Goal: Task Accomplishment & Management: Use online tool/utility

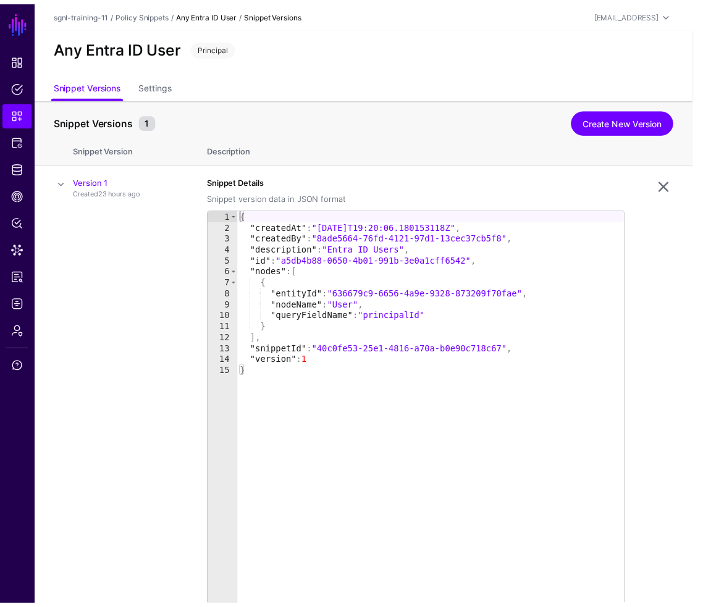
scroll to position [64, 0]
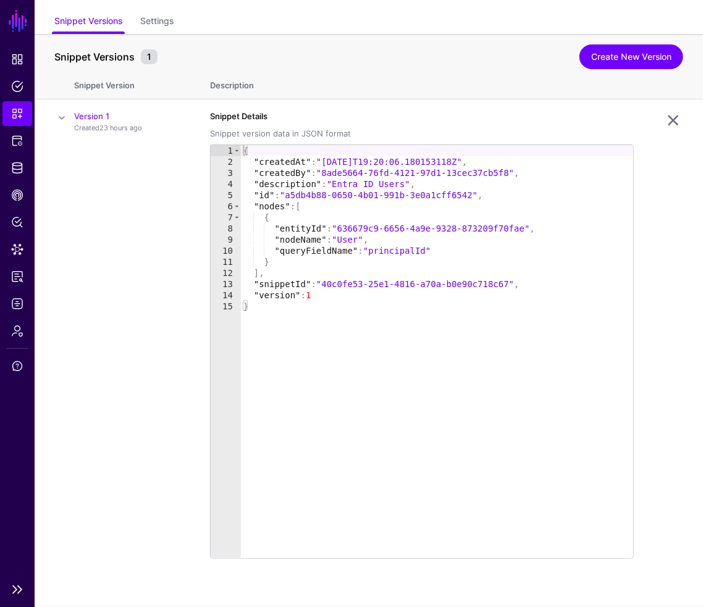
click at [25, 25] on link "SGNL" at bounding box center [17, 20] width 21 height 27
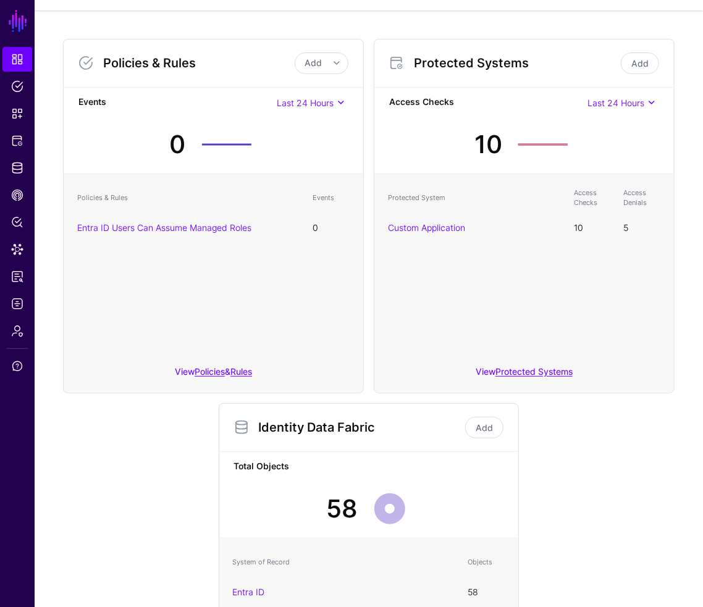
click at [49, 191] on div "Policies & Rules Add Add Policy Add Rule Events Last 24 Hours Last 24 Hours Las…" at bounding box center [369, 399] width 668 height 776
click at [96, 444] on div "Policies & Rules Add Add Policy Add Rule Events Last 24 Hours Last 24 Hours Las…" at bounding box center [368, 393] width 621 height 729
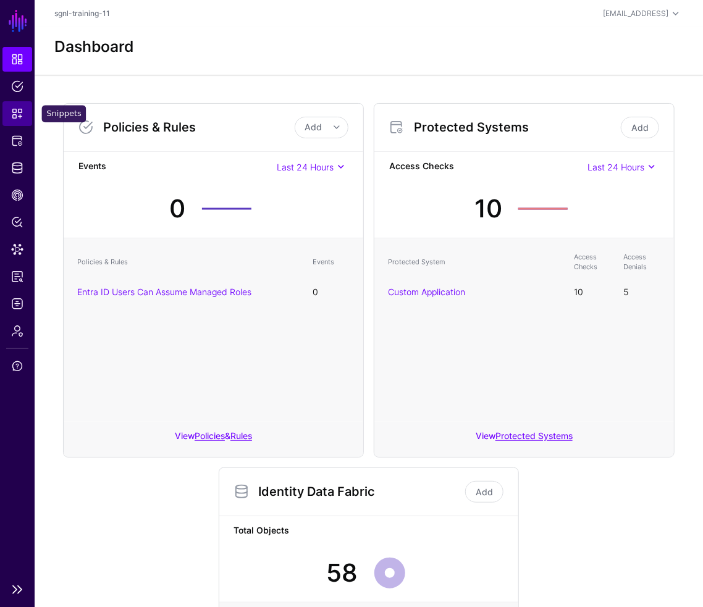
click at [9, 118] on link "Snippets" at bounding box center [17, 113] width 30 height 25
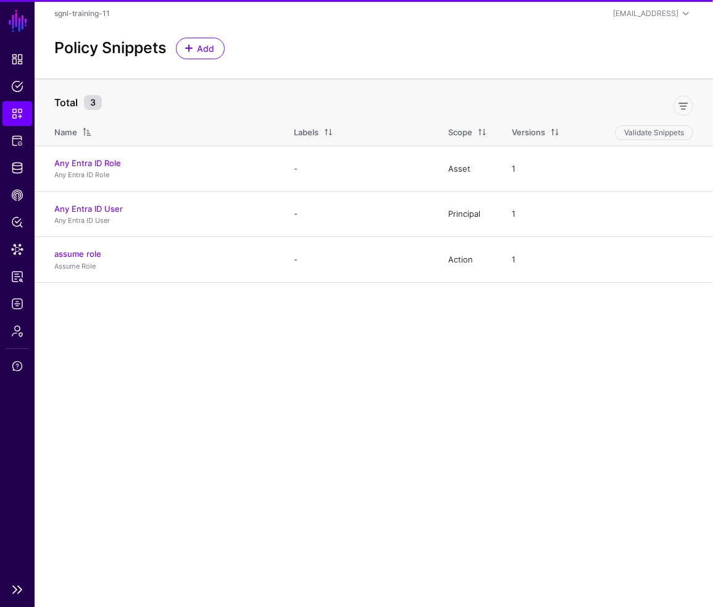
click at [22, 20] on link "SGNL" at bounding box center [17, 20] width 21 height 27
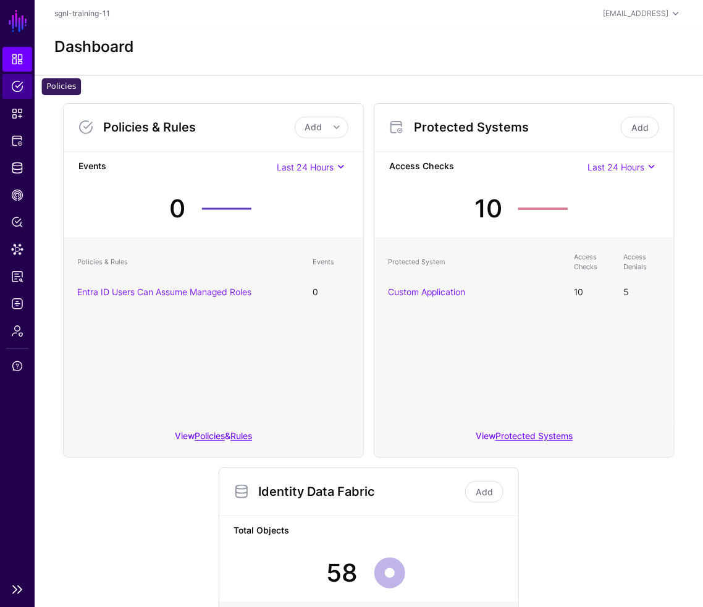
click at [13, 87] on span "Policies" at bounding box center [17, 86] width 12 height 12
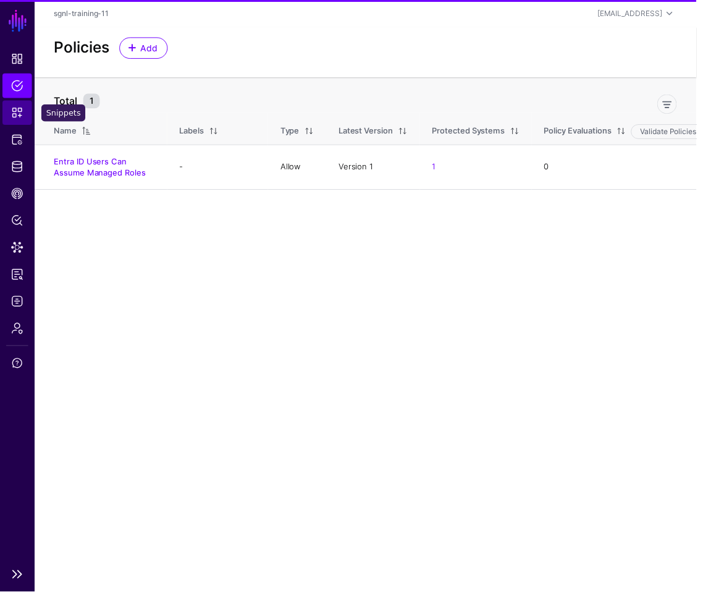
click at [15, 112] on span "Snippets" at bounding box center [17, 113] width 12 height 12
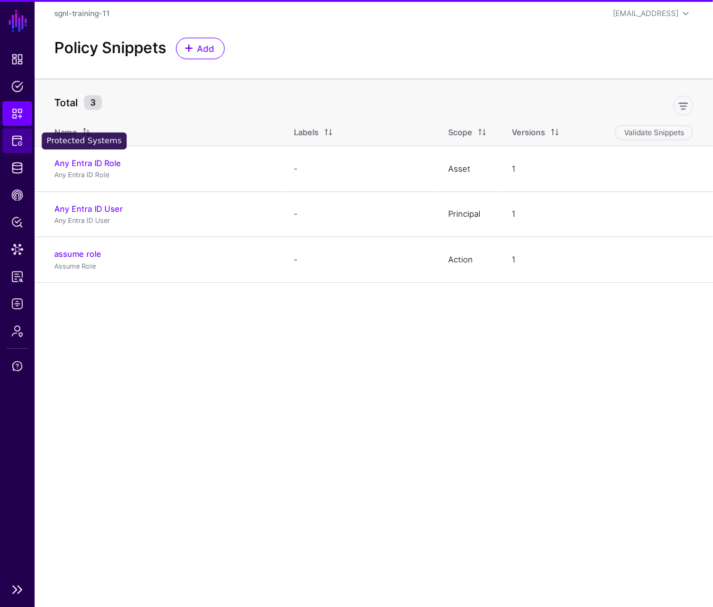
click at [20, 141] on span "Protected Systems" at bounding box center [17, 141] width 12 height 12
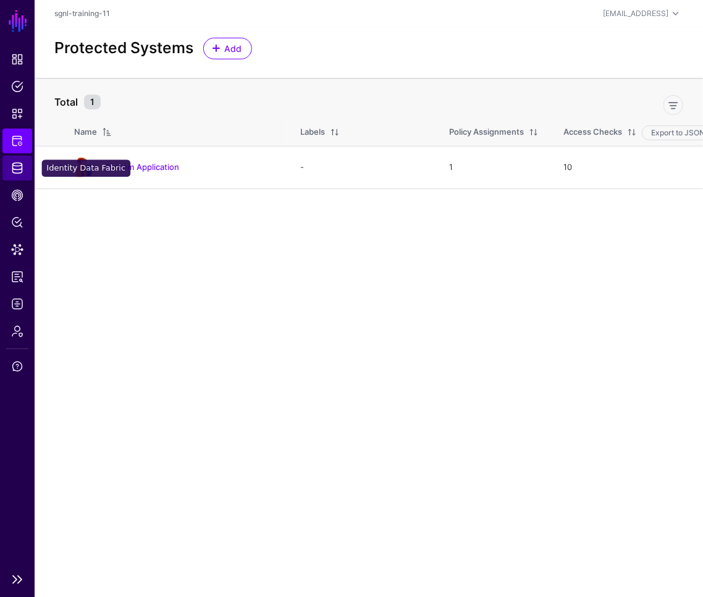
click at [18, 172] on span "Identity Data Fabric" at bounding box center [17, 168] width 12 height 12
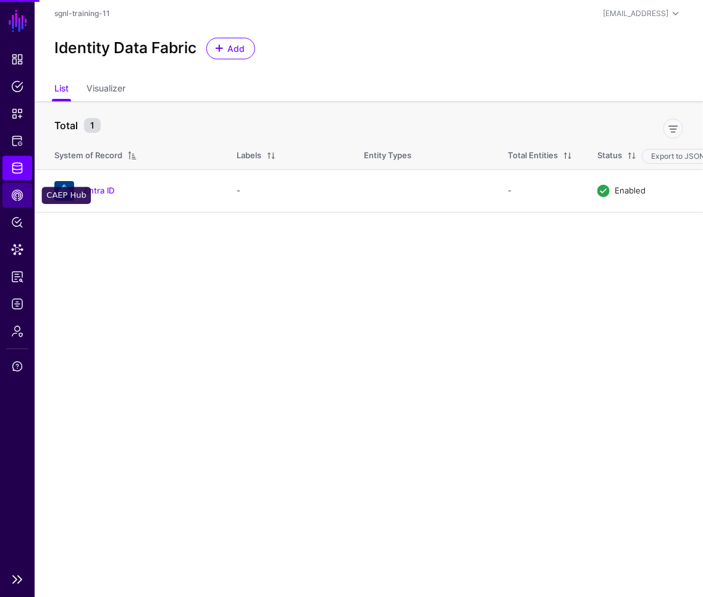
click at [21, 191] on span "CAEP Hub" at bounding box center [17, 195] width 12 height 12
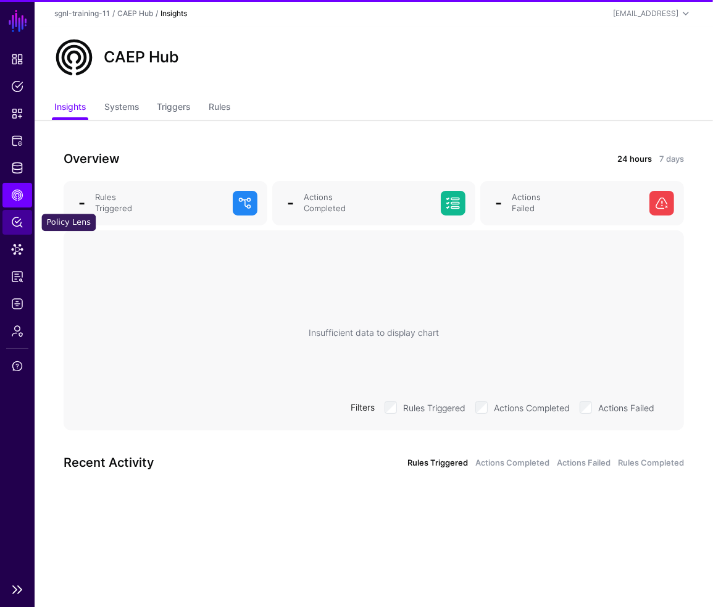
click at [17, 222] on span "Policy Lens" at bounding box center [17, 222] width 12 height 12
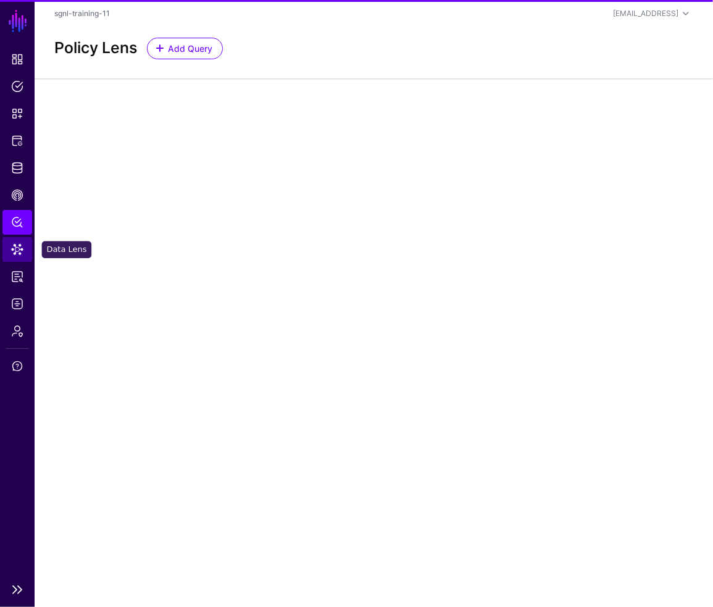
click at [14, 249] on span "Data Lens" at bounding box center [17, 249] width 12 height 12
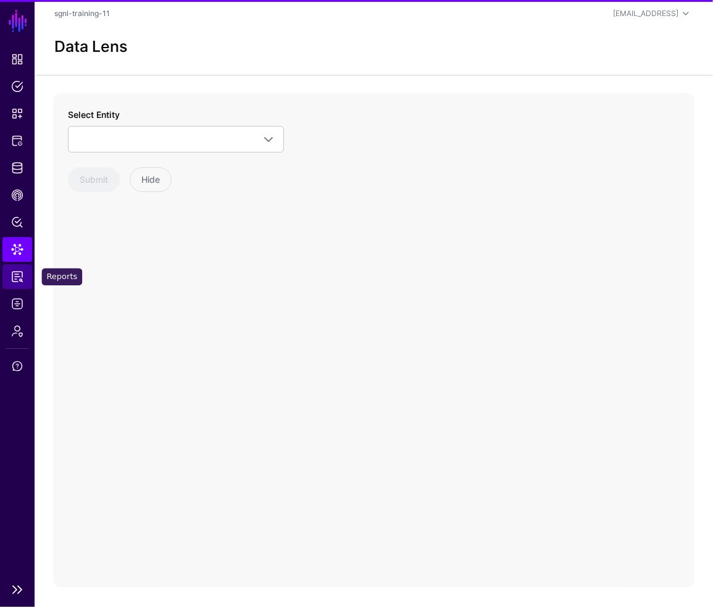
click at [16, 275] on span "Reports" at bounding box center [17, 277] width 12 height 12
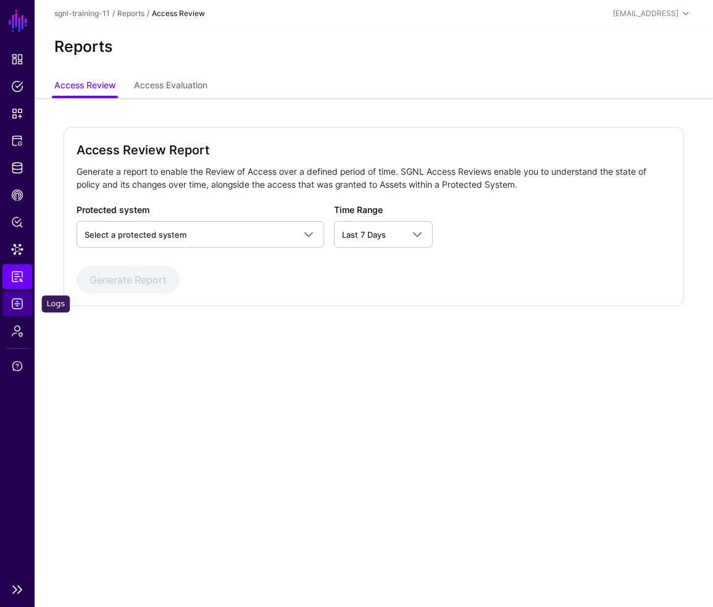
click at [16, 298] on span "Logs" at bounding box center [17, 304] width 12 height 12
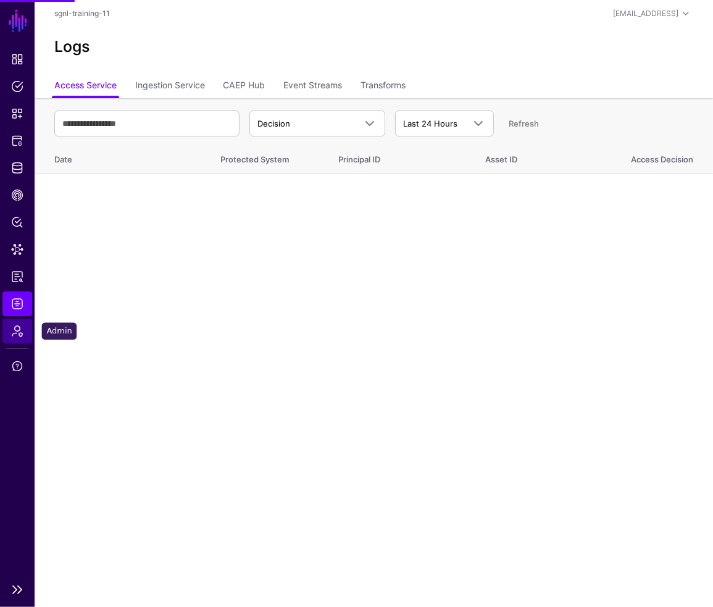
click at [14, 332] on span "Admin" at bounding box center [17, 331] width 12 height 12
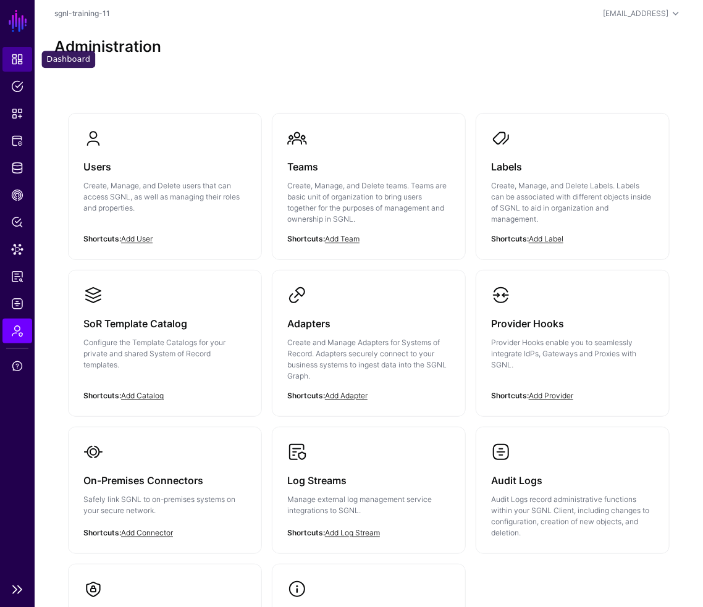
click at [22, 49] on link "Dashboard" at bounding box center [17, 59] width 30 height 25
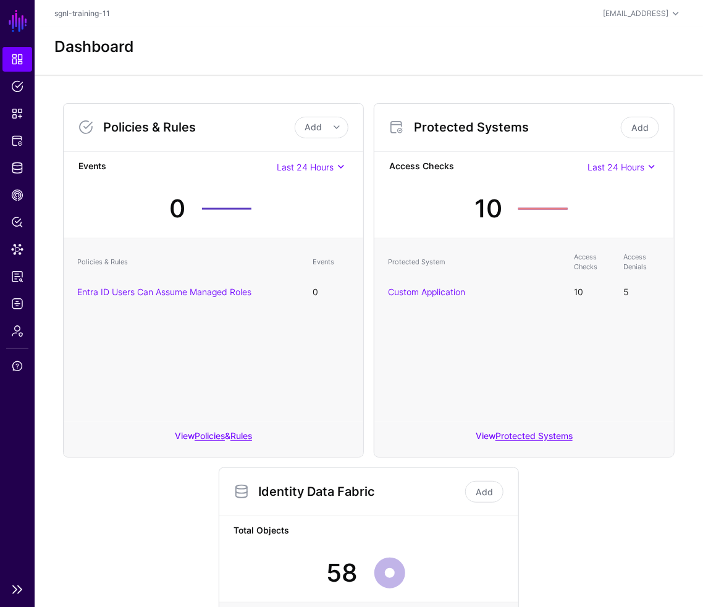
click at [19, 17] on link "SGNL" at bounding box center [17, 20] width 21 height 27
click at [14, 84] on span "Policies" at bounding box center [17, 86] width 12 height 12
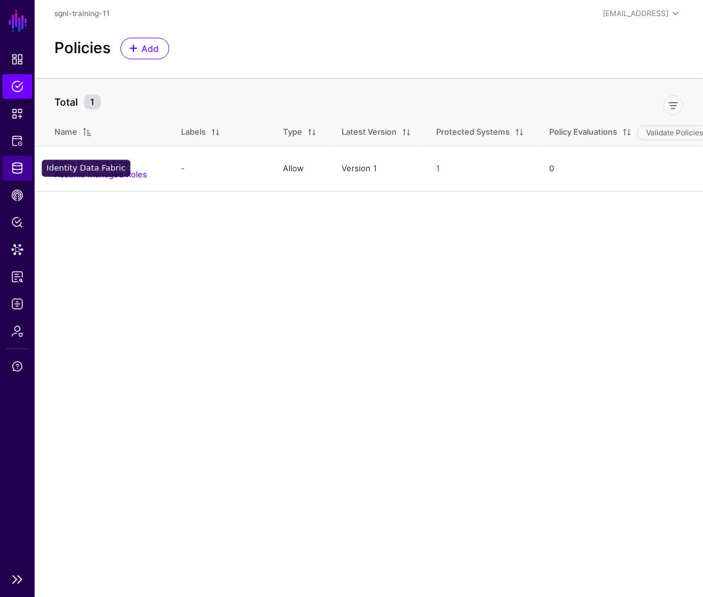
click at [12, 158] on link "Identity Data Fabric" at bounding box center [17, 168] width 30 height 25
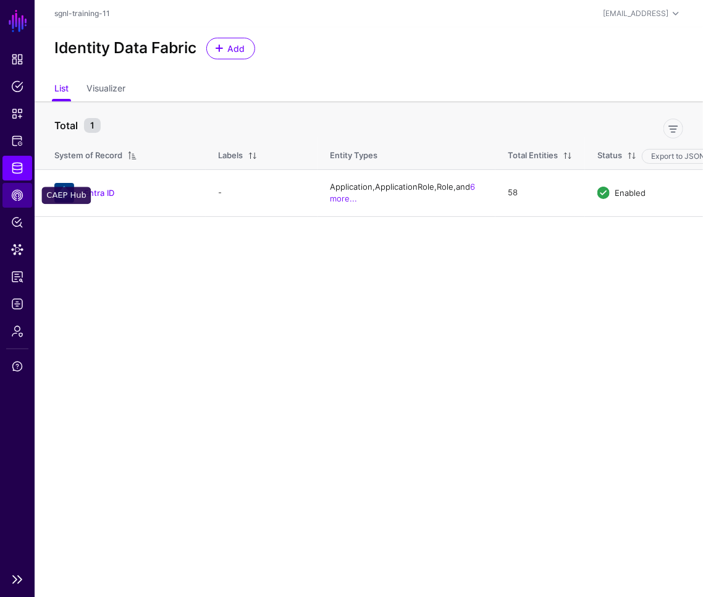
click at [17, 197] on span "CAEP Hub" at bounding box center [17, 195] width 12 height 12
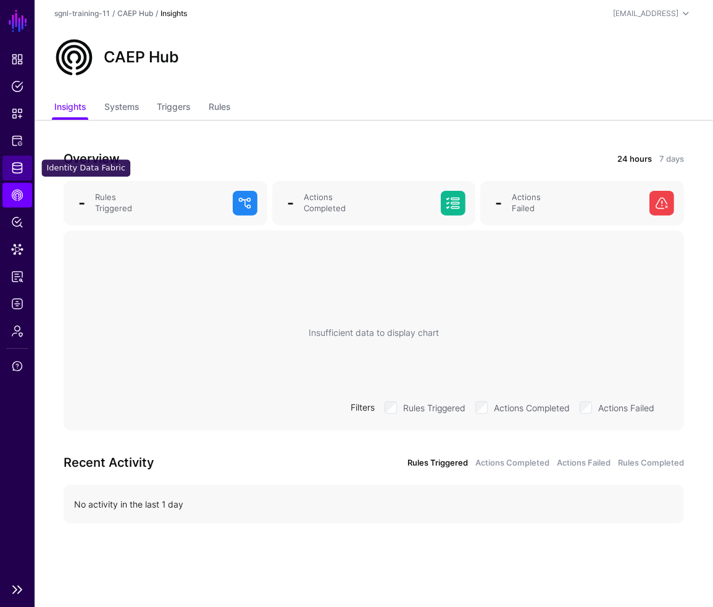
click at [16, 170] on span "Identity Data Fabric" at bounding box center [17, 168] width 12 height 12
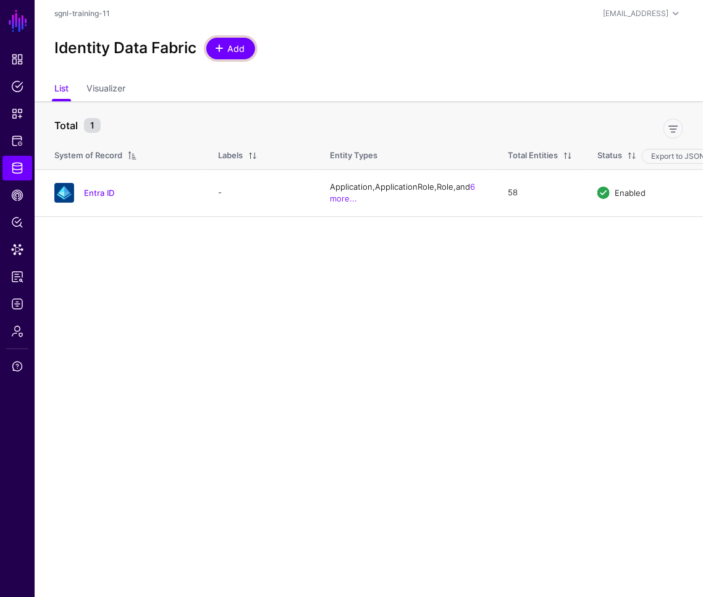
click at [235, 44] on span "Add" at bounding box center [236, 48] width 20 height 13
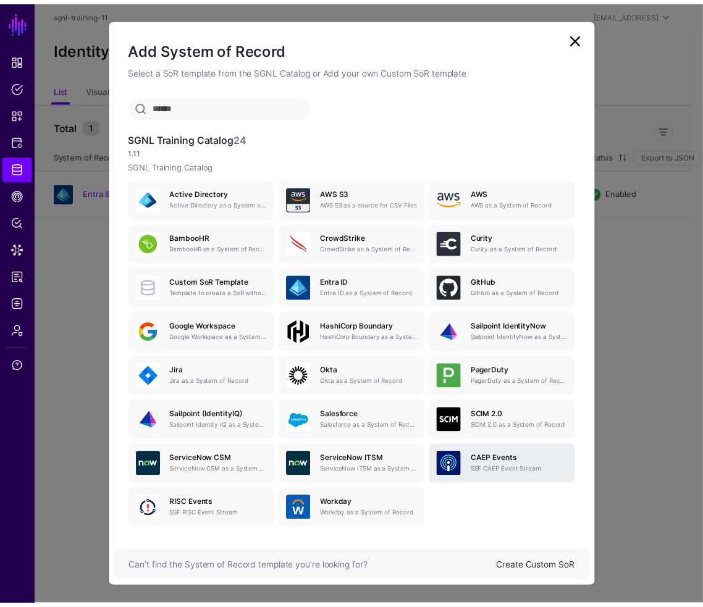
scroll to position [11, 0]
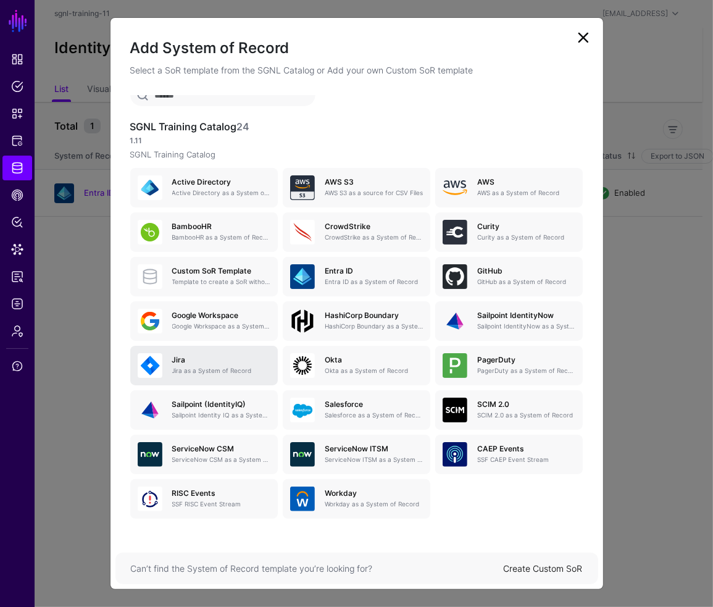
click at [170, 353] on div "[PERSON_NAME] as a System of Record" at bounding box center [204, 365] width 133 height 25
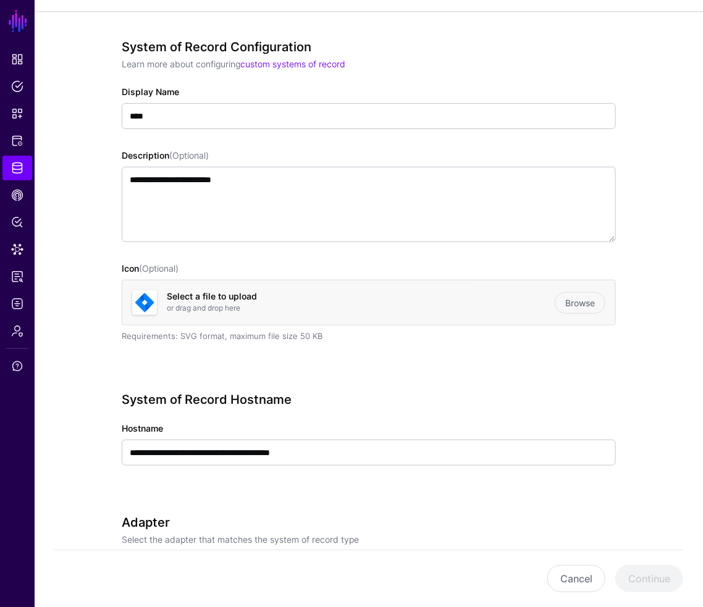
scroll to position [103, 0]
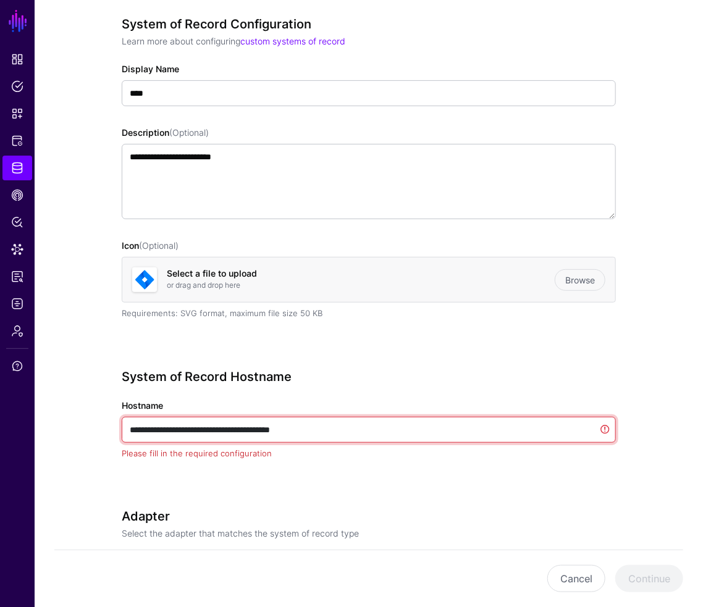
click at [346, 427] on input "**********" at bounding box center [369, 430] width 494 height 26
click at [232, 430] on input "**********" at bounding box center [369, 430] width 494 height 26
drag, startPoint x: 254, startPoint y: 427, endPoint x: 14, endPoint y: 415, distance: 241.2
paste input "text"
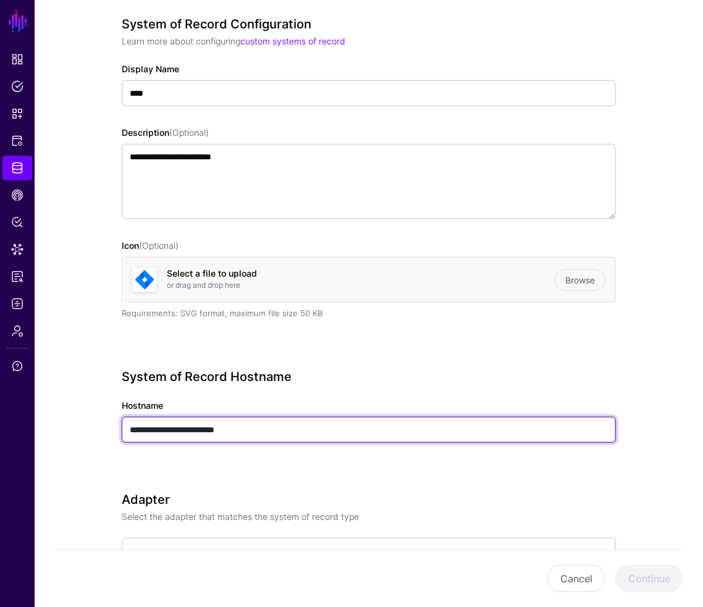
type input "**********"
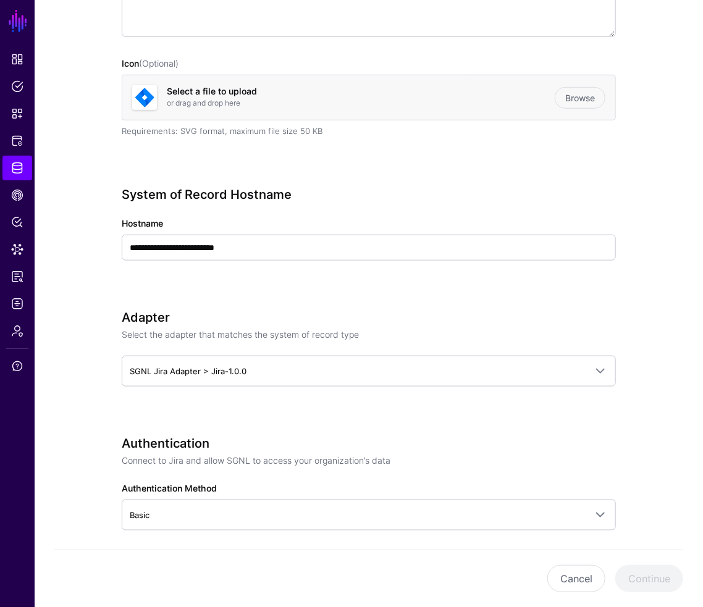
scroll to position [309, 0]
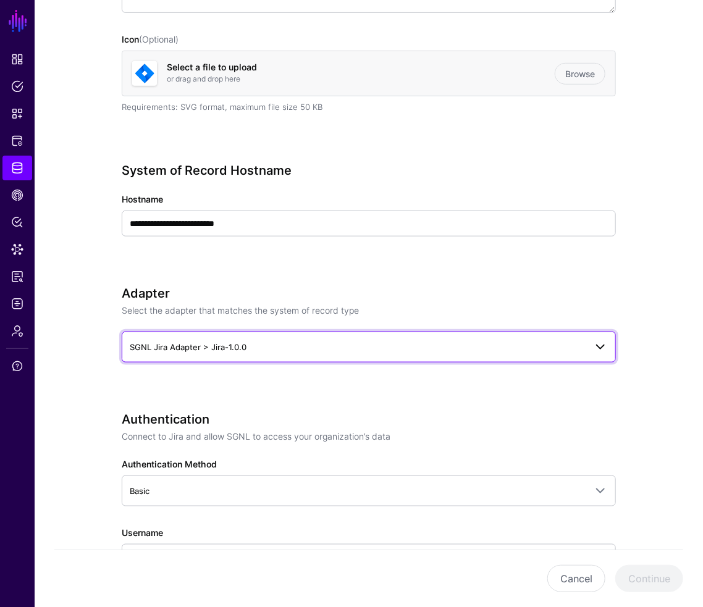
click at [159, 356] on link "SGNL Jira Adapter > Jira-1.0.0" at bounding box center [369, 347] width 494 height 31
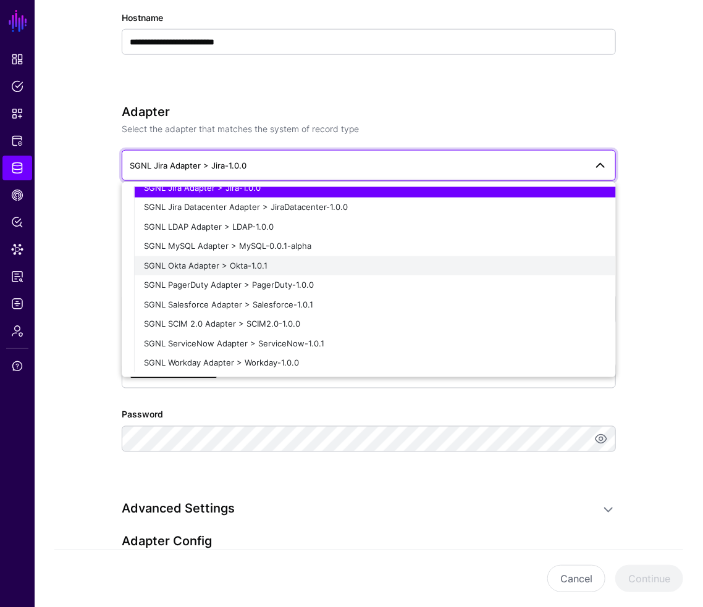
scroll to position [515, 0]
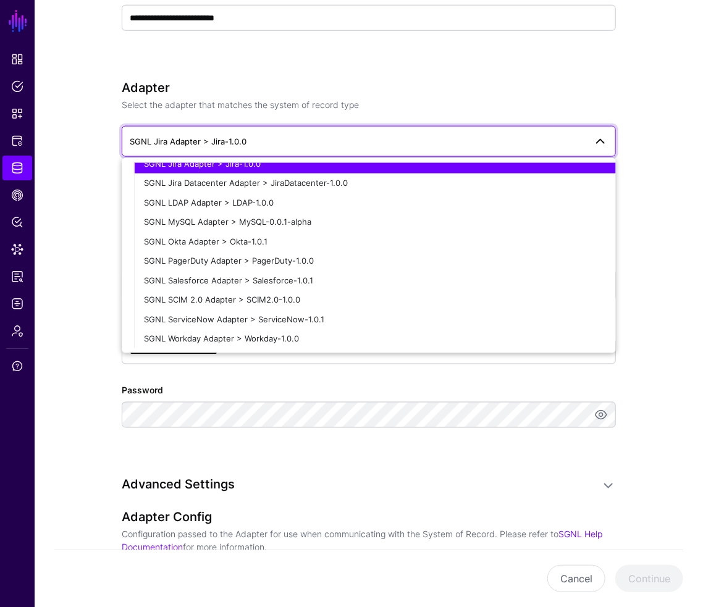
click at [71, 375] on app-datasources-details-form "**********" at bounding box center [369, 285] width 668 height 1418
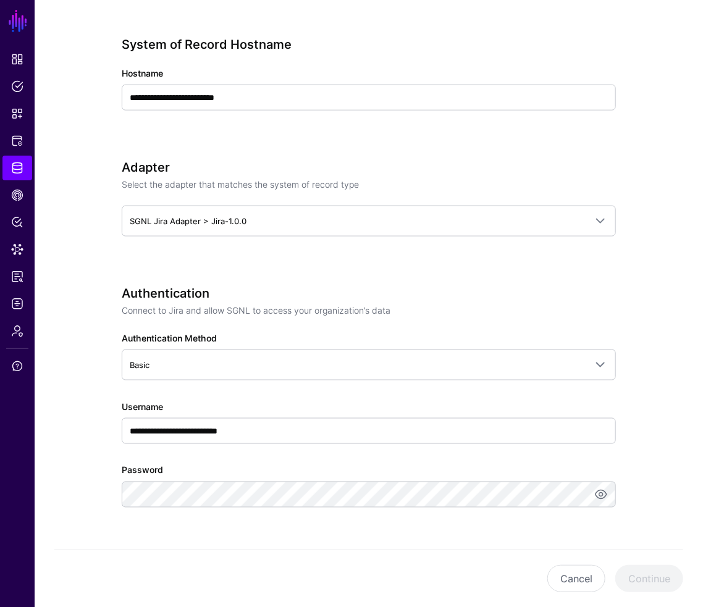
scroll to position [411, 0]
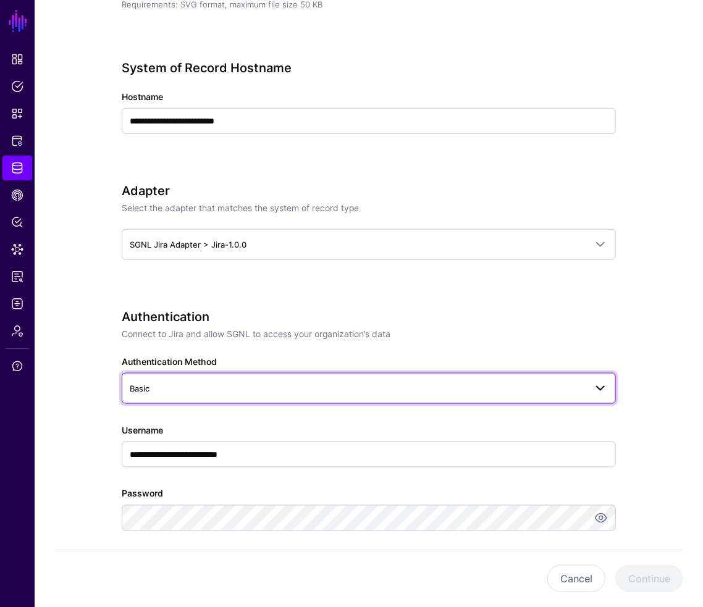
click at [137, 385] on span "Basic" at bounding box center [140, 389] width 20 height 10
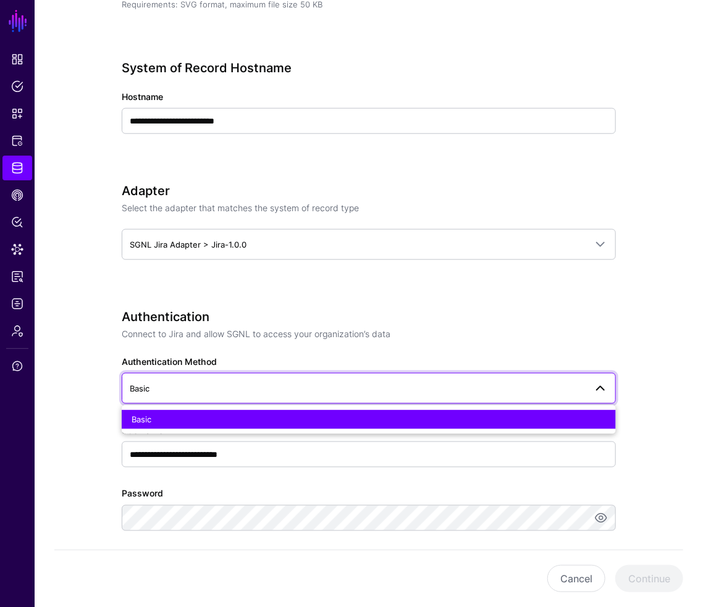
click at [66, 364] on app-datasources-details-form "**********" at bounding box center [369, 388] width 668 height 1418
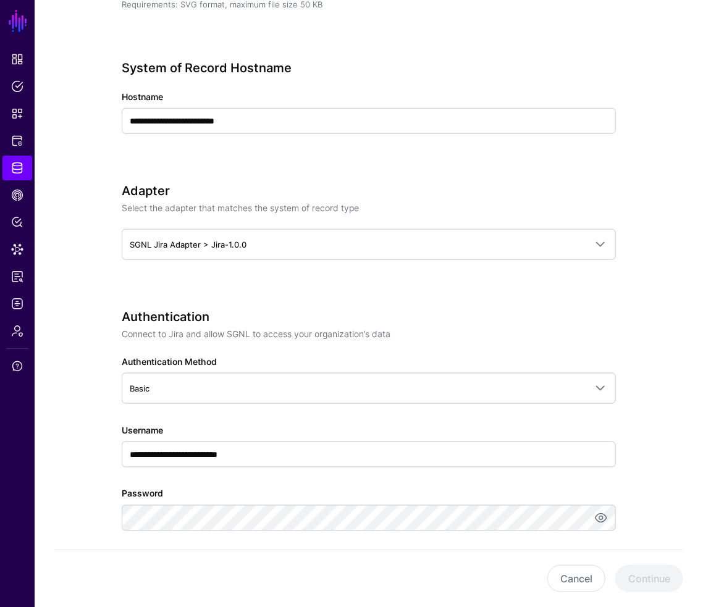
scroll to position [515, 0]
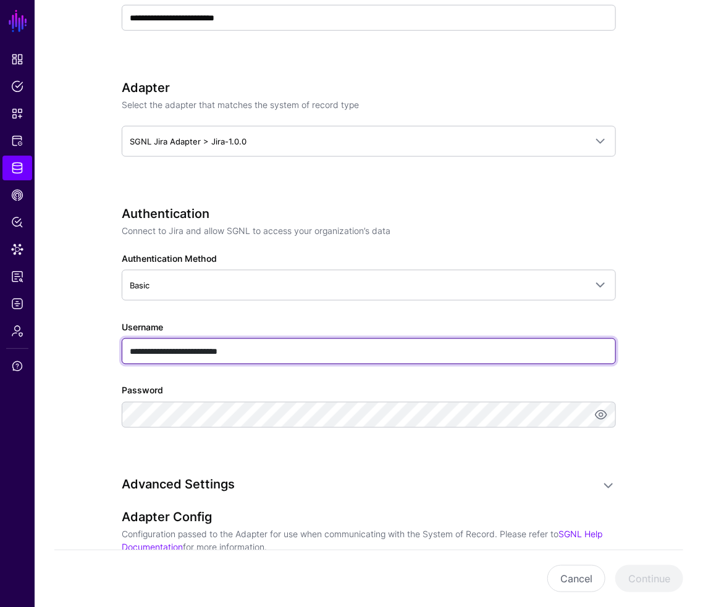
click at [211, 355] on input "**********" at bounding box center [369, 351] width 494 height 26
paste input "text"
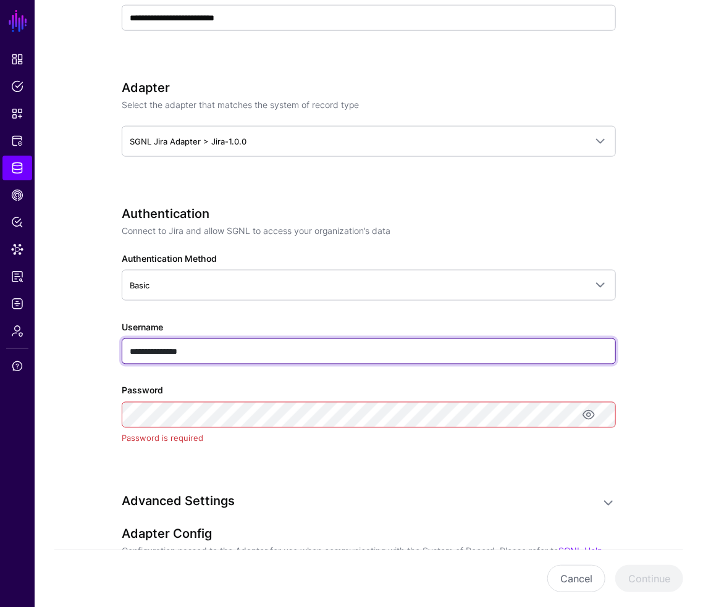
drag, startPoint x: 217, startPoint y: 355, endPoint x: 94, endPoint y: 348, distance: 123.7
click at [95, 348] on div "**********" at bounding box center [368, 294] width 551 height 1436
paste input "*********"
type input "**********"
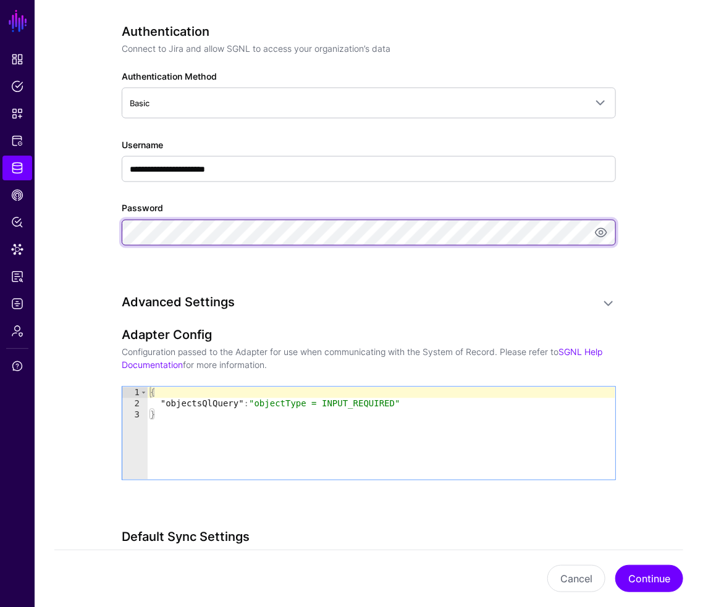
scroll to position [720, 0]
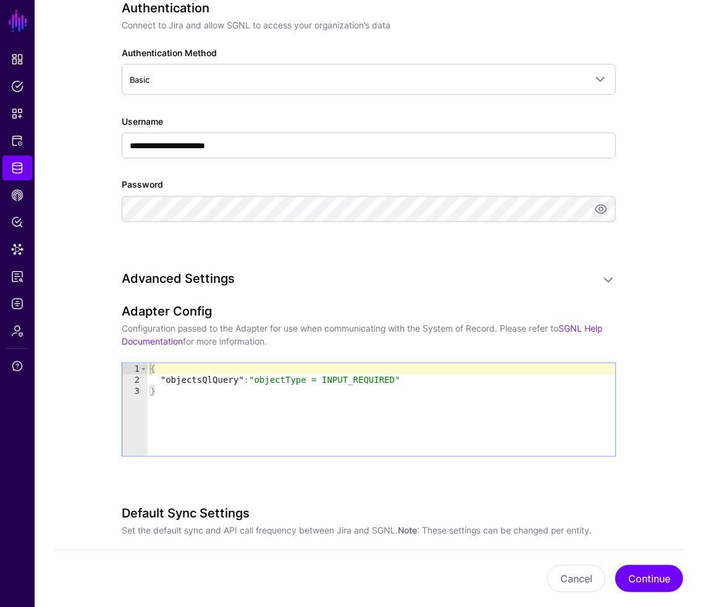
click at [638, 332] on div "**********" at bounding box center [368, 80] width 551 height 1418
click at [230, 394] on div "{ "objectsQlQuery" : "objectType = INPUT_REQUIRED" }" at bounding box center [382, 421] width 468 height 115
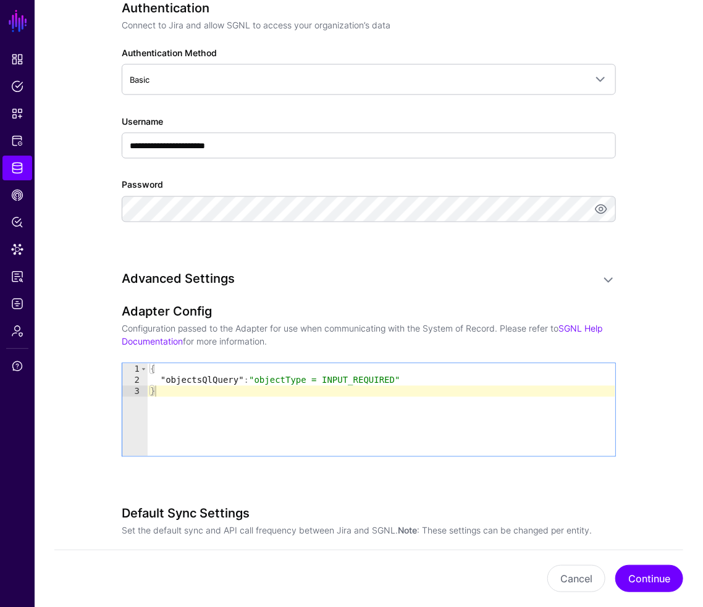
click at [288, 374] on div "{ "objectsQlQuery" : "objectType = INPUT_REQUIRED" }" at bounding box center [382, 421] width 468 height 115
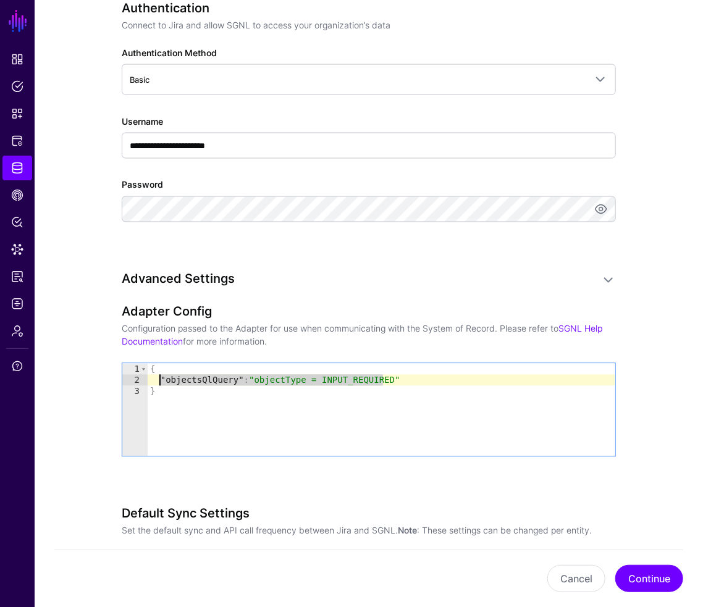
drag, startPoint x: 405, startPoint y: 377, endPoint x: 160, endPoint y: 380, distance: 245.2
click at [160, 380] on div "{ "objectsQlQuery" : "objectType = INPUT_REQUIRED" }" at bounding box center [382, 421] width 468 height 115
paste textarea "Cursor at row 2"
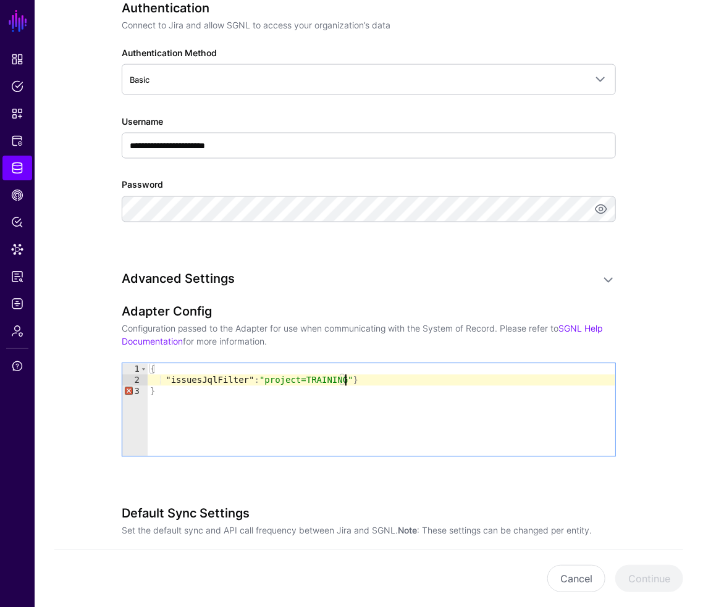
click at [223, 395] on div "{ "issuesJqlFilter" : "project=TRAINING" } }" at bounding box center [382, 421] width 468 height 115
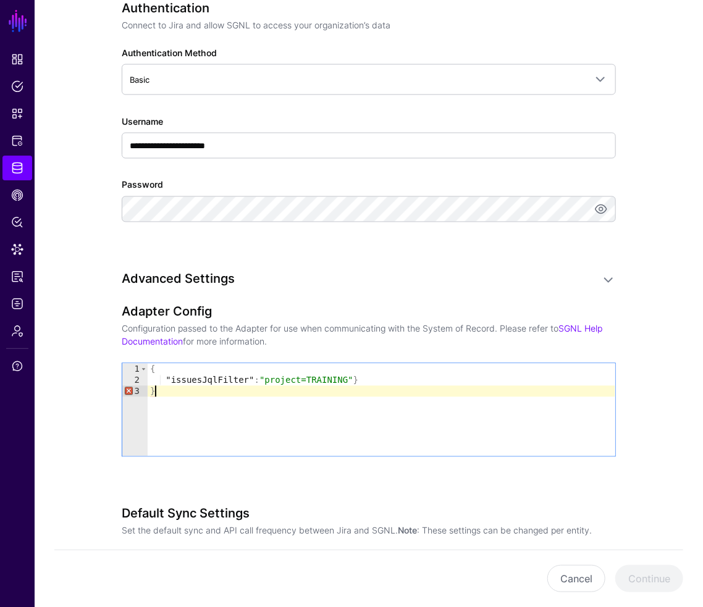
click at [342, 377] on div "{ "issuesJqlFilter" : "project=TRAINING" } }" at bounding box center [382, 421] width 468 height 115
click at [298, 412] on div "{ "issuesJqlFilter" : "project=TRAINING" }" at bounding box center [382, 421] width 468 height 115
type textarea "*"
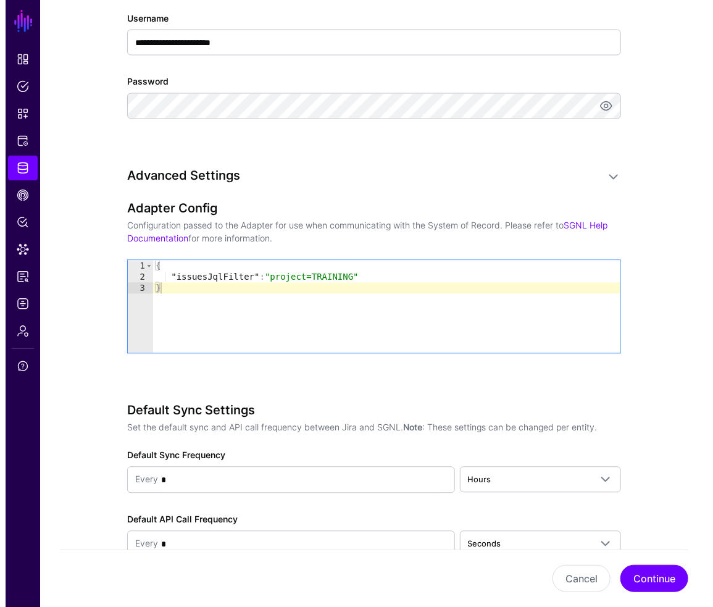
scroll to position [899, 0]
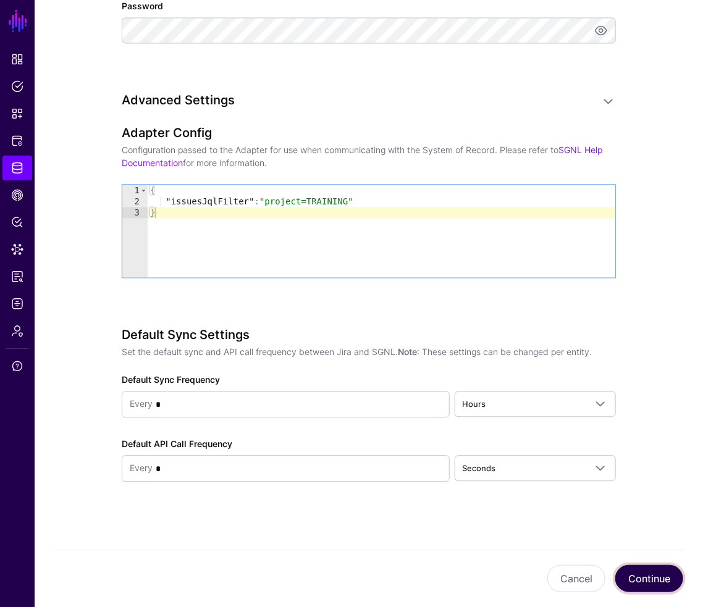
click at [656, 573] on button "Continue" at bounding box center [649, 578] width 68 height 27
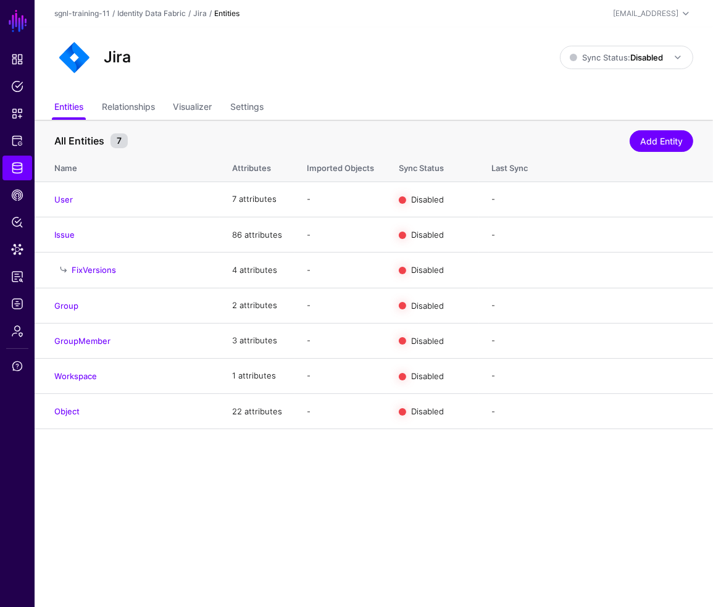
click at [400, 516] on main "SGNL Dashboard Policies Snippets Protected Systems Identity Data Fabric CAEP Hu…" at bounding box center [356, 303] width 713 height 607
click at [67, 412] on link "Object" at bounding box center [66, 411] width 25 height 10
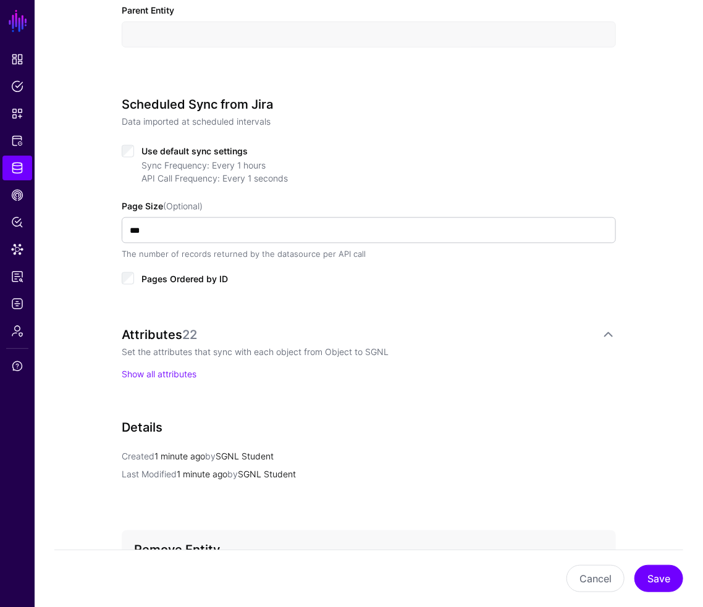
scroll to position [618, 0]
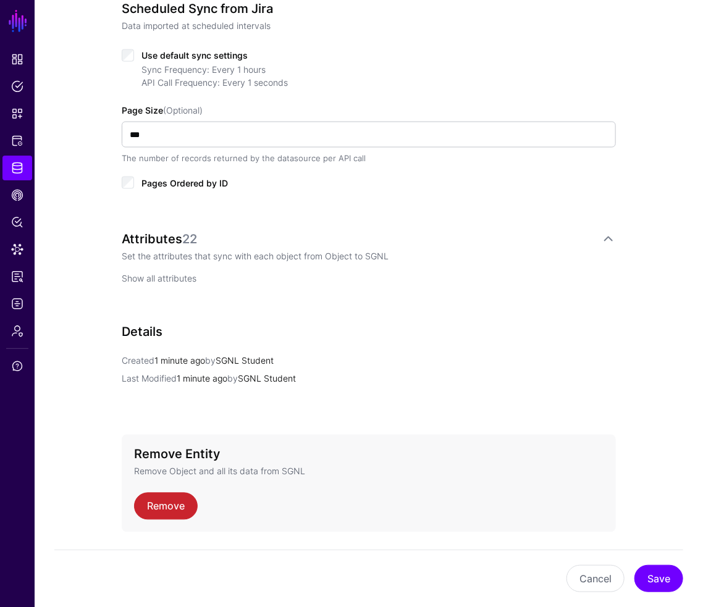
click at [169, 274] on link "Show all attributes" at bounding box center [159, 279] width 75 height 11
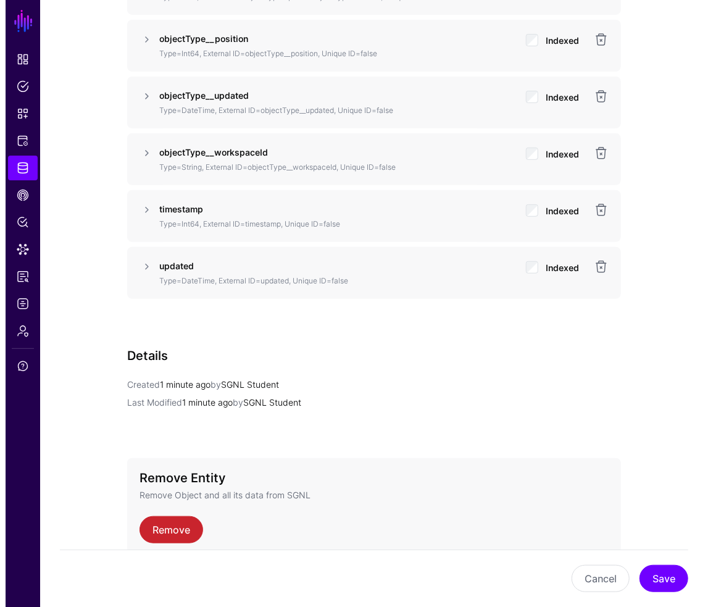
scroll to position [1933, 0]
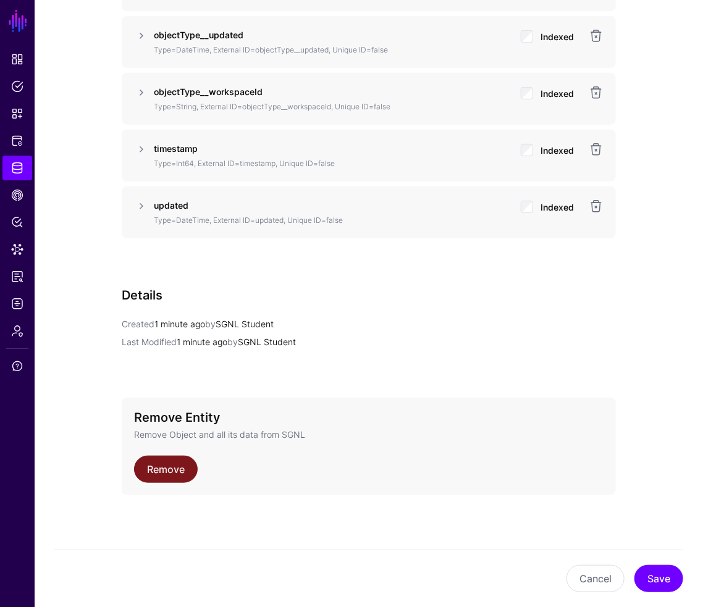
click at [166, 468] on link "Remove" at bounding box center [166, 469] width 64 height 27
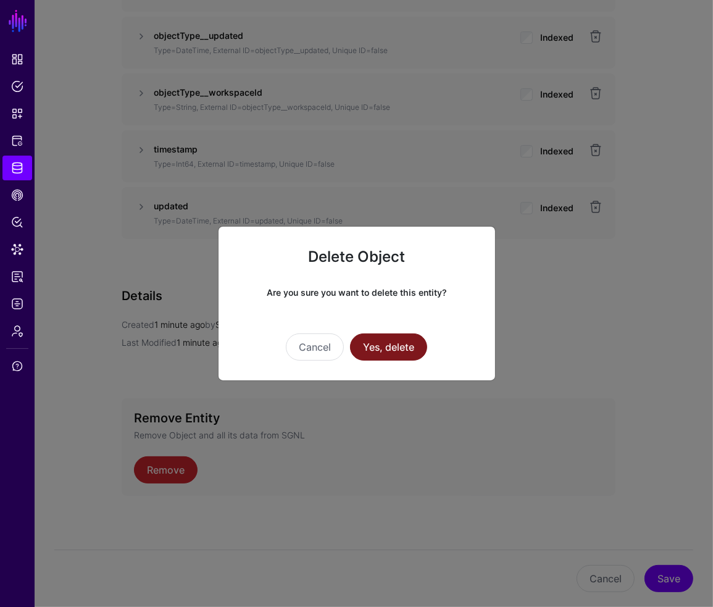
click at [377, 345] on button "Yes, delete" at bounding box center [388, 347] width 77 height 27
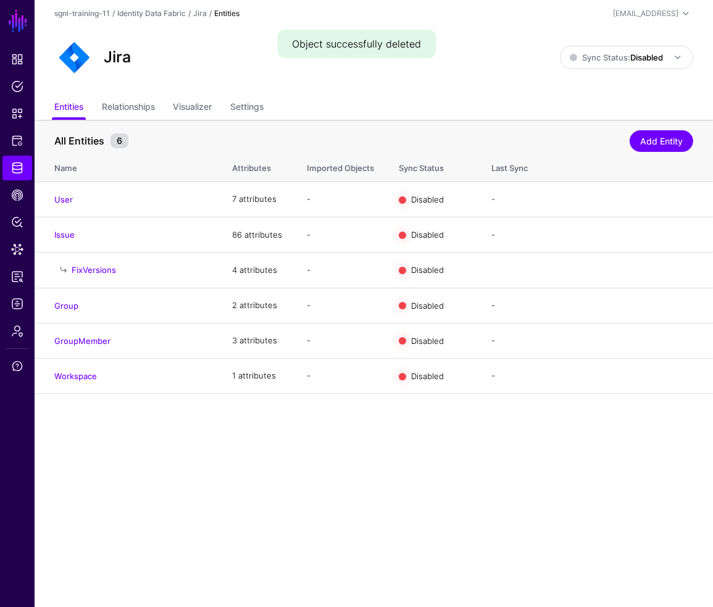
click at [338, 91] on div "Jira Sync Status: Disabled Enabled Syncing active for all configured entities t…" at bounding box center [374, 61] width 679 height 69
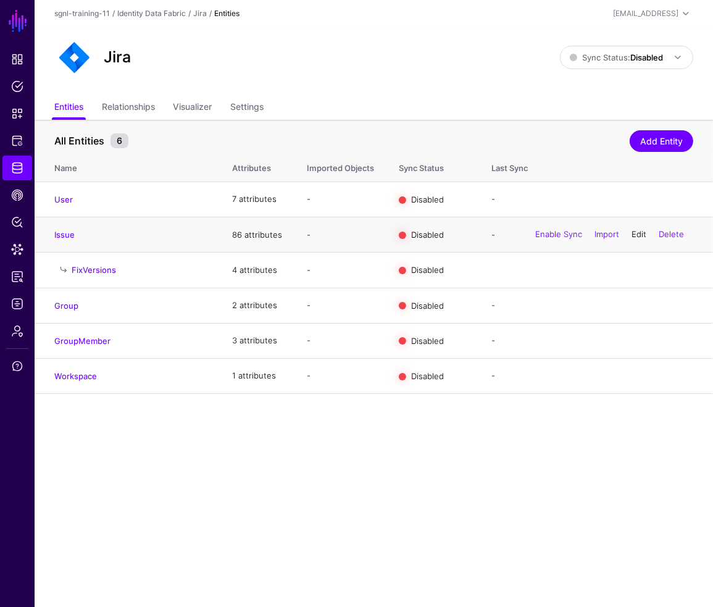
click at [637, 235] on link "Edit" at bounding box center [639, 235] width 15 height 10
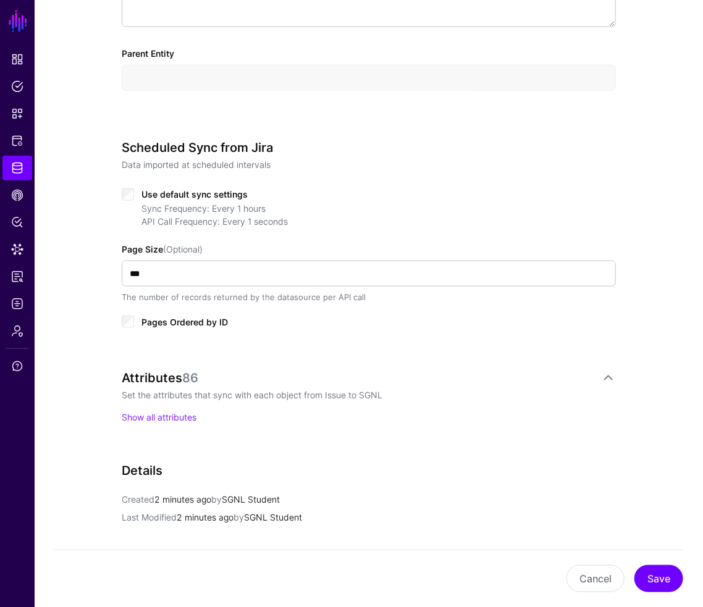
scroll to position [515, 0]
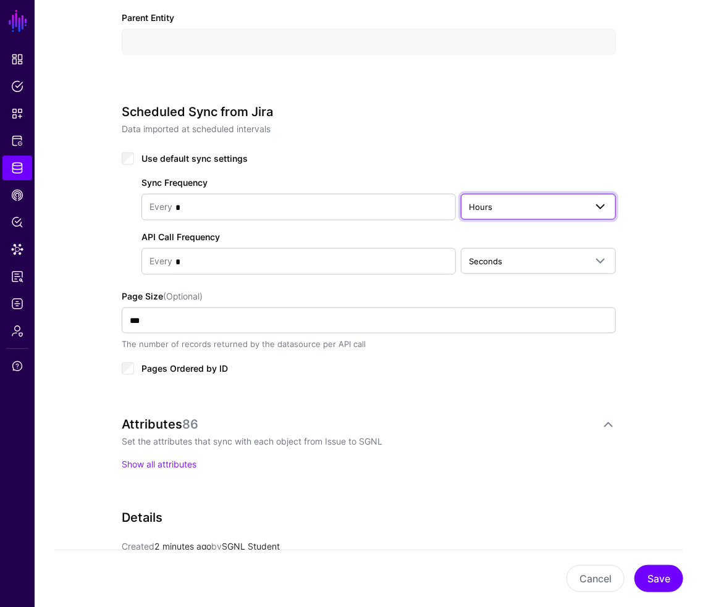
click at [495, 208] on span "Hours" at bounding box center [527, 207] width 117 height 14
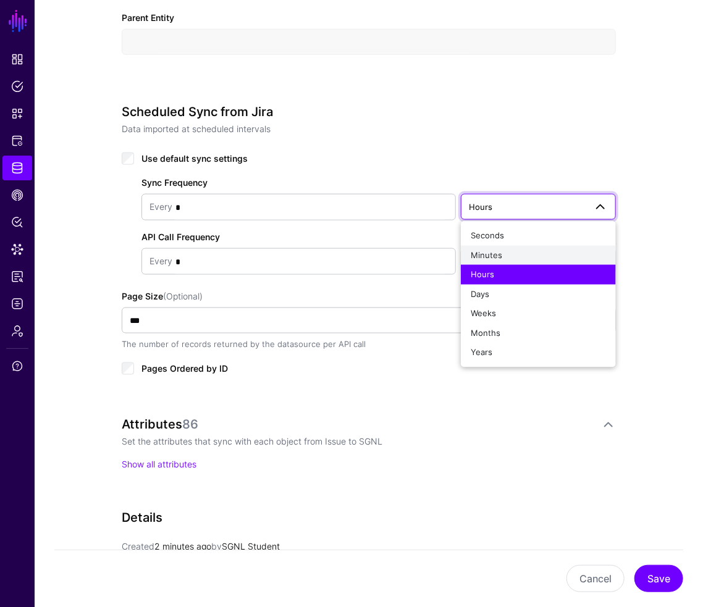
click at [489, 251] on span "Minutes" at bounding box center [487, 255] width 32 height 10
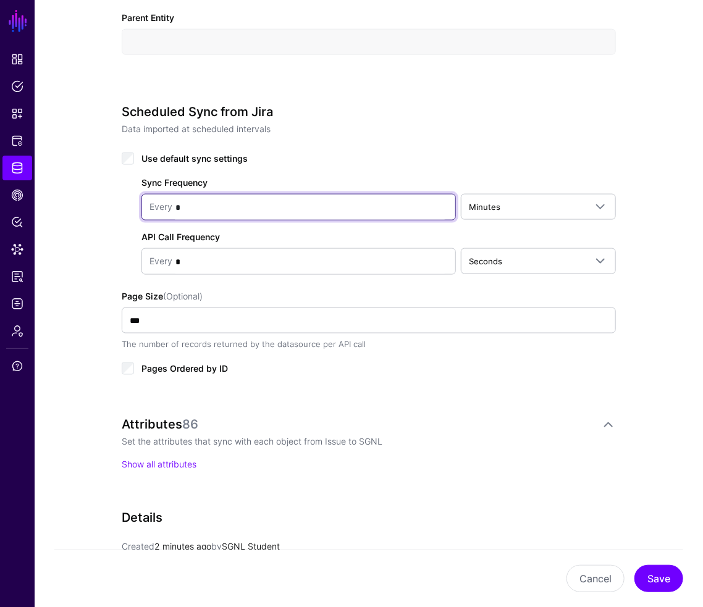
click at [288, 195] on input "*" at bounding box center [309, 207] width 275 height 25
type input "*"
click at [486, 435] on p "Set the attributes that sync with each object from Issue to SGNL" at bounding box center [369, 441] width 494 height 13
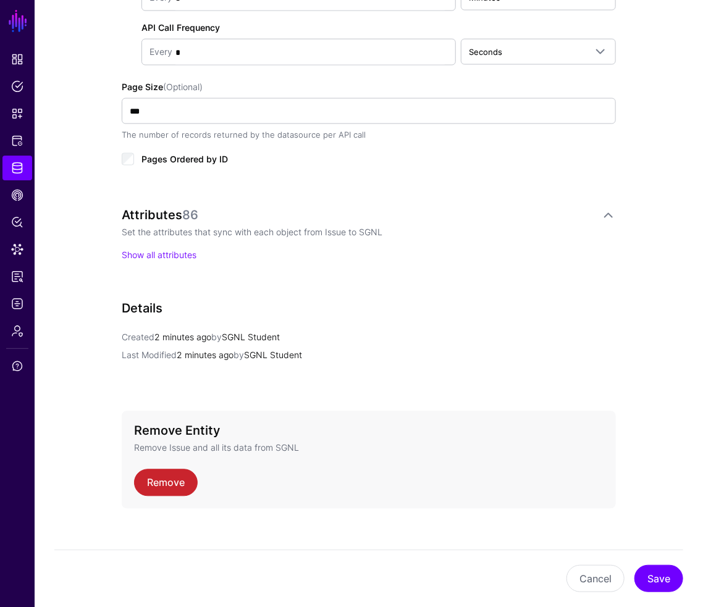
scroll to position [736, 0]
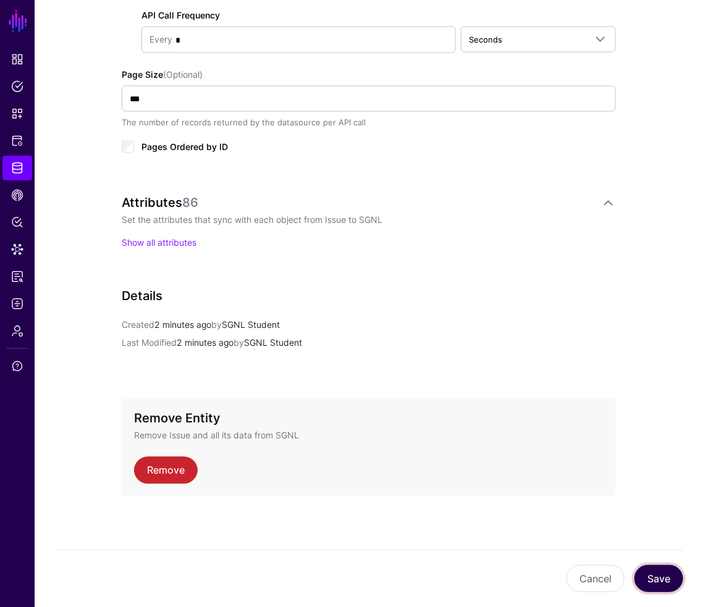
click at [671, 578] on button "Save" at bounding box center [658, 578] width 49 height 27
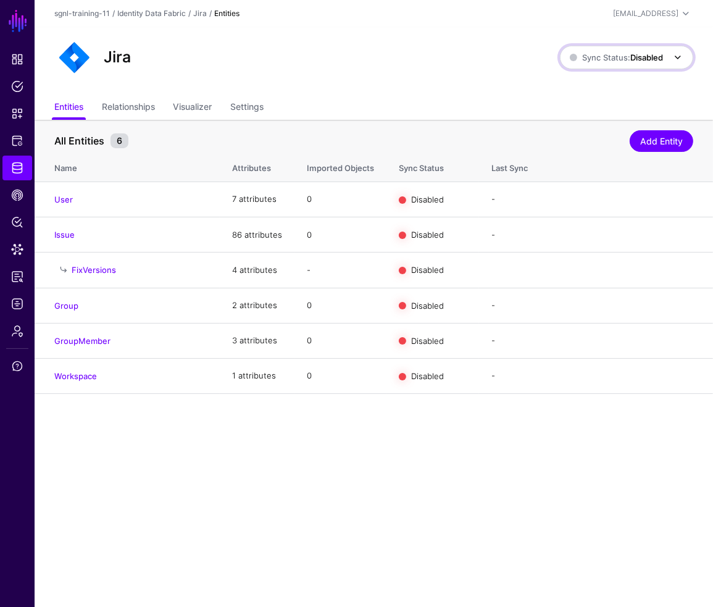
click at [633, 59] on strong "Disabled" at bounding box center [647, 58] width 33 height 10
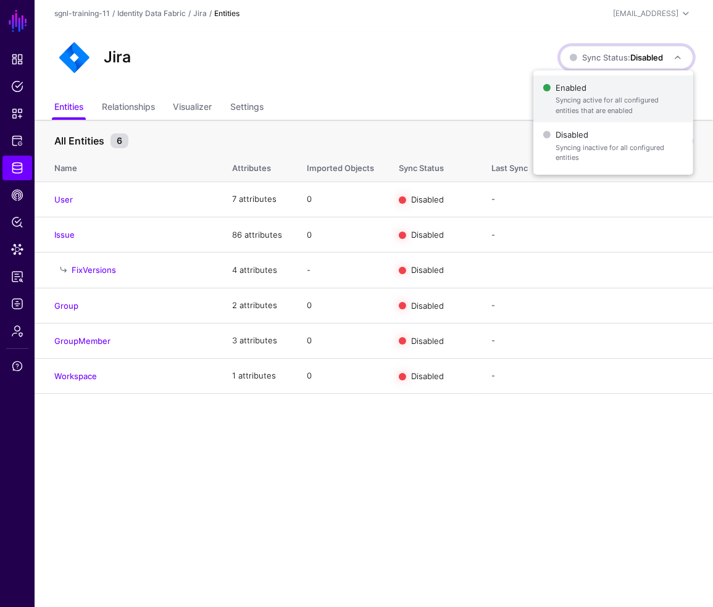
click at [609, 87] on span "Enabled Syncing active for all configured entities that are enabled" at bounding box center [614, 99] width 140 height 40
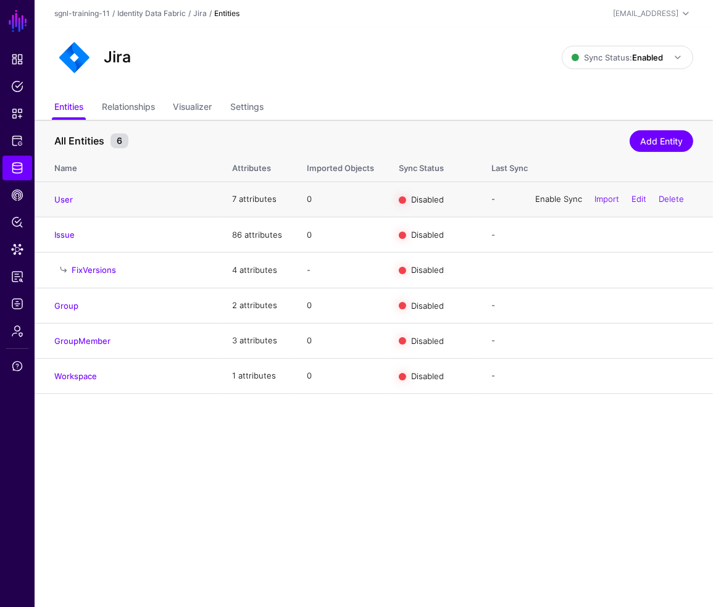
click at [561, 199] on link "Enable Sync" at bounding box center [559, 199] width 47 height 10
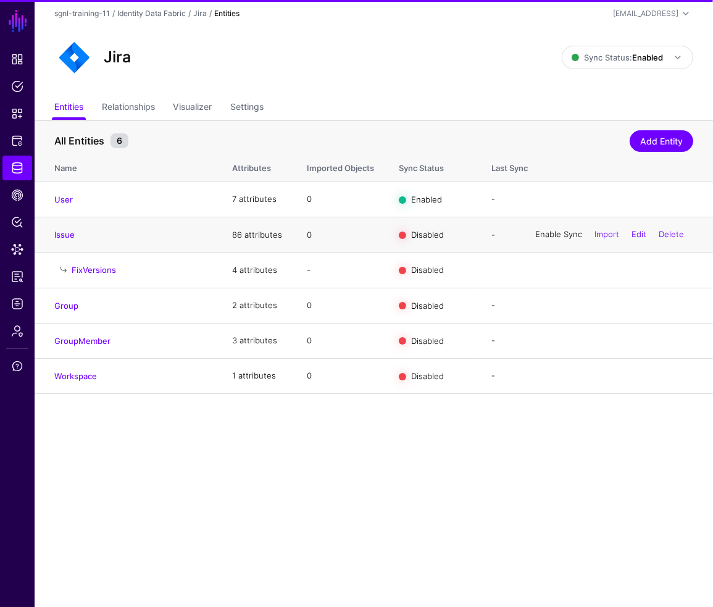
click at [553, 234] on link "Enable Sync" at bounding box center [559, 235] width 47 height 10
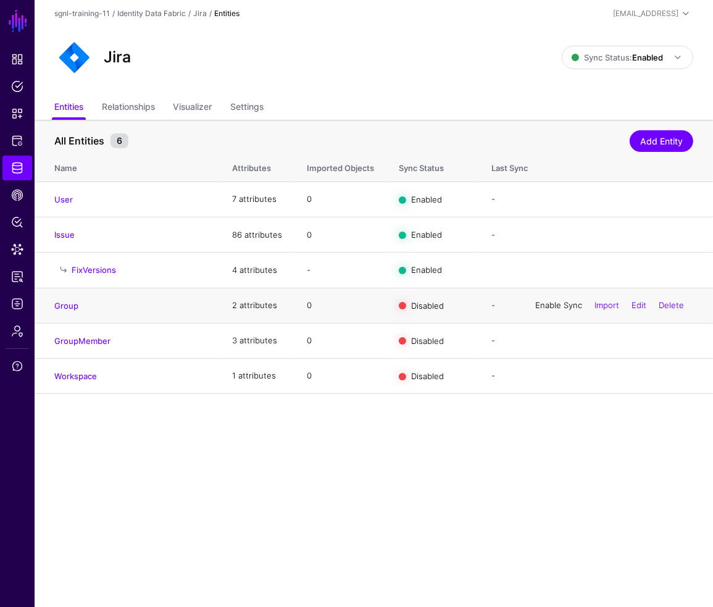
click at [548, 305] on link "Enable Sync" at bounding box center [559, 305] width 47 height 10
click at [549, 335] on div "Enable Sync Import Edit Delete" at bounding box center [609, 341] width 167 height 31
click at [546, 377] on link "Enable Sync" at bounding box center [559, 376] width 47 height 10
click at [543, 340] on link "Enable Sync" at bounding box center [559, 340] width 47 height 10
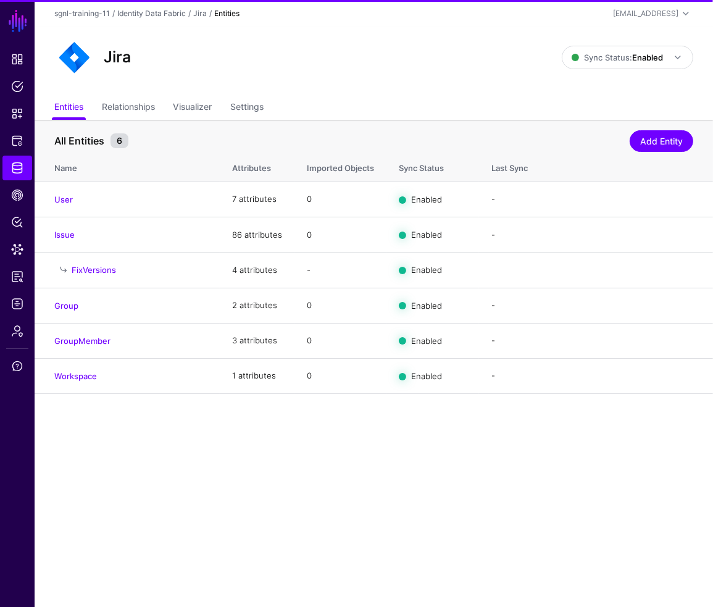
click at [503, 469] on main "SGNL Dashboard Policies Snippets Protected Systems Identity Data Fabric CAEP Hu…" at bounding box center [356, 303] width 713 height 607
click at [291, 66] on div "Jira" at bounding box center [308, 58] width 518 height 40
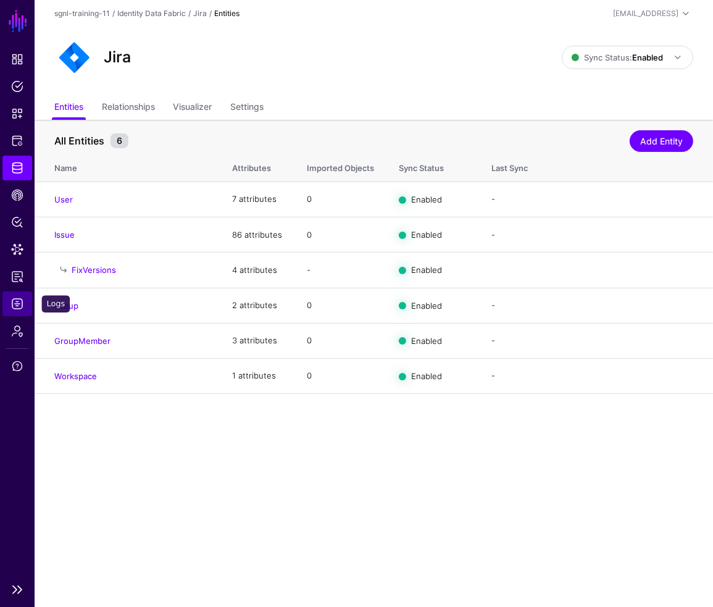
click at [17, 303] on span "Logs" at bounding box center [17, 304] width 12 height 12
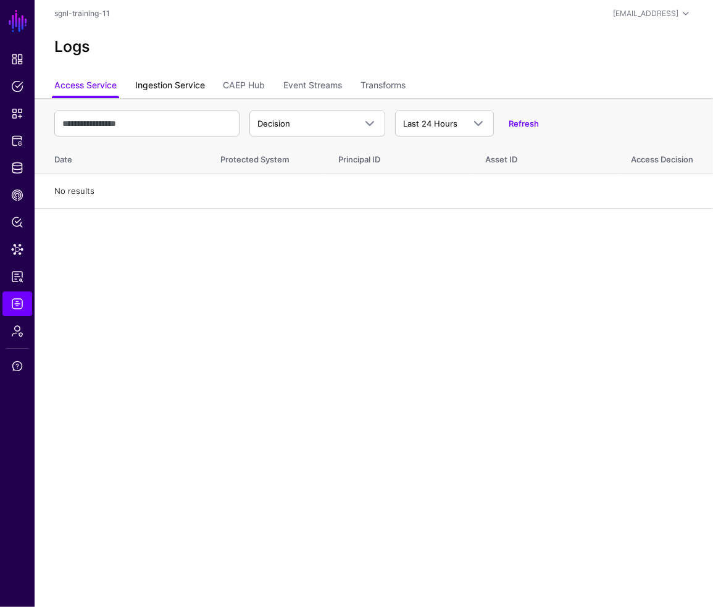
click at [180, 93] on link "Ingestion Service" at bounding box center [170, 86] width 70 height 23
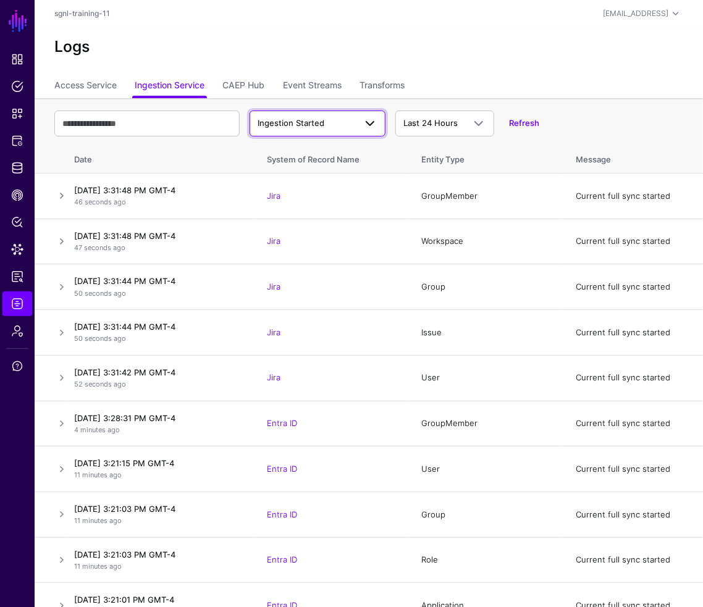
click at [368, 125] on span at bounding box center [370, 123] width 15 height 15
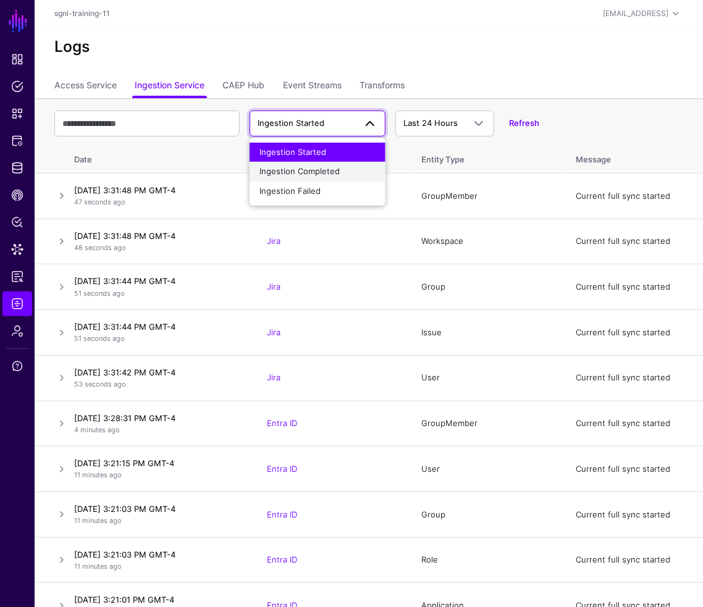
click at [330, 172] on span "Ingestion Completed" at bounding box center [299, 171] width 80 height 10
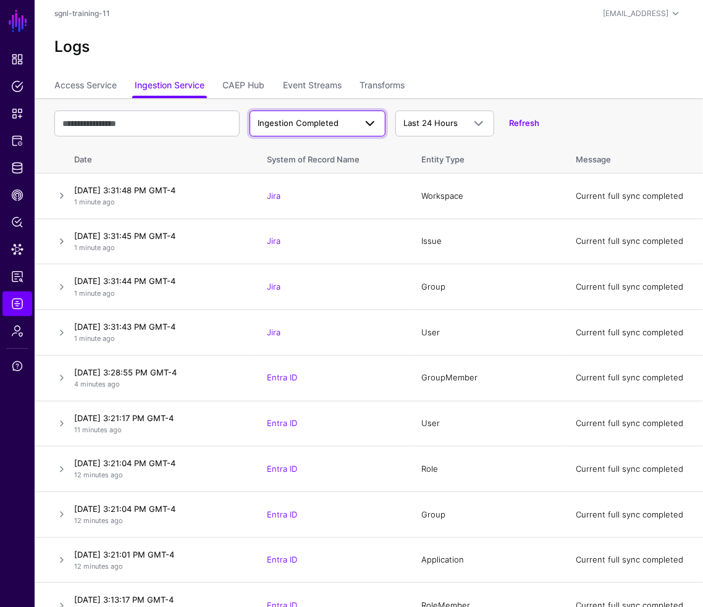
click at [309, 122] on span "Ingestion Completed" at bounding box center [298, 123] width 81 height 10
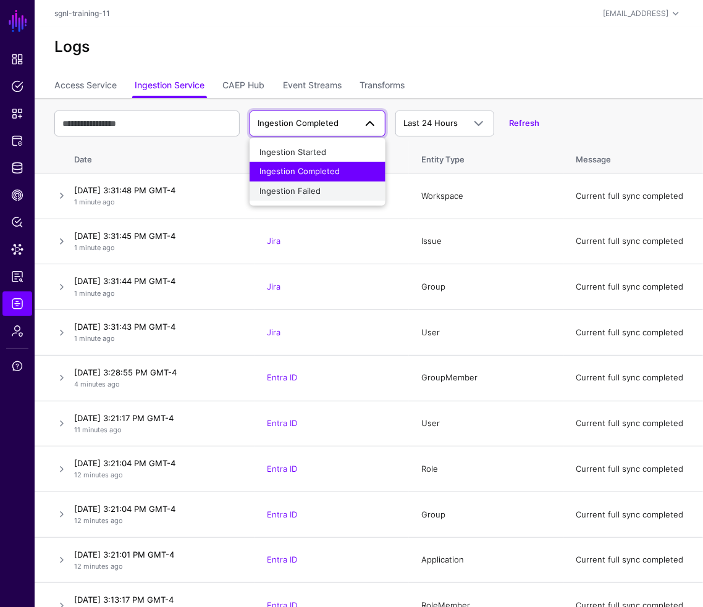
click at [286, 189] on span "Ingestion Failed" at bounding box center [289, 191] width 61 height 10
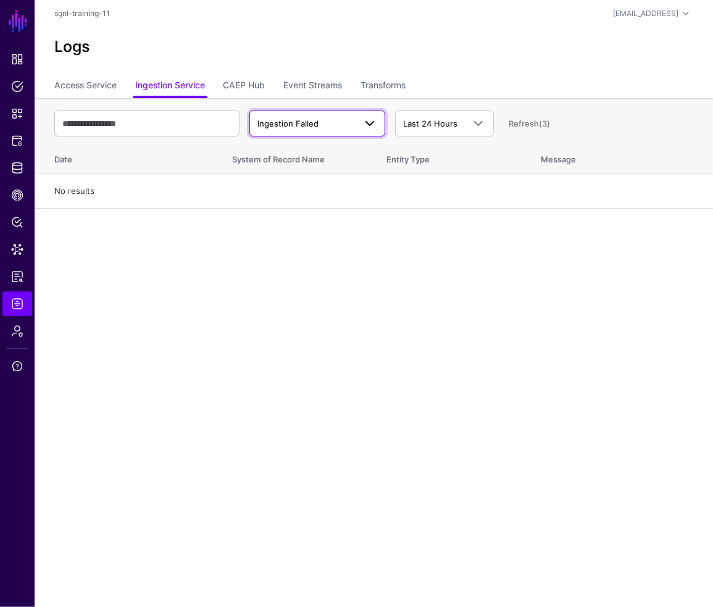
click at [309, 126] on span "Ingestion Failed" at bounding box center [288, 124] width 61 height 10
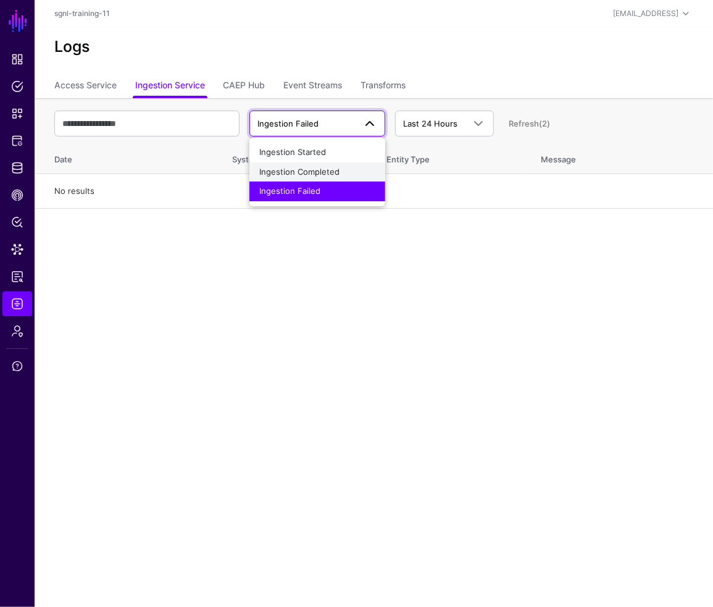
click at [309, 167] on span "Ingestion Completed" at bounding box center [299, 172] width 80 height 10
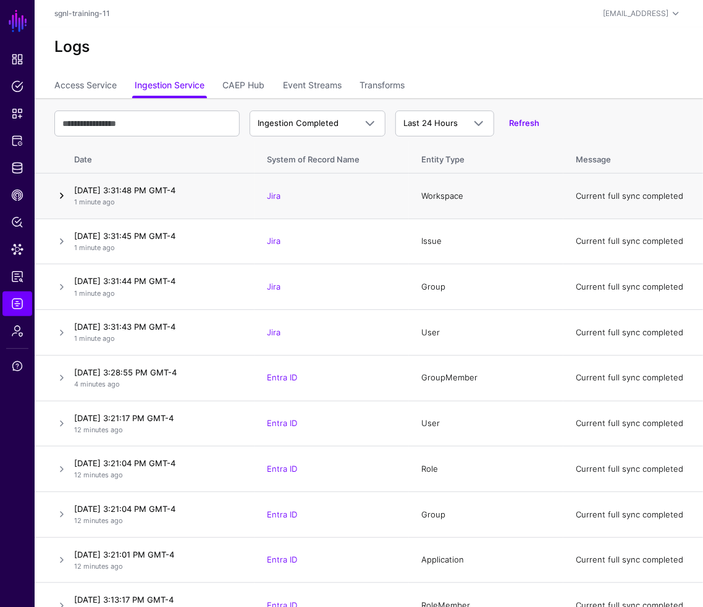
click at [61, 198] on link at bounding box center [61, 195] width 15 height 15
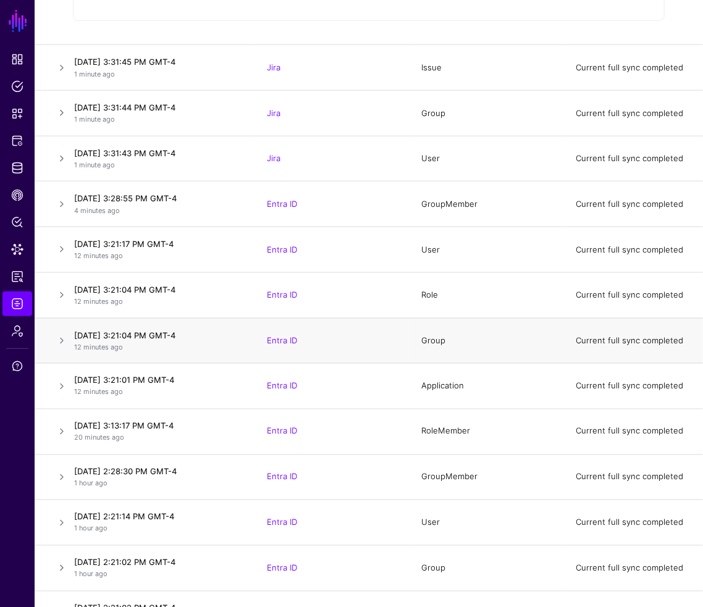
scroll to position [927, 0]
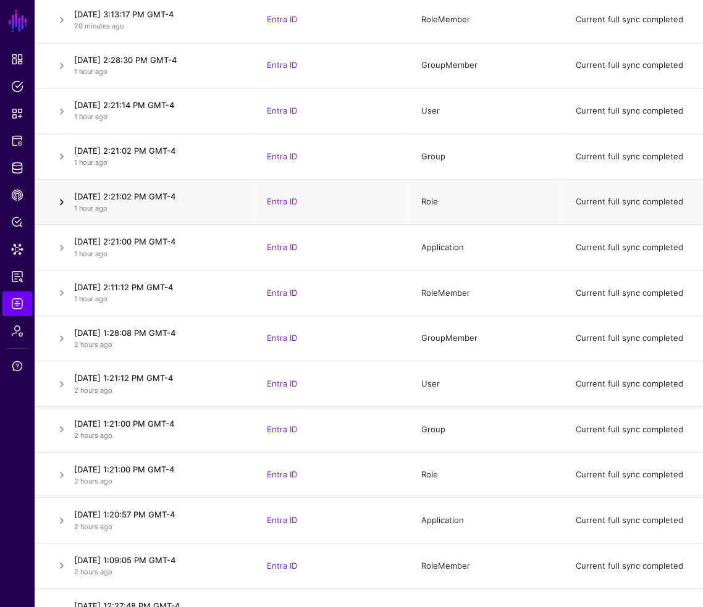
click at [61, 200] on link at bounding box center [61, 202] width 15 height 15
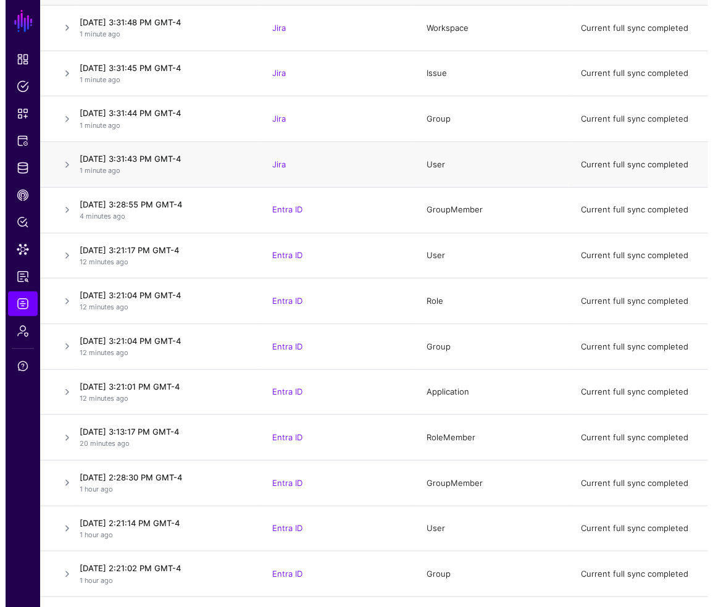
scroll to position [0, 0]
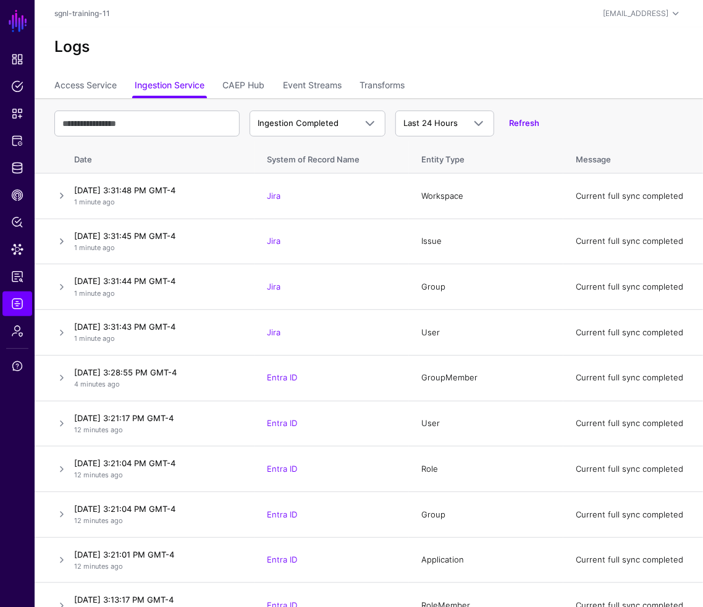
click at [306, 45] on h2 "Logs" at bounding box center [368, 47] width 629 height 19
click at [11, 249] on span "Data Lens" at bounding box center [17, 249] width 12 height 12
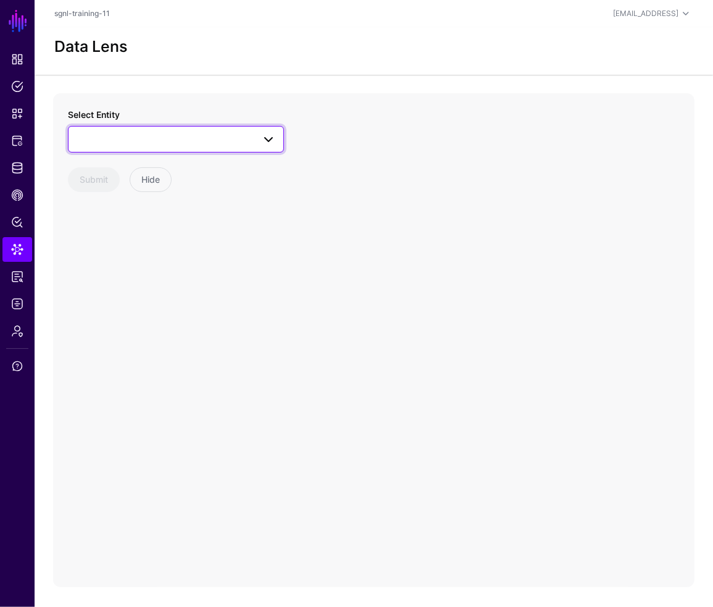
click at [210, 129] on link at bounding box center [176, 139] width 216 height 26
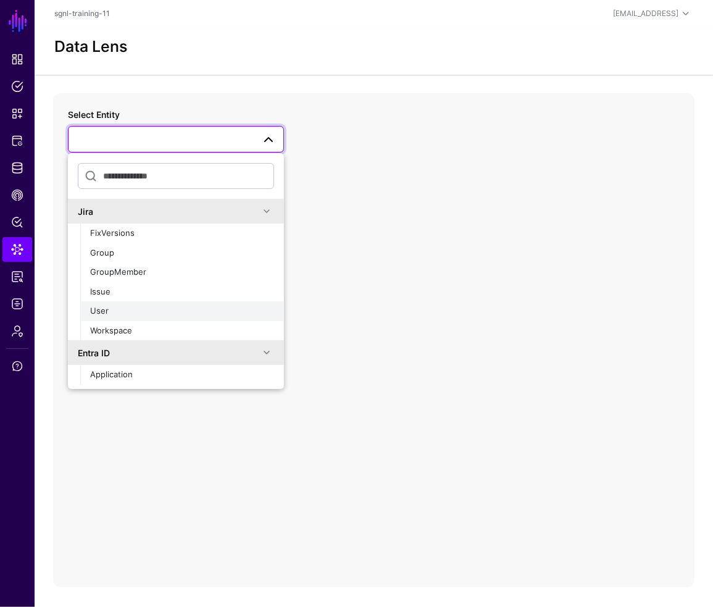
click at [133, 314] on div "User" at bounding box center [182, 311] width 184 height 12
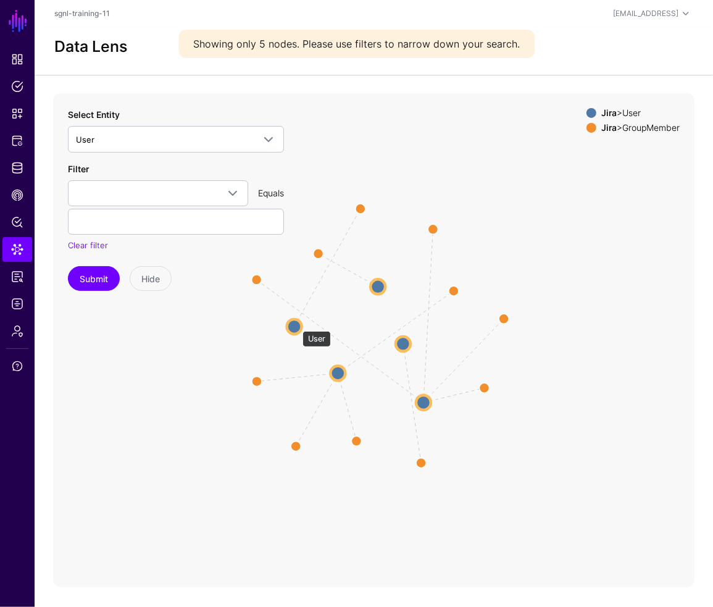
click at [296, 325] on circle at bounding box center [294, 326] width 15 height 15
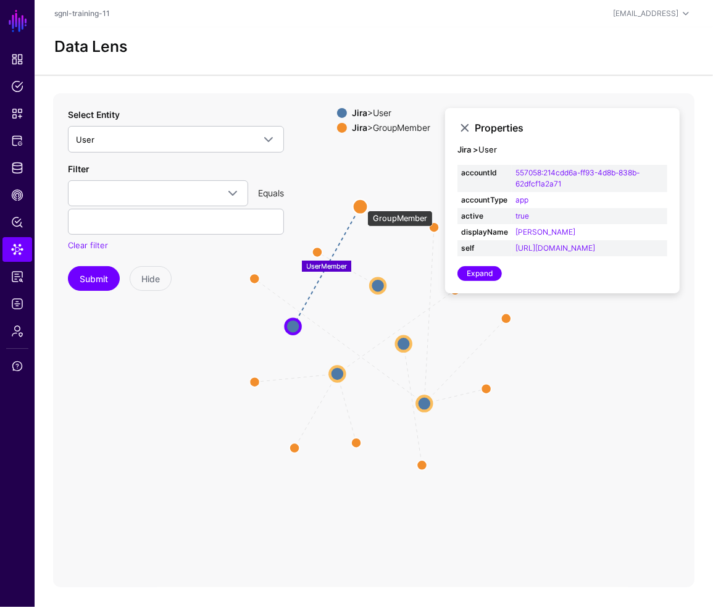
click at [361, 204] on circle at bounding box center [360, 207] width 15 height 15
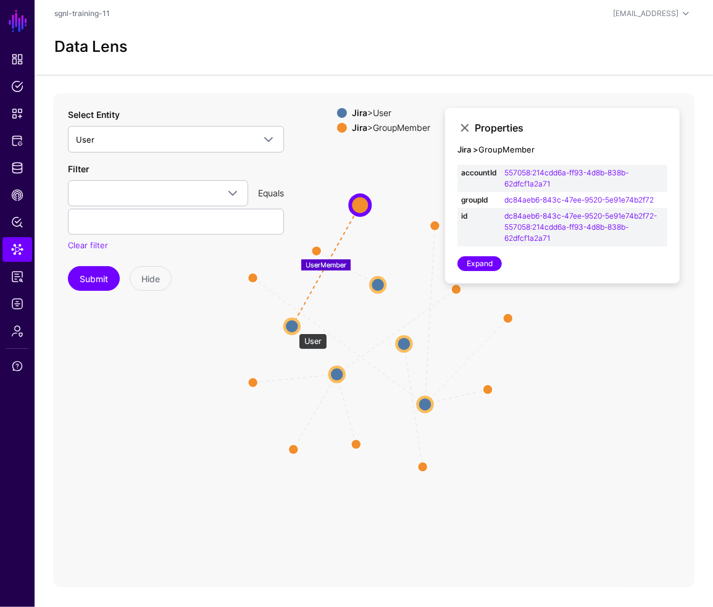
click at [293, 327] on circle at bounding box center [292, 326] width 15 height 15
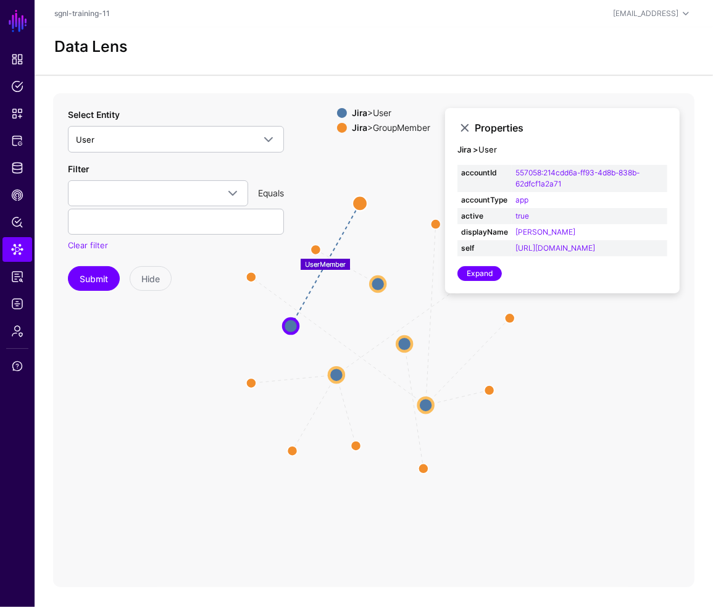
click at [62, 333] on icon "UserMember UserMember UserMember UserMember UserMember UserMember UserMember Us…" at bounding box center [374, 340] width 642 height 494
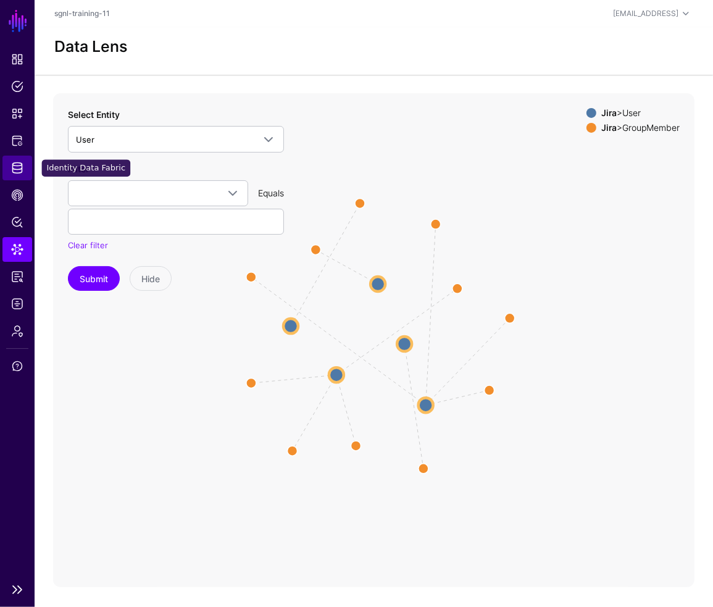
click at [9, 169] on link "Identity Data Fabric" at bounding box center [17, 168] width 30 height 25
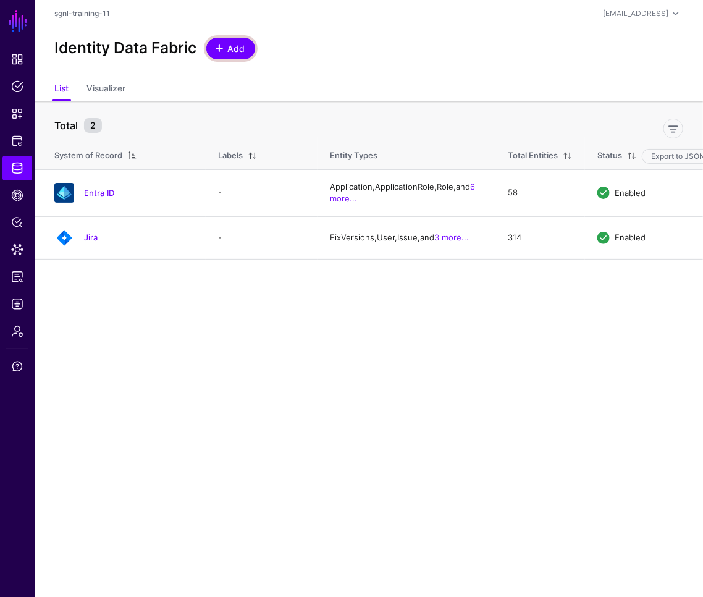
click at [230, 51] on span "Add" at bounding box center [236, 48] width 20 height 13
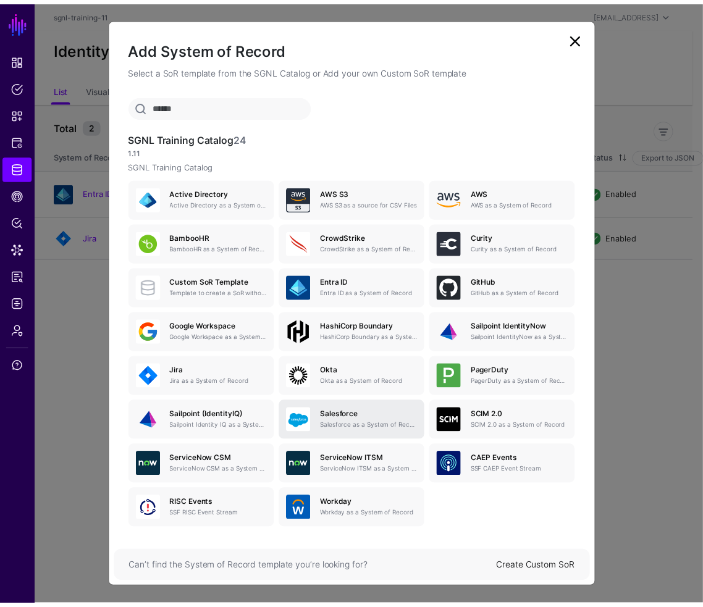
scroll to position [11, 0]
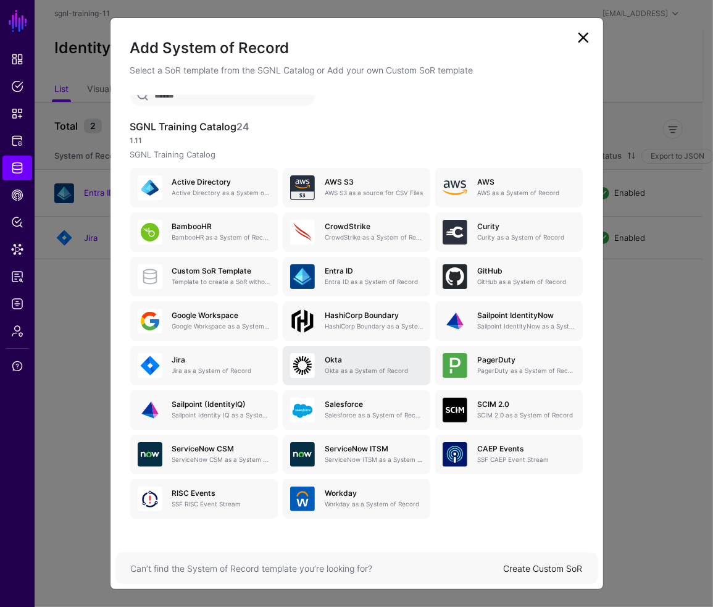
click at [345, 364] on div "Okta Okta as a System of Record" at bounding box center [369, 366] width 108 height 20
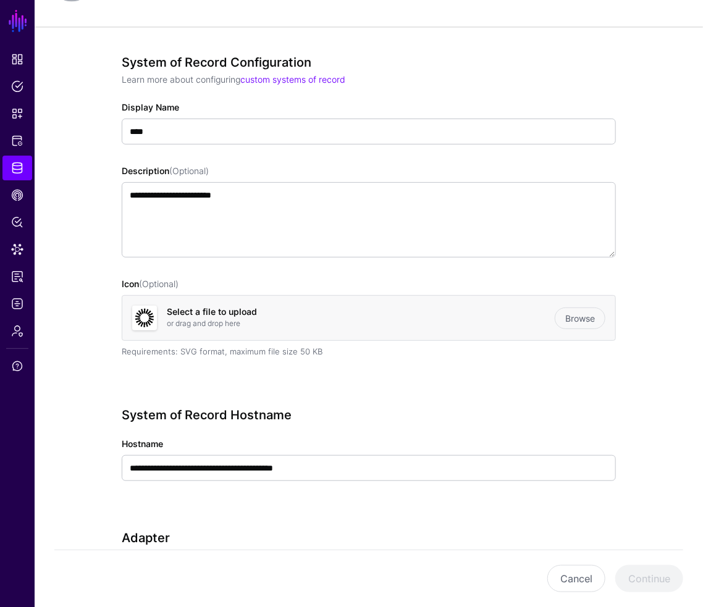
scroll to position [103, 0]
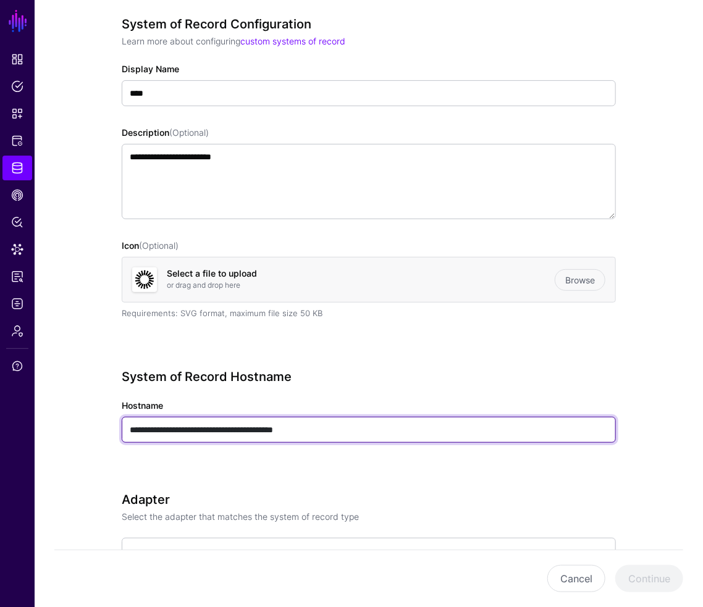
click at [369, 430] on input "**********" at bounding box center [369, 430] width 494 height 26
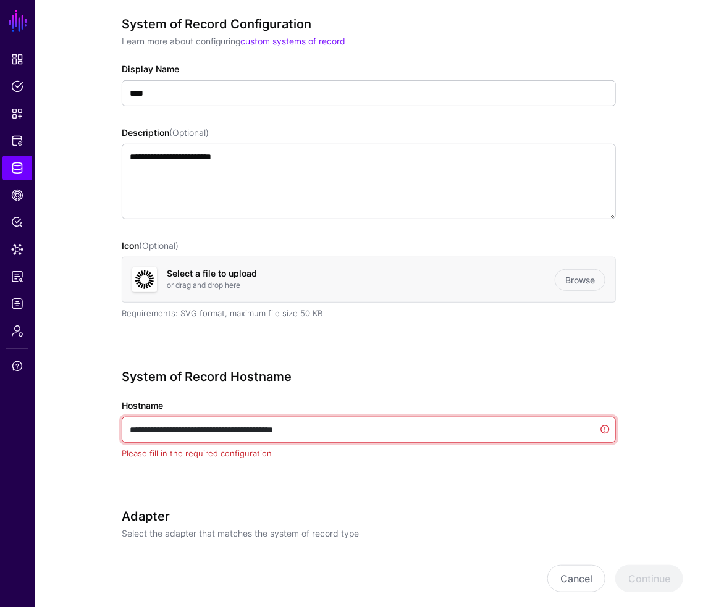
paste input "text"
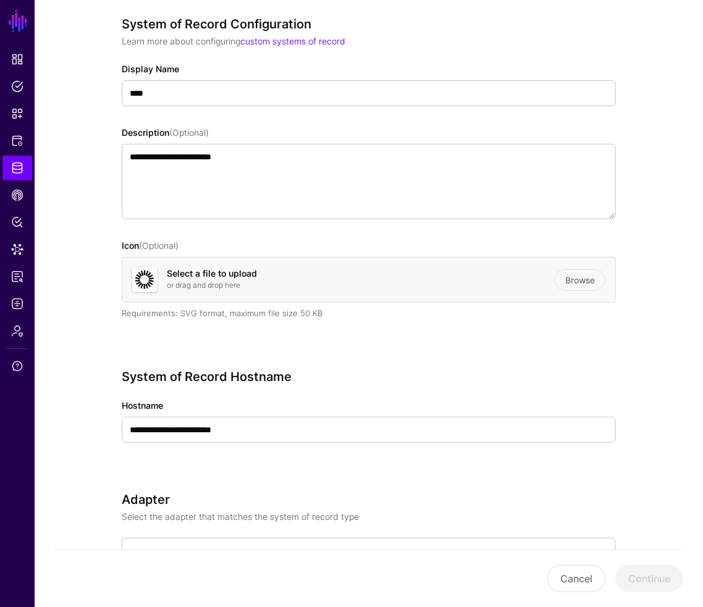
click at [432, 468] on div "**********" at bounding box center [369, 423] width 494 height 108
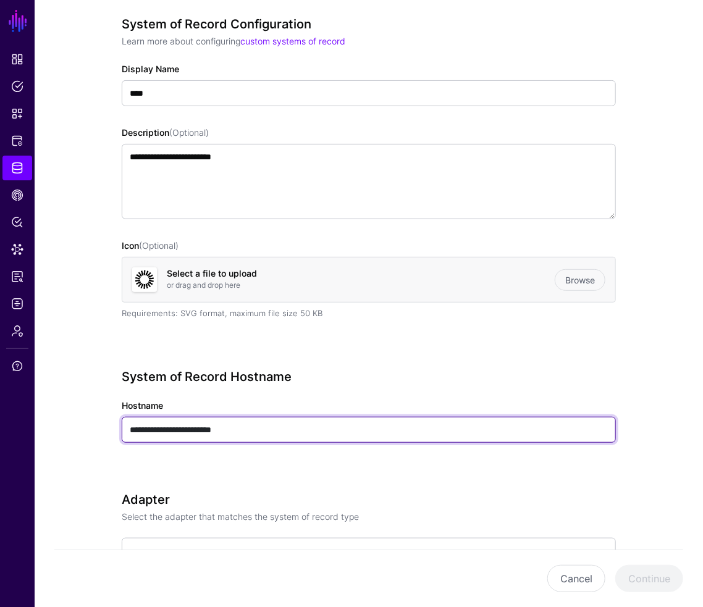
click at [186, 435] on input "**********" at bounding box center [369, 430] width 494 height 26
type input "**********"
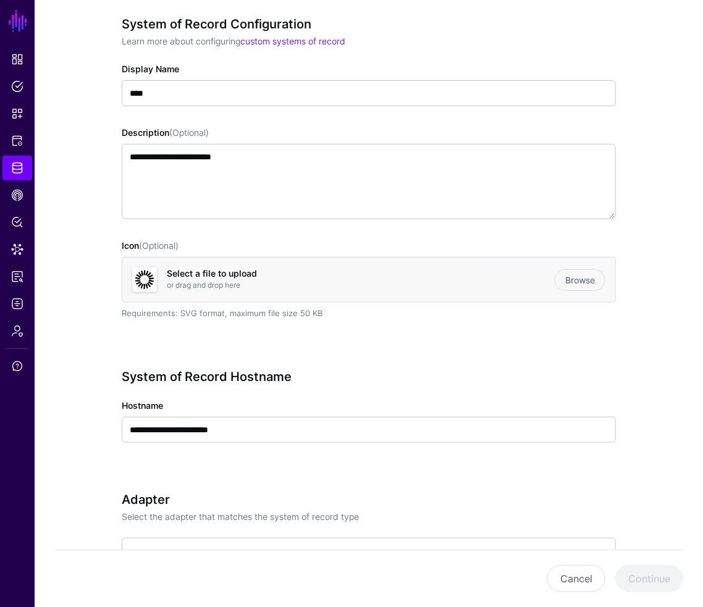
click at [317, 461] on div "**********" at bounding box center [369, 423] width 494 height 108
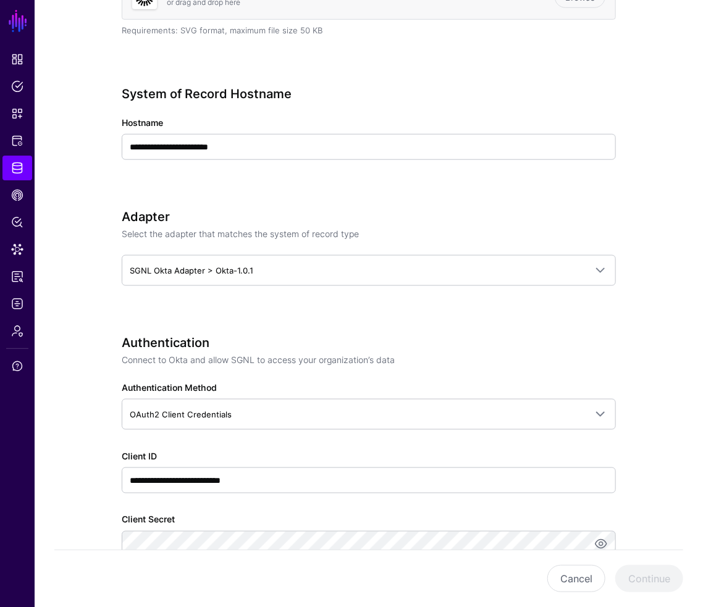
scroll to position [411, 0]
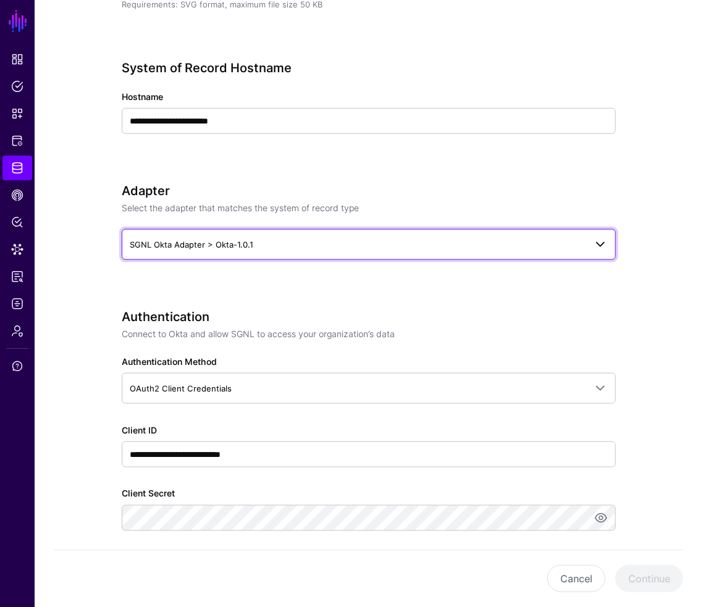
click at [211, 242] on span "SGNL Okta Adapter > Okta-1.0.1" at bounding box center [192, 245] width 124 height 10
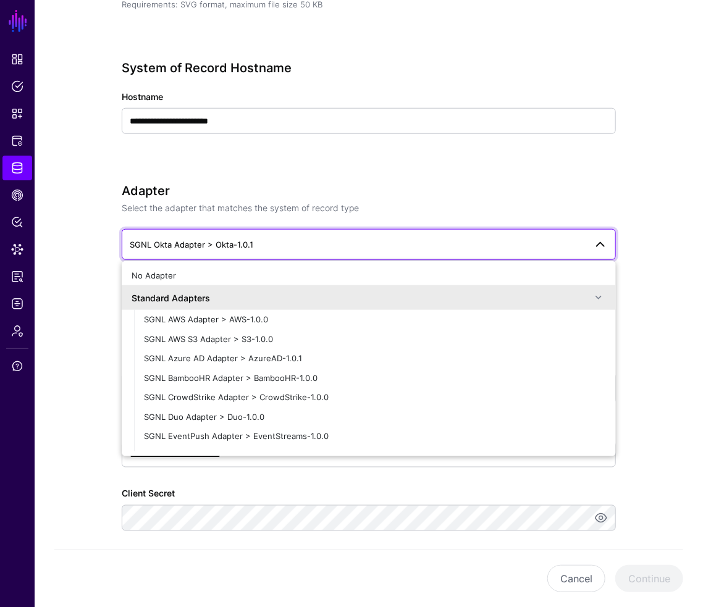
click at [117, 192] on div "**********" at bounding box center [368, 518] width 551 height 1678
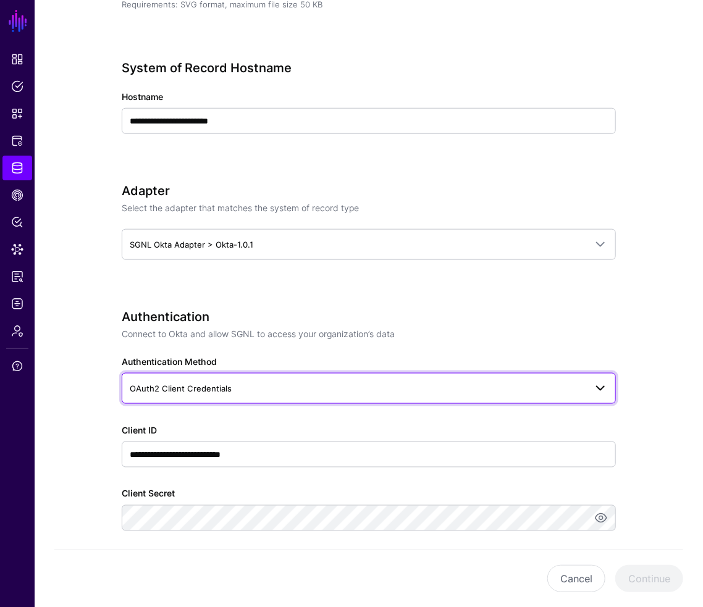
click at [345, 385] on span "OAuth2 Client Credentials" at bounding box center [358, 389] width 456 height 14
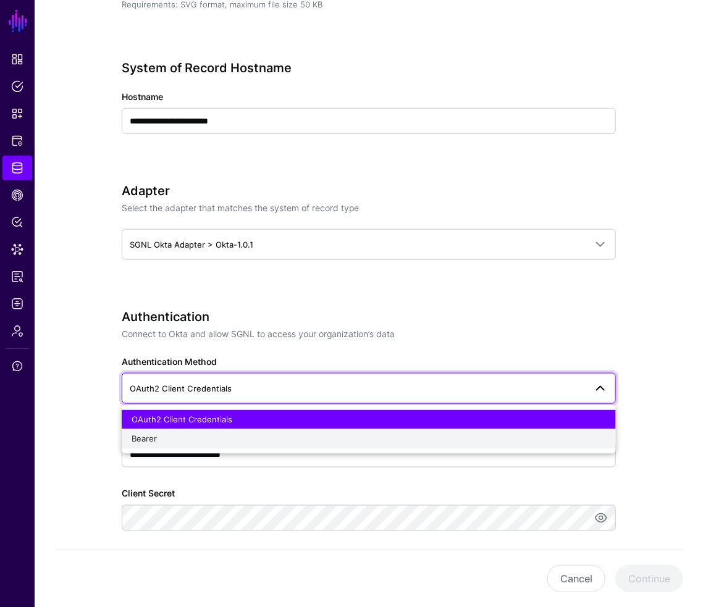
click at [296, 434] on div "Bearer" at bounding box center [369, 439] width 474 height 12
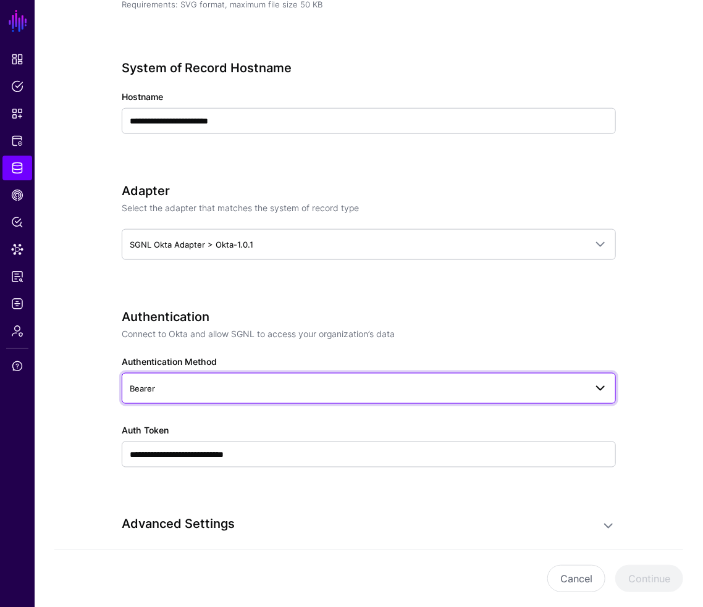
click at [275, 390] on span "Bearer" at bounding box center [358, 389] width 456 height 14
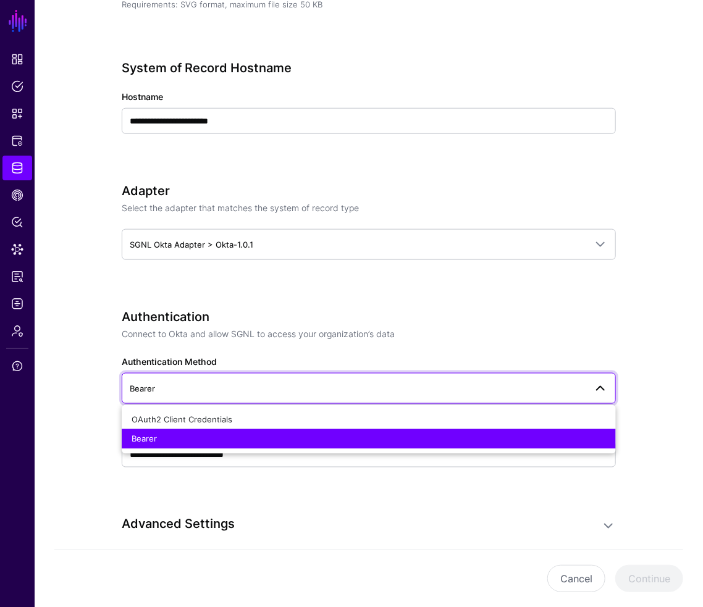
click at [307, 353] on div "**********" at bounding box center [369, 405] width 494 height 193
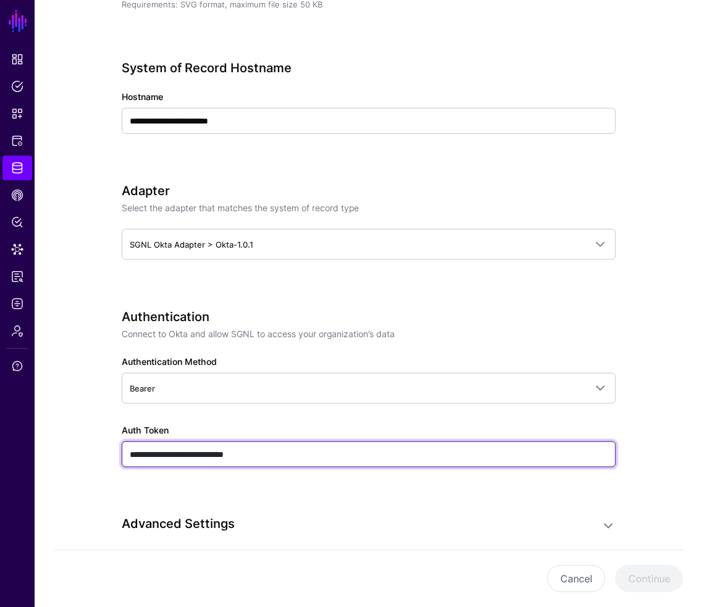
click at [267, 449] on input "**********" at bounding box center [369, 455] width 494 height 26
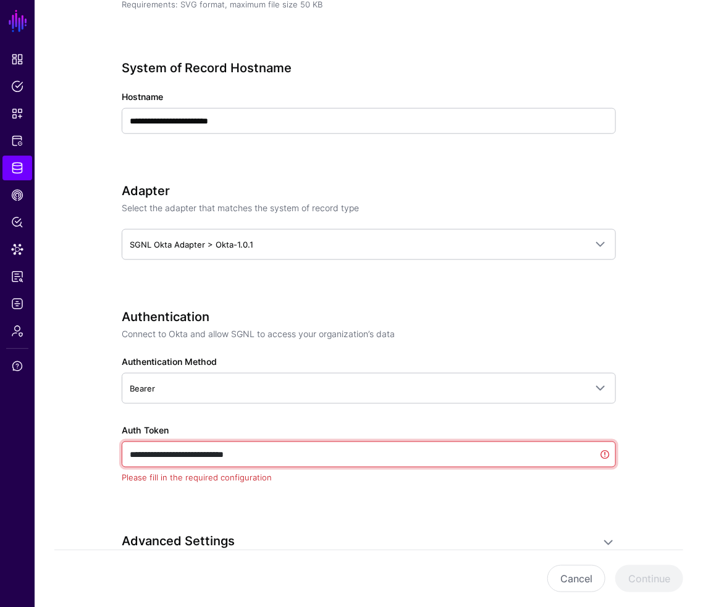
click at [282, 459] on input "**********" at bounding box center [369, 455] width 494 height 26
drag, startPoint x: 286, startPoint y: 455, endPoint x: 158, endPoint y: 463, distance: 128.2
click at [158, 463] on input "**********" at bounding box center [369, 455] width 494 height 26
paste input "**********"
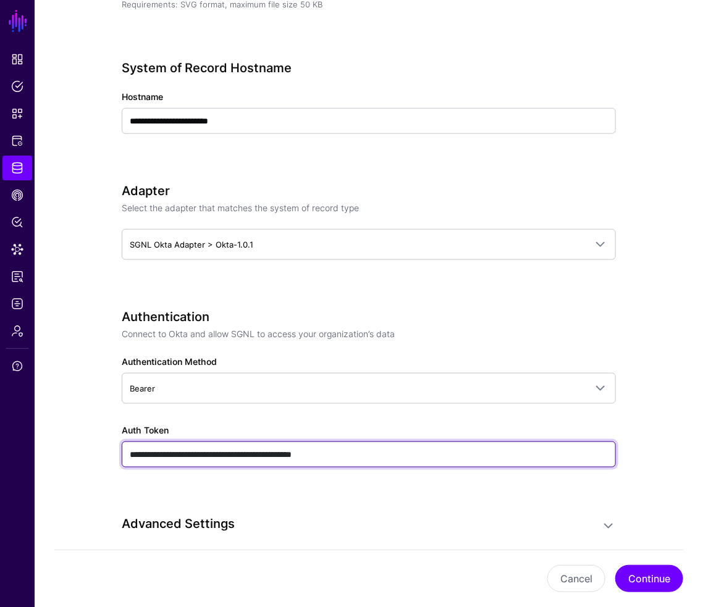
click at [162, 455] on input "**********" at bounding box center [369, 455] width 494 height 26
type input "**********"
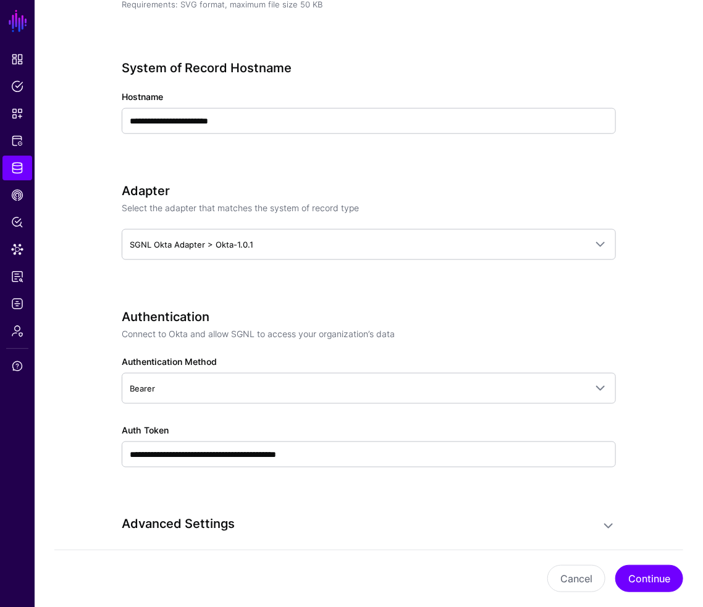
click at [237, 487] on div "**********" at bounding box center [369, 405] width 494 height 193
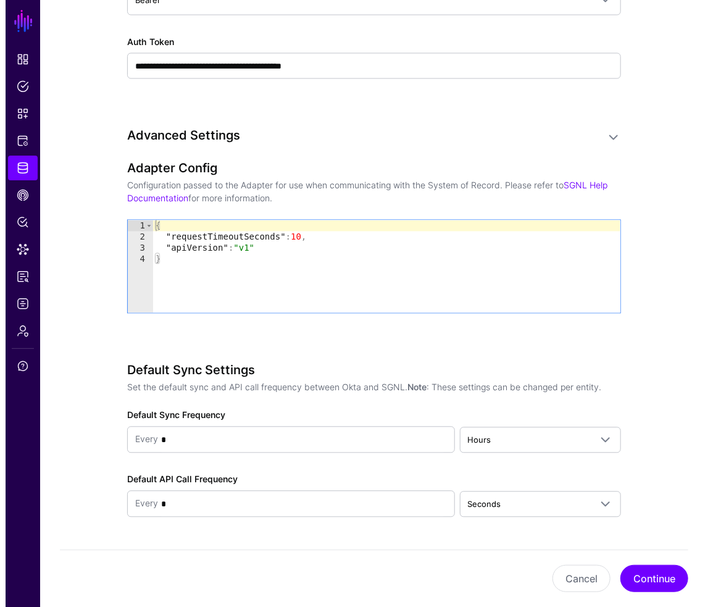
scroll to position [836, 0]
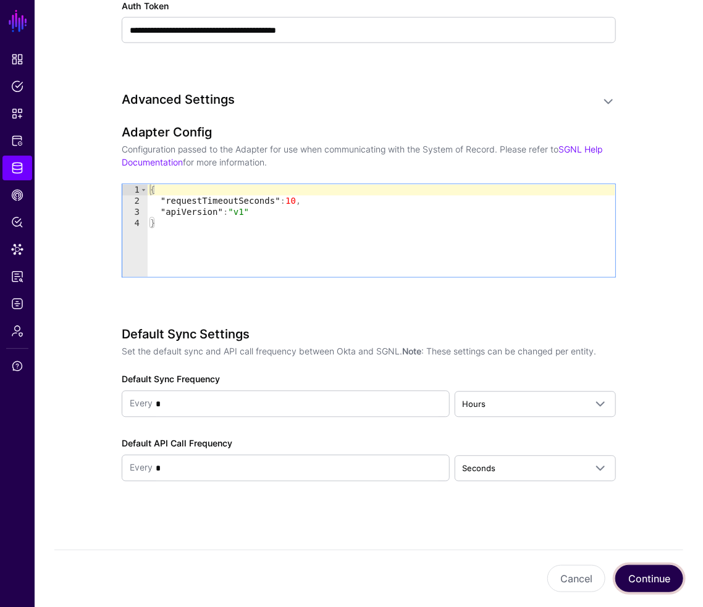
click at [652, 575] on button "Continue" at bounding box center [649, 578] width 68 height 27
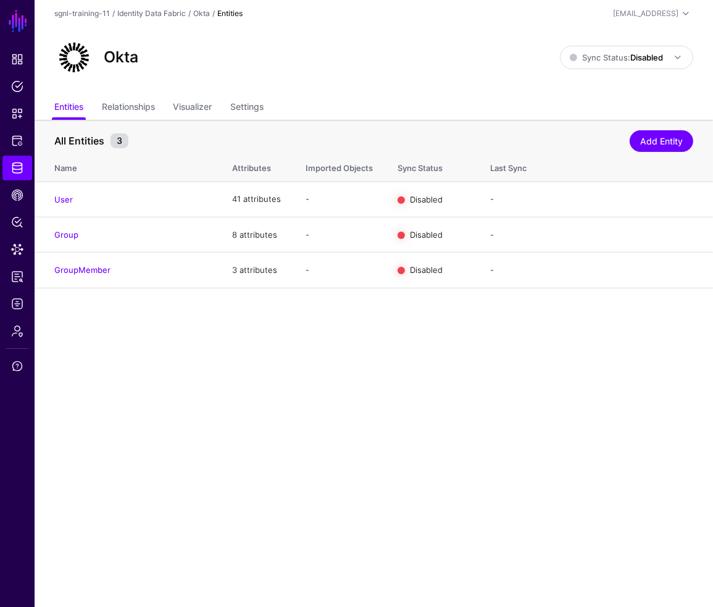
click at [176, 397] on main "SGNL Dashboard Policies Snippets Protected Systems Identity Data Fabric CAEP Hu…" at bounding box center [356, 303] width 713 height 607
click at [448, 418] on main "SGNL Dashboard Policies Snippets Protected Systems Identity Data Fabric CAEP Hu…" at bounding box center [356, 303] width 713 height 607
click at [633, 200] on link "Edit" at bounding box center [639, 199] width 15 height 10
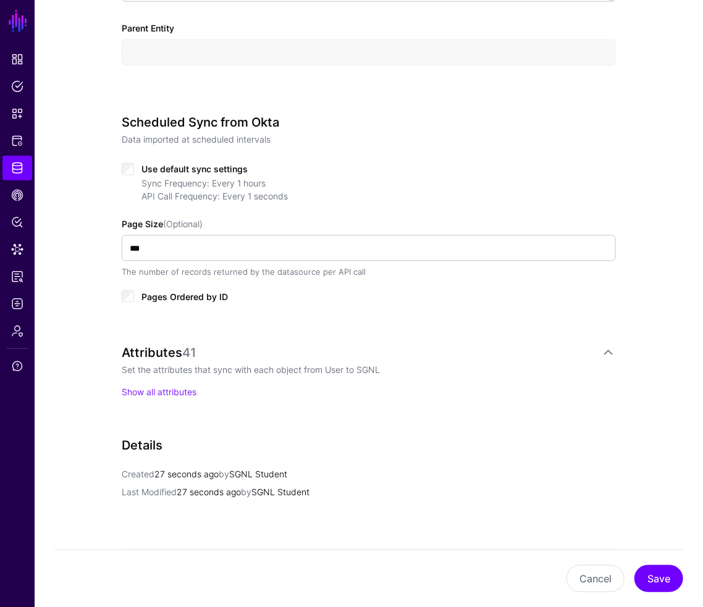
scroll to position [449, 0]
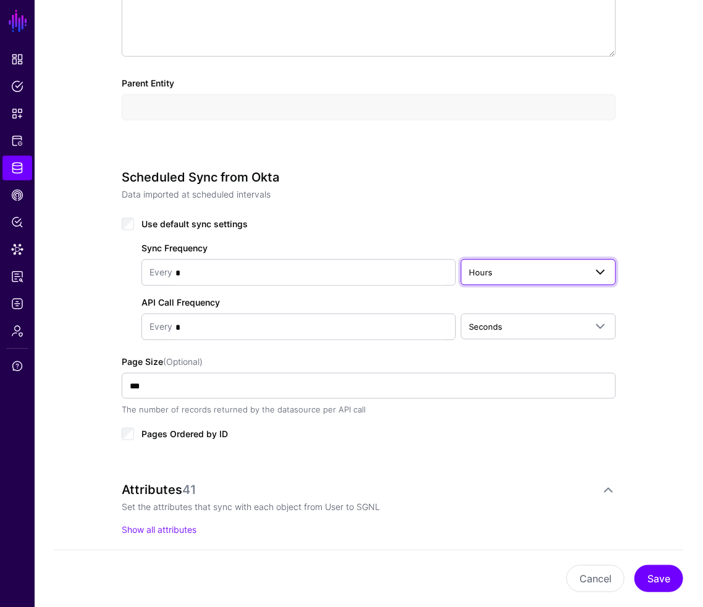
click at [482, 269] on span "Hours" at bounding box center [480, 272] width 23 height 10
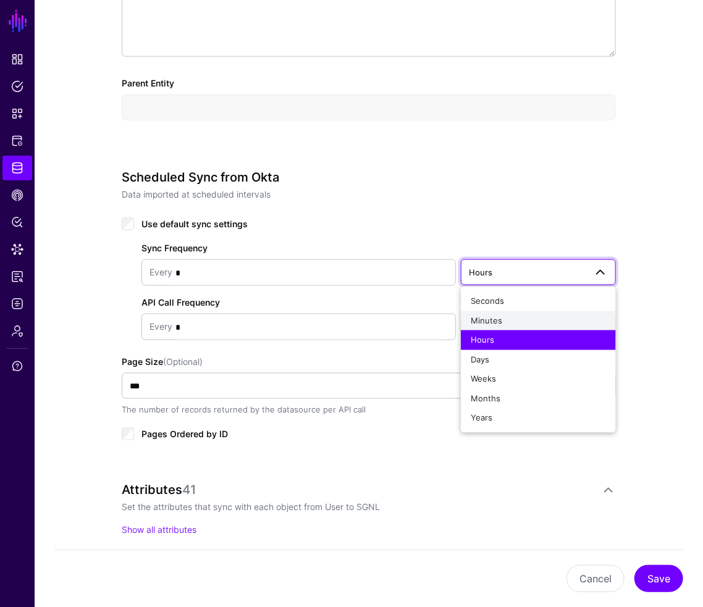
click at [495, 315] on div "Minutes" at bounding box center [538, 321] width 135 height 12
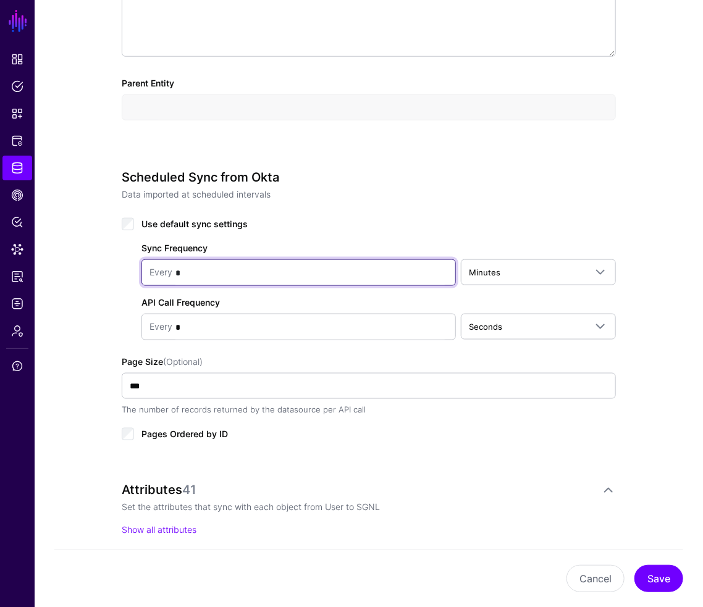
click at [256, 270] on input "*" at bounding box center [309, 273] width 275 height 25
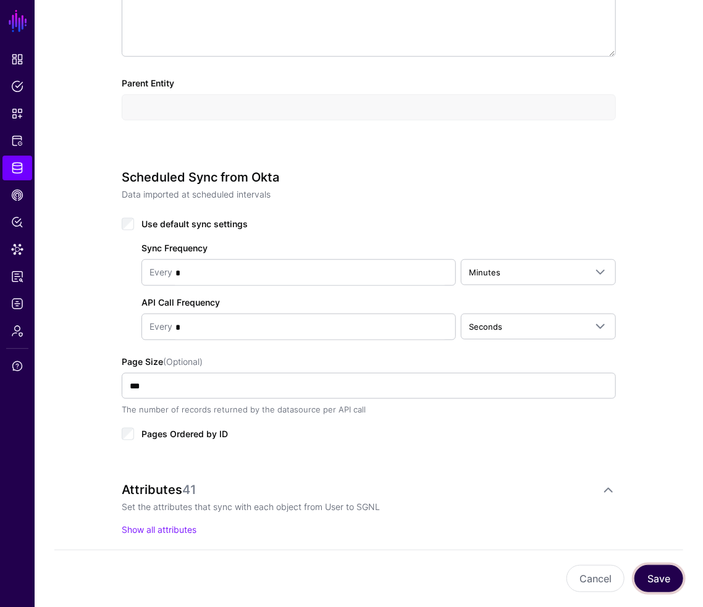
click at [667, 580] on button "Save" at bounding box center [658, 578] width 49 height 27
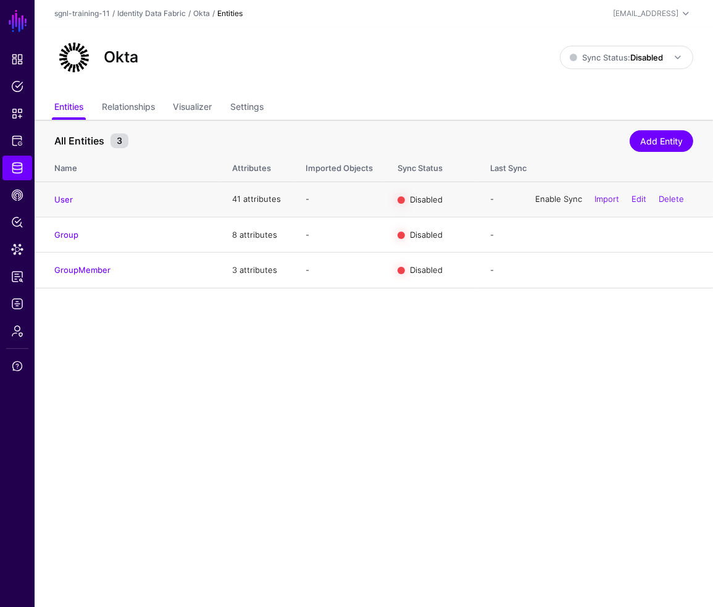
click at [549, 197] on link "Enable Sync" at bounding box center [559, 199] width 47 height 10
click at [549, 234] on link "Enable Sync" at bounding box center [559, 235] width 47 height 10
click at [553, 269] on link "Enable Sync" at bounding box center [559, 270] width 47 height 10
click at [87, 415] on main "SGNL Dashboard Policies Snippets Protected Systems Identity Data Fabric CAEP Hu…" at bounding box center [356, 303] width 713 height 607
click at [123, 408] on main "SGNL Dashboard Policies Snippets Protected Systems Identity Data Fabric CAEP Hu…" at bounding box center [356, 303] width 713 height 607
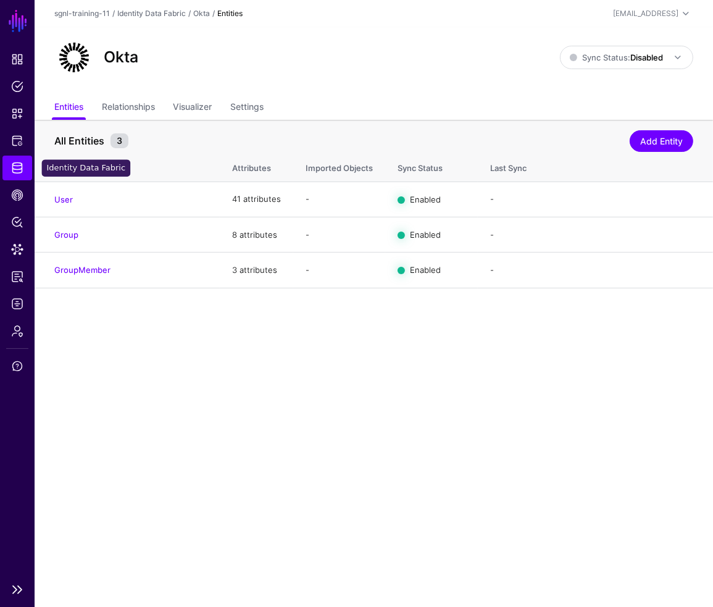
click at [13, 172] on span "Identity Data Fabric" at bounding box center [17, 168] width 12 height 12
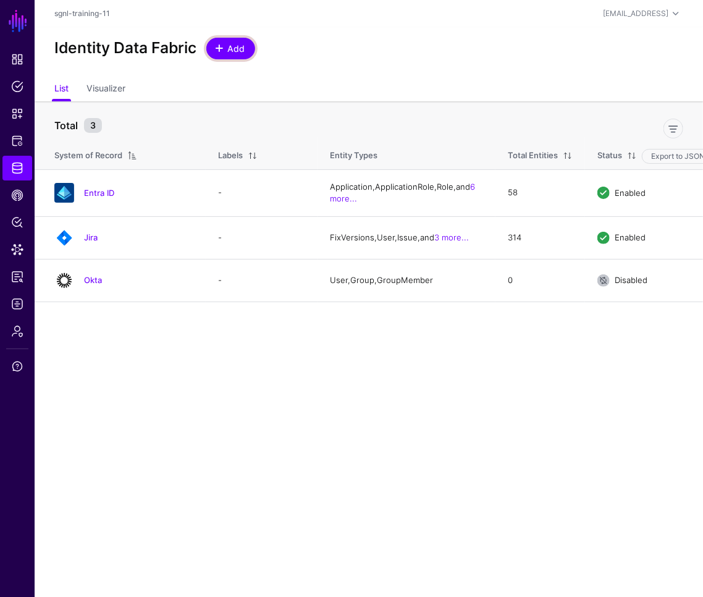
click at [238, 54] on span "Add" at bounding box center [236, 48] width 20 height 13
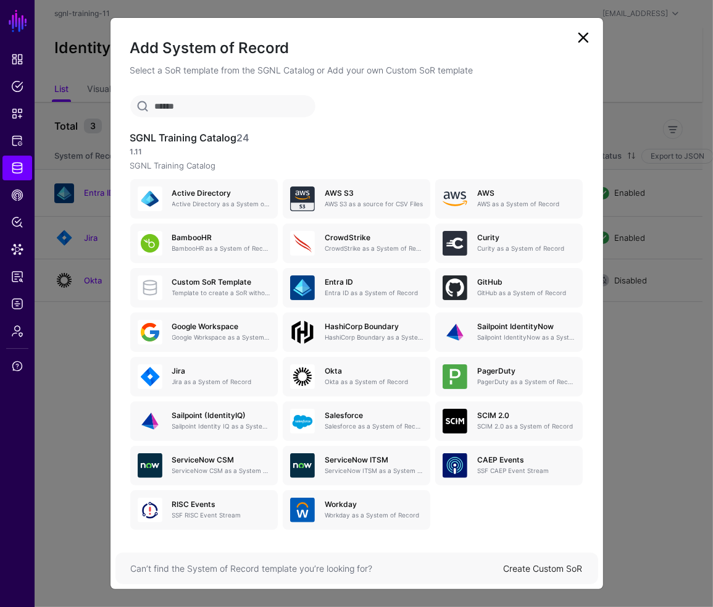
click at [489, 531] on div "SGNL Training Catalog 24 1.11 SGNL Training Catalog Active Directory Active Dir…" at bounding box center [357, 314] width 493 height 438
click at [331, 237] on h5 "CrowdStrike" at bounding box center [374, 237] width 98 height 9
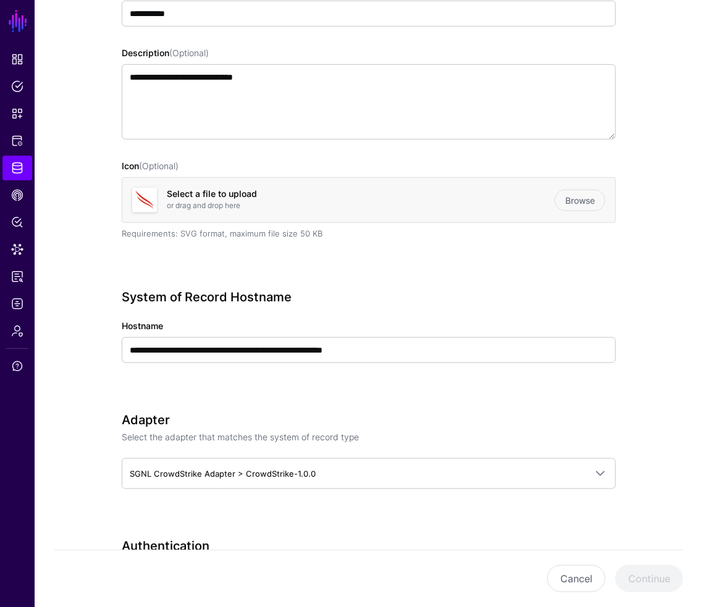
scroll to position [206, 0]
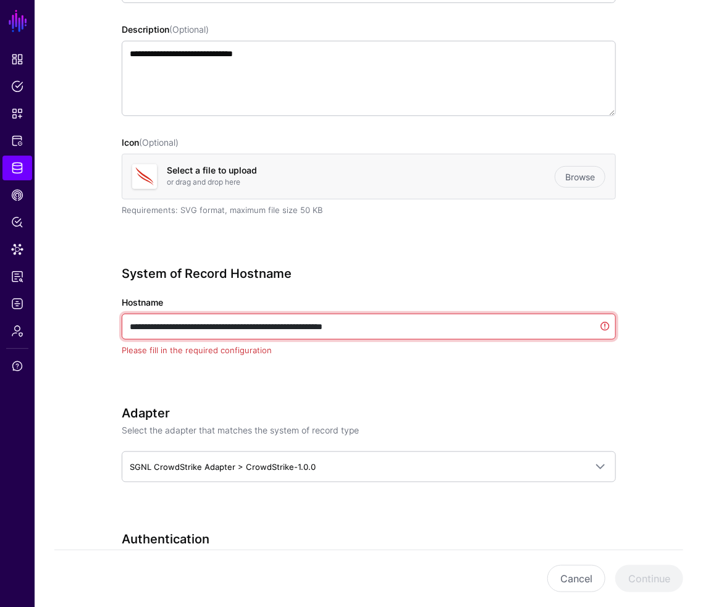
drag, startPoint x: 433, startPoint y: 323, endPoint x: -70, endPoint y: 292, distance: 503.8
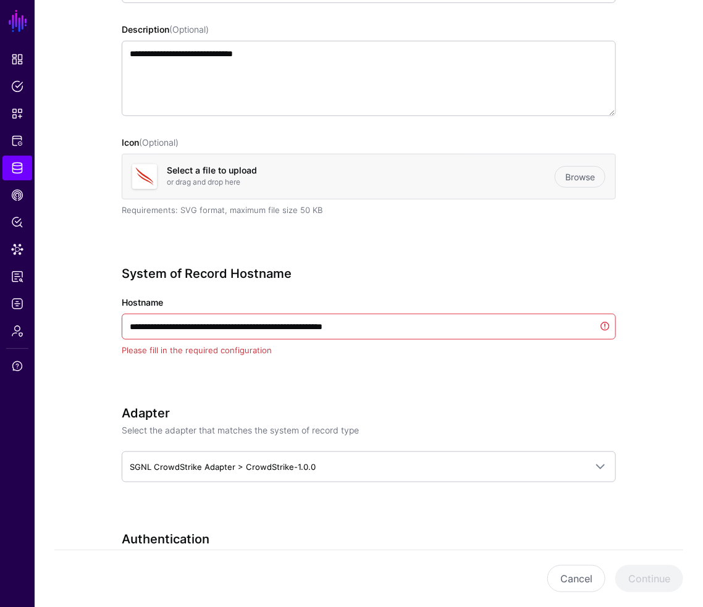
click at [178, 311] on div "**********" at bounding box center [369, 326] width 494 height 61
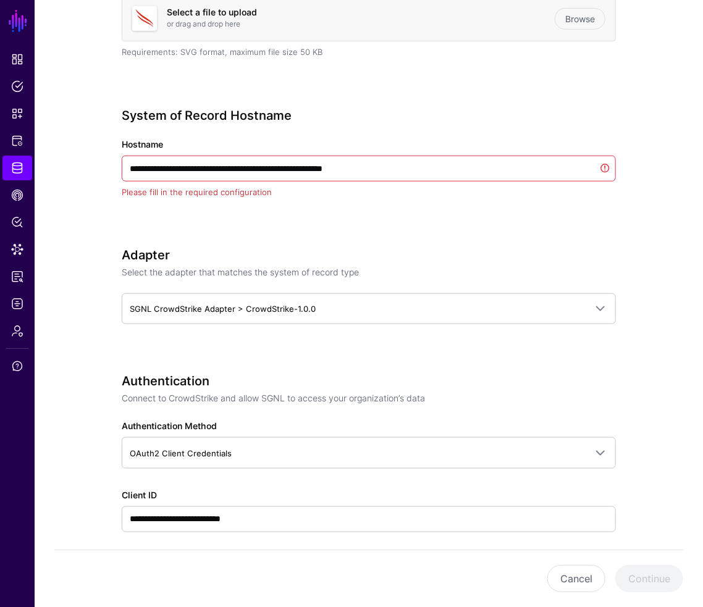
scroll to position [261, 0]
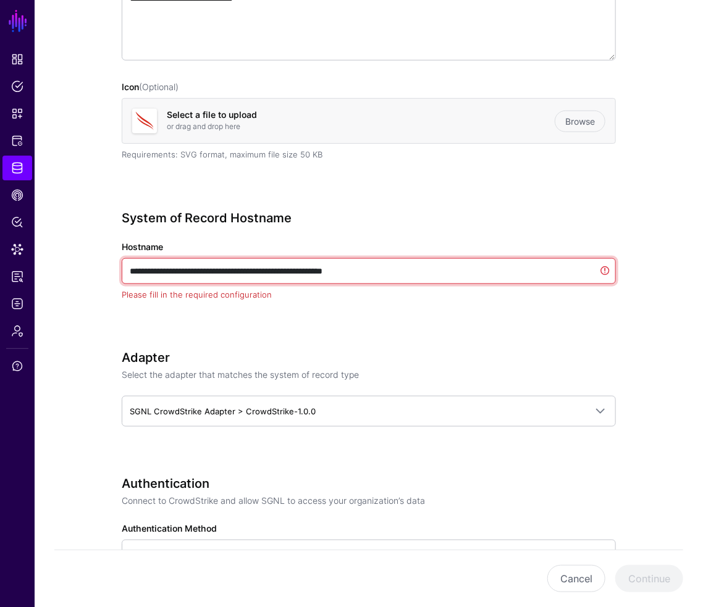
click at [194, 269] on input "**********" at bounding box center [369, 271] width 494 height 26
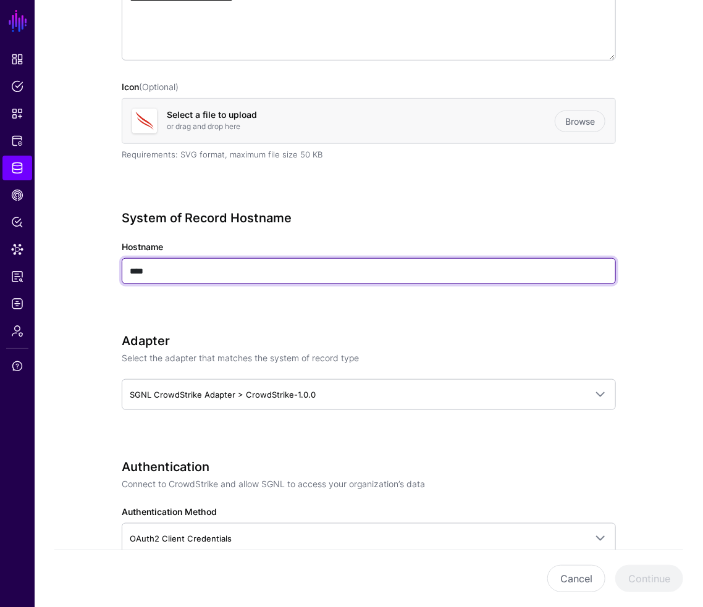
type input "****"
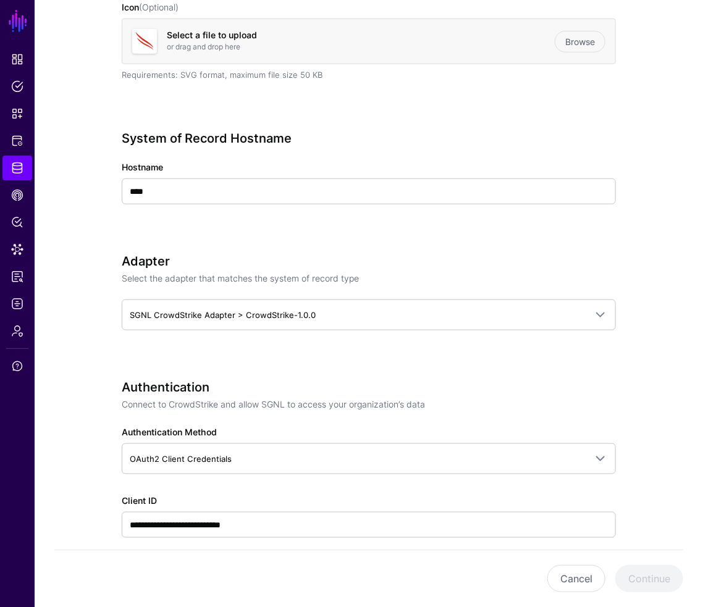
scroll to position [364, 0]
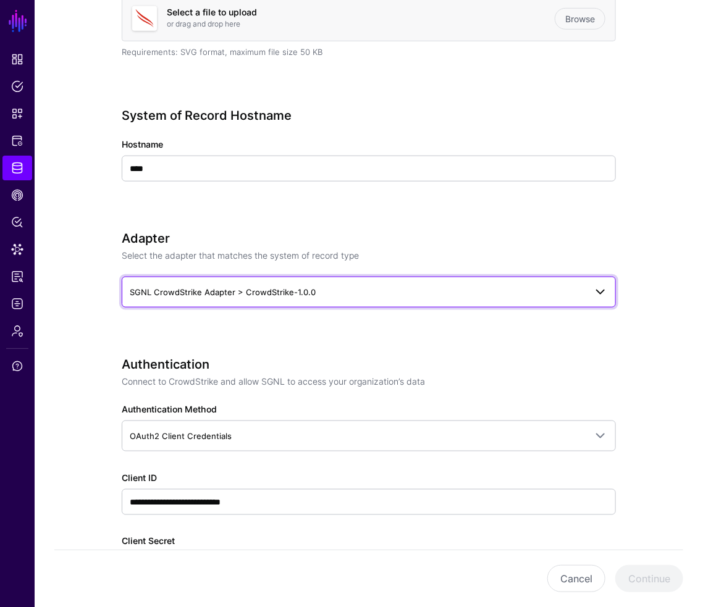
click at [245, 295] on span "SGNL CrowdStrike Adapter > CrowdStrike-1.0.0" at bounding box center [223, 292] width 186 height 10
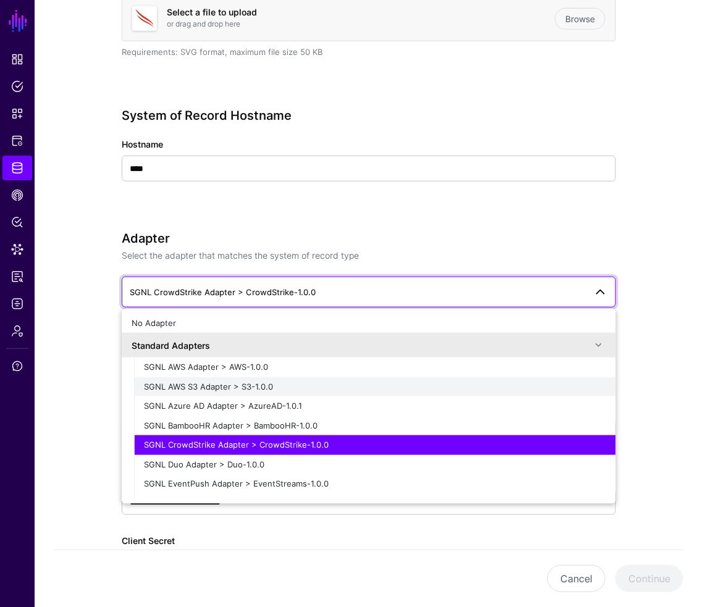
click at [243, 382] on span "SGNL AWS S3 Adapter > S3-1.0.0" at bounding box center [208, 387] width 129 height 10
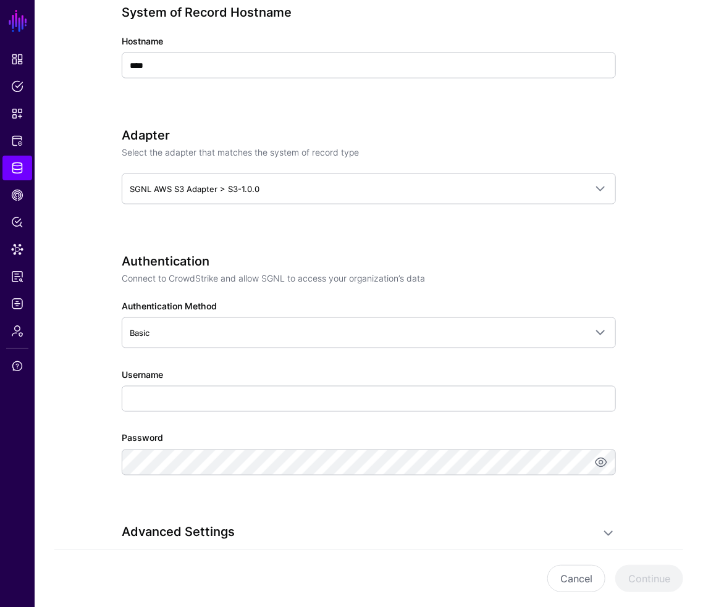
scroll to position [570, 0]
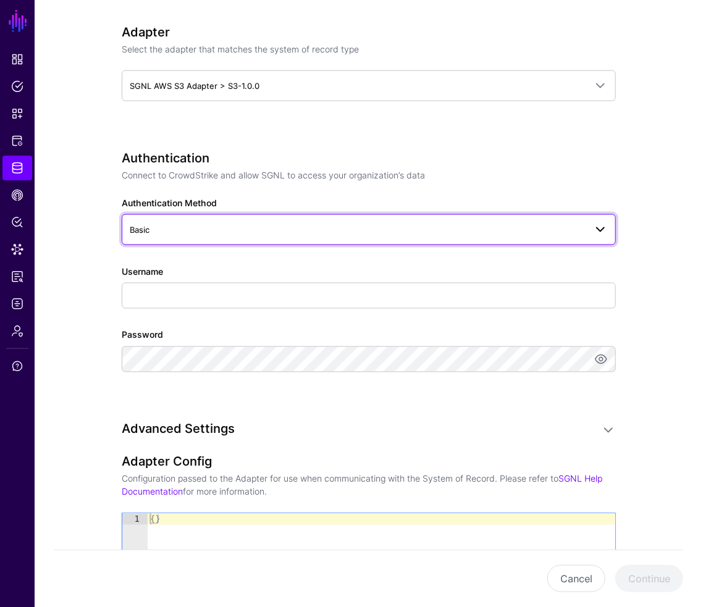
click at [162, 239] on link "Basic" at bounding box center [369, 229] width 494 height 31
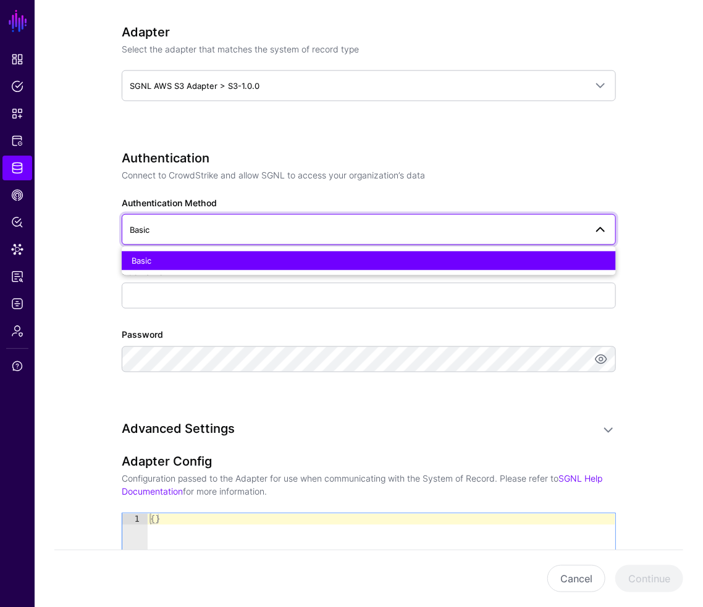
click at [163, 232] on span "Basic" at bounding box center [358, 230] width 456 height 14
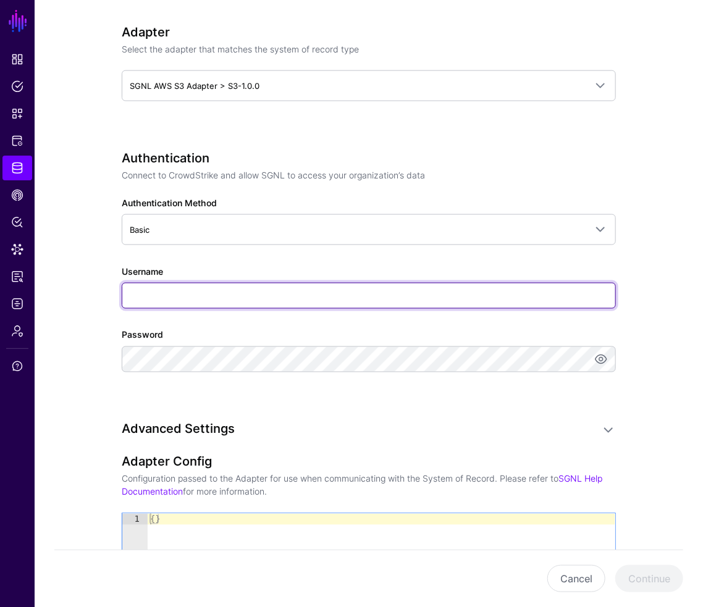
click at [153, 288] on input "Username" at bounding box center [369, 296] width 494 height 26
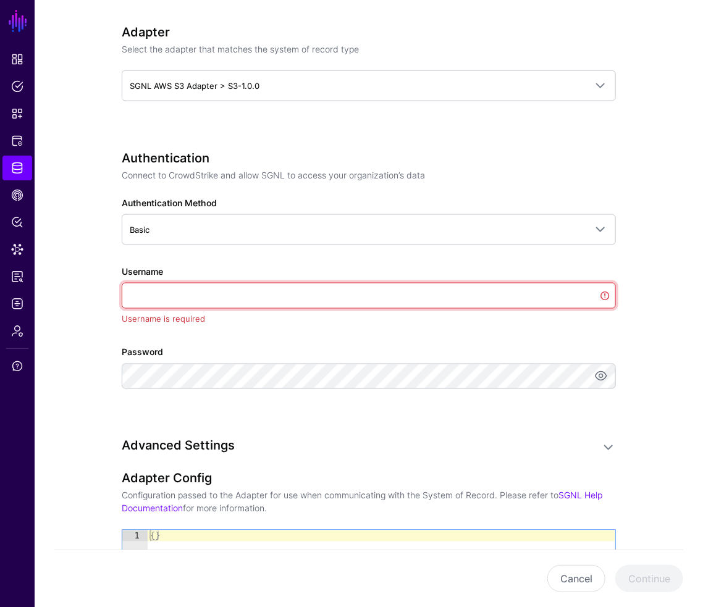
paste input "**********"
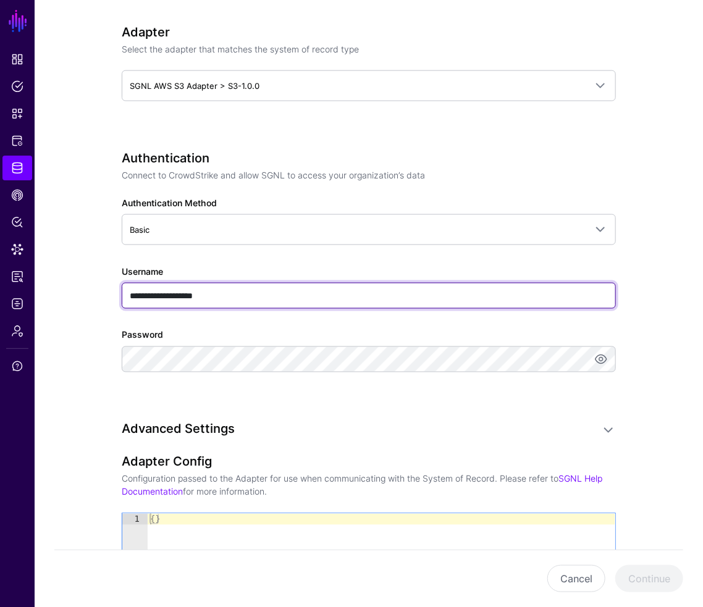
type input "**********"
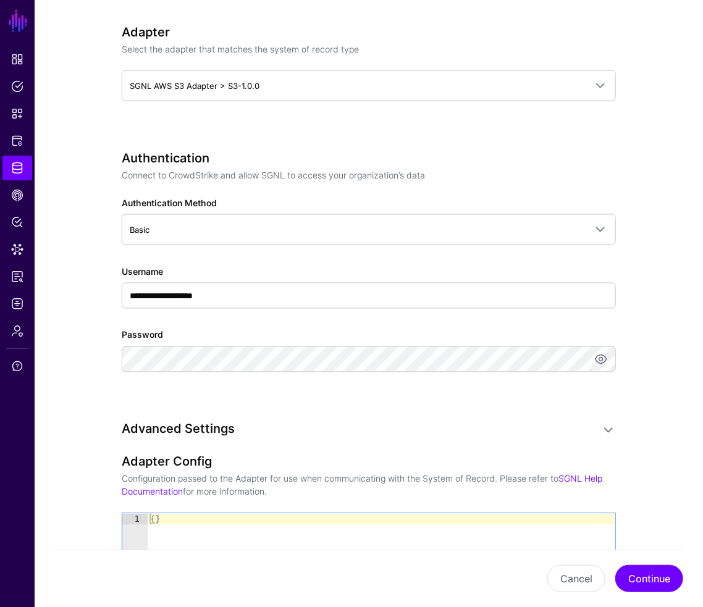
click at [184, 397] on div "**********" at bounding box center [369, 279] width 494 height 256
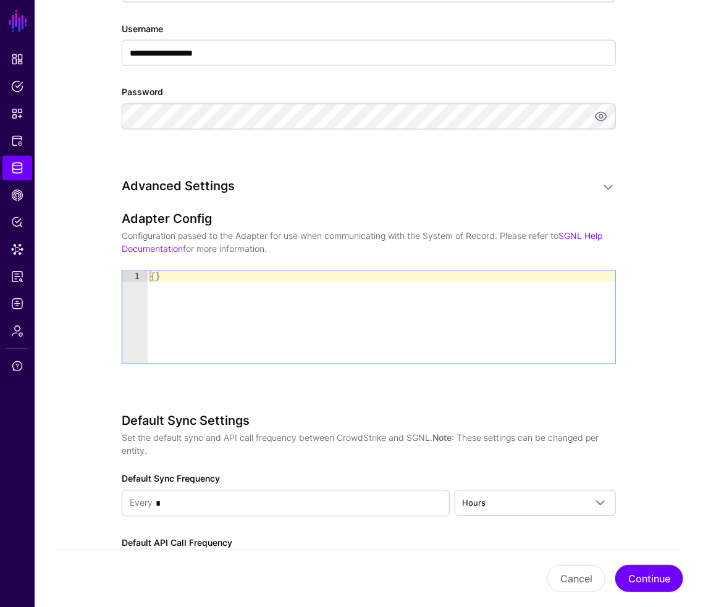
scroll to position [879, 0]
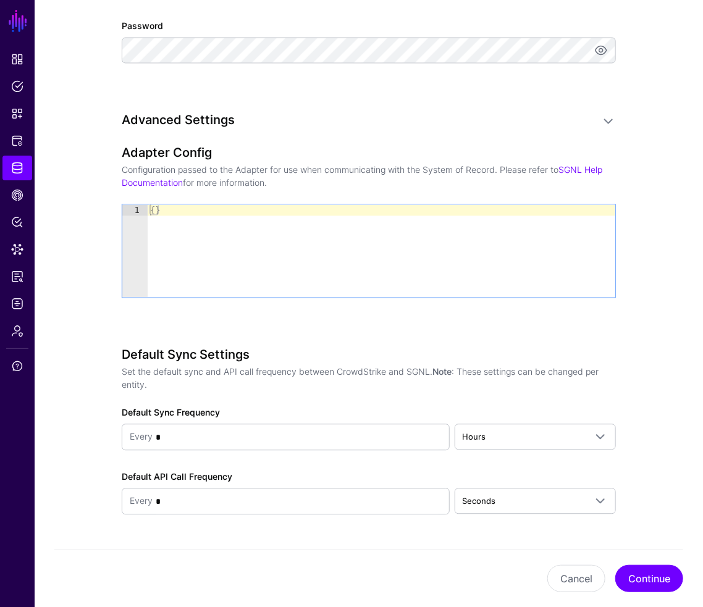
click at [211, 227] on div "{ }" at bounding box center [382, 262] width 468 height 115
type textarea "*"
type textarea "****"
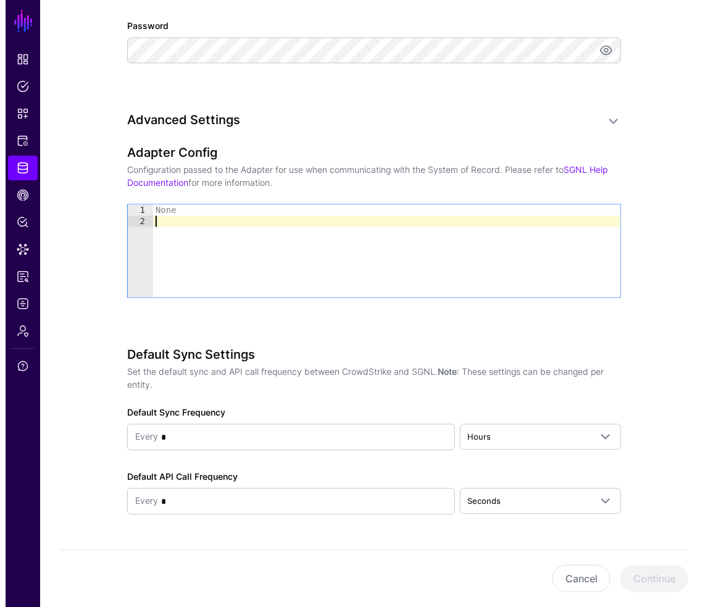
scroll to position [0, 0]
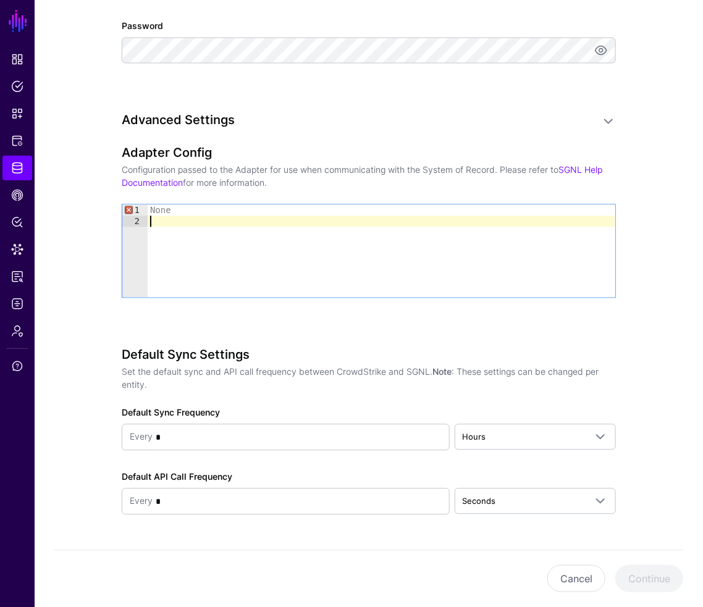
paste textarea "*"
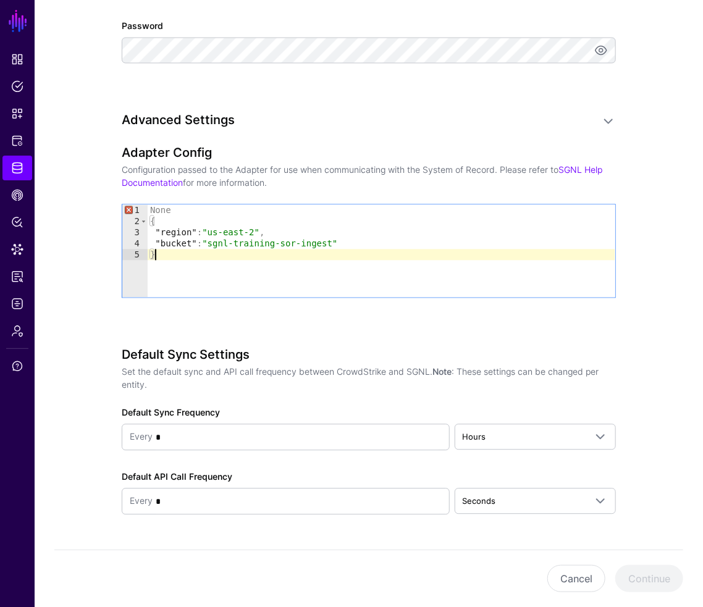
click at [157, 209] on div "None { "region" : "us-east-2" , "bucket" : "sgnl-training-sor-ingest" }" at bounding box center [382, 262] width 468 height 115
type textarea "****"
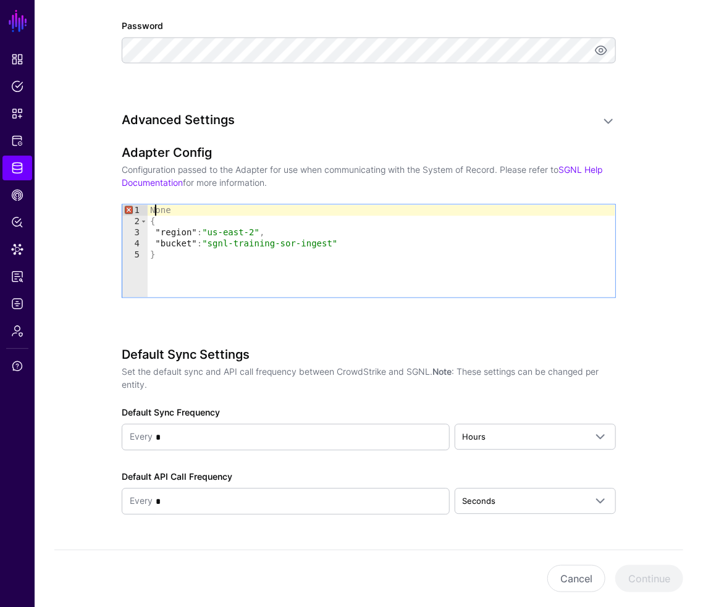
click at [157, 209] on div "None { "region" : "us-east-2" , "bucket" : "sgnl-training-sor-ingest" }" at bounding box center [382, 262] width 468 height 115
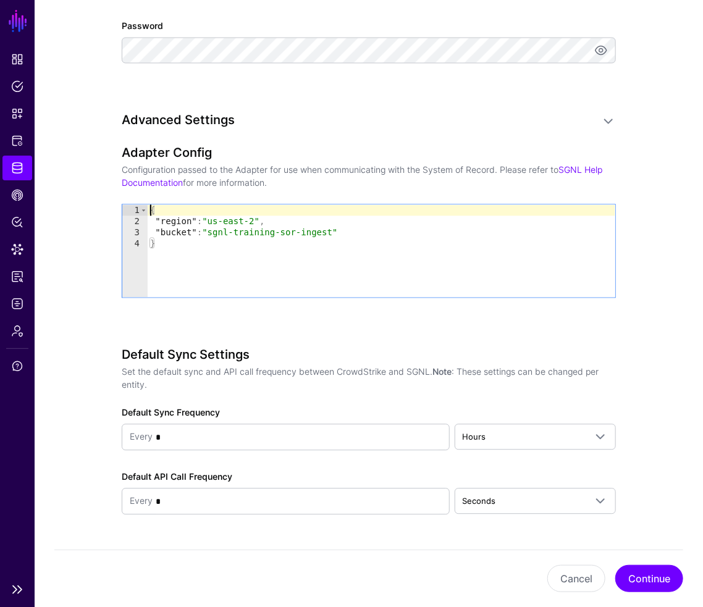
type textarea "*"
click at [296, 303] on div "Adapter Config Configuration passed to the Adapter for use when communicating w…" at bounding box center [369, 239] width 494 height 187
click at [488, 434] on span "Hours" at bounding box center [524, 438] width 123 height 14
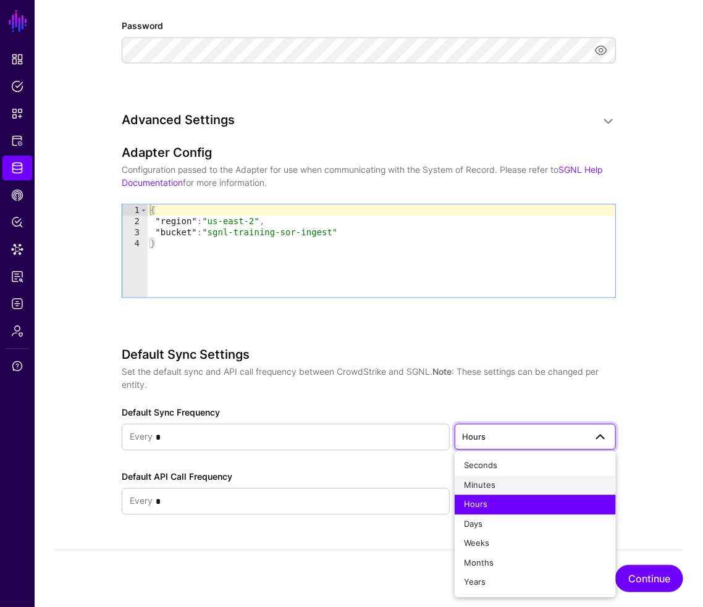
click at [487, 481] on span "Minutes" at bounding box center [481, 486] width 32 height 10
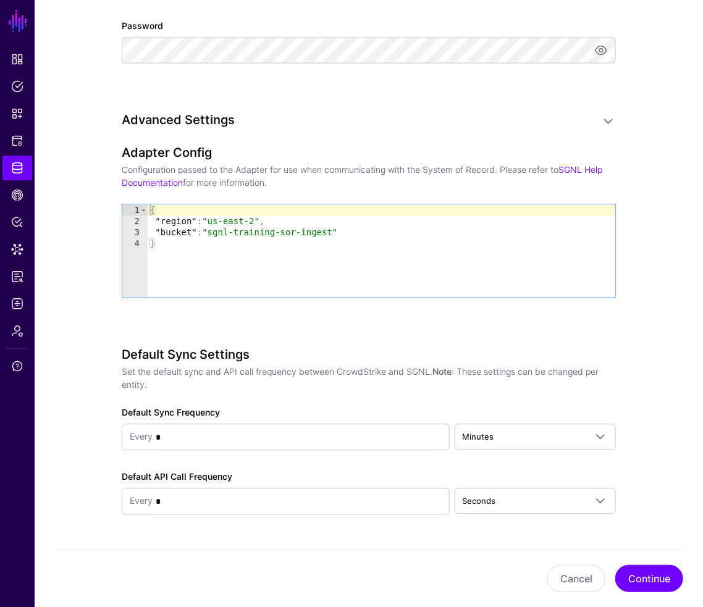
click at [299, 536] on div "Default Sync Settings Set the default sync and API call frequency between Crowd…" at bounding box center [369, 449] width 494 height 202
click at [655, 584] on button "Continue" at bounding box center [649, 578] width 68 height 27
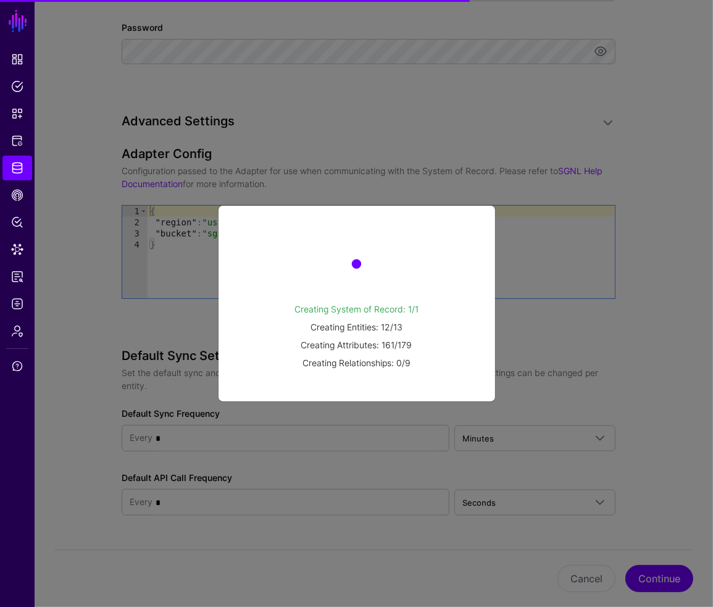
click at [64, 523] on ngb-modal-window "Creating System of Record: 1/1 Creating Entities: 12/13 Creating Attributes: 16…" at bounding box center [356, 303] width 713 height 607
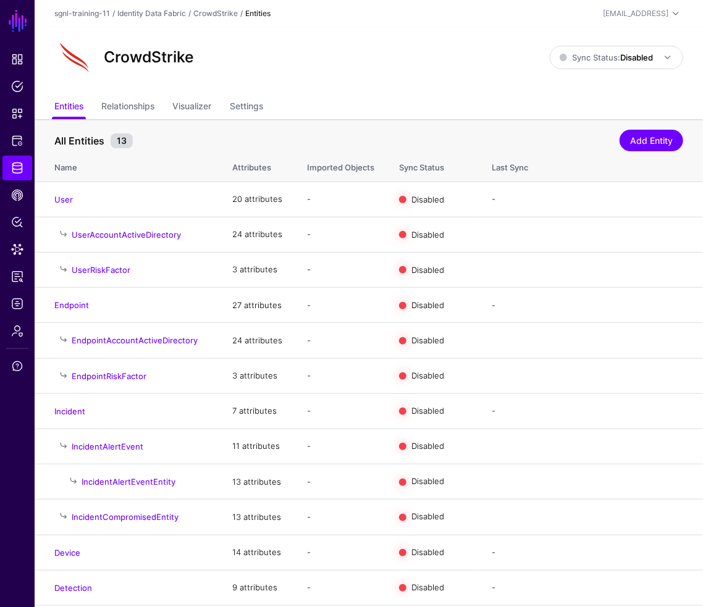
click at [54, 24] on header "sgnl-training-11 / Identity Data Fabric / CrowdStrike / Entities student@sgnl.a…" at bounding box center [369, 13] width 668 height 27
click at [537, 198] on link "Enable Sync" at bounding box center [548, 199] width 47 height 10
click at [642, 53] on strong "Disabled" at bounding box center [636, 58] width 33 height 10
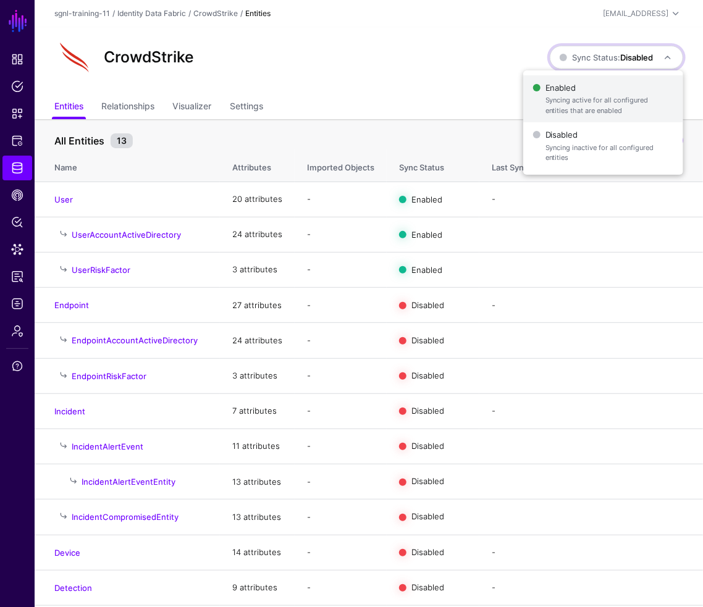
click at [607, 93] on span "Enabled Syncing active for all configured entities that are enabled" at bounding box center [603, 99] width 140 height 40
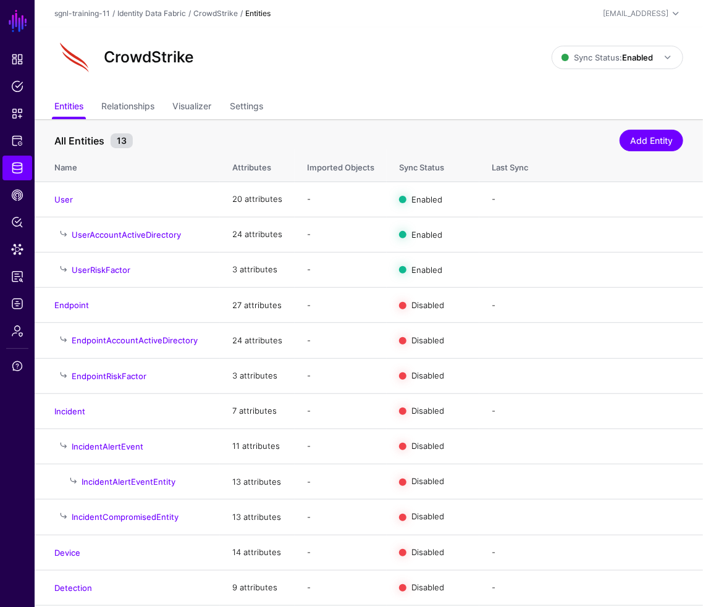
click at [385, 65] on div "CrowdStrike" at bounding box center [302, 58] width 507 height 40
click at [200, 133] on div "All Entities 13 Add Entity" at bounding box center [368, 138] width 629 height 23
click at [17, 169] on span "Identity Data Fabric" at bounding box center [17, 168] width 12 height 12
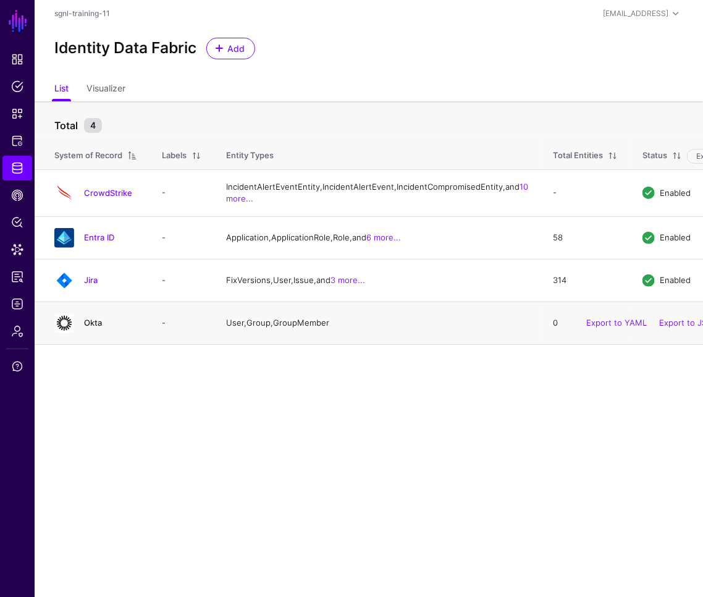
click at [93, 327] on link "Okta" at bounding box center [93, 322] width 18 height 10
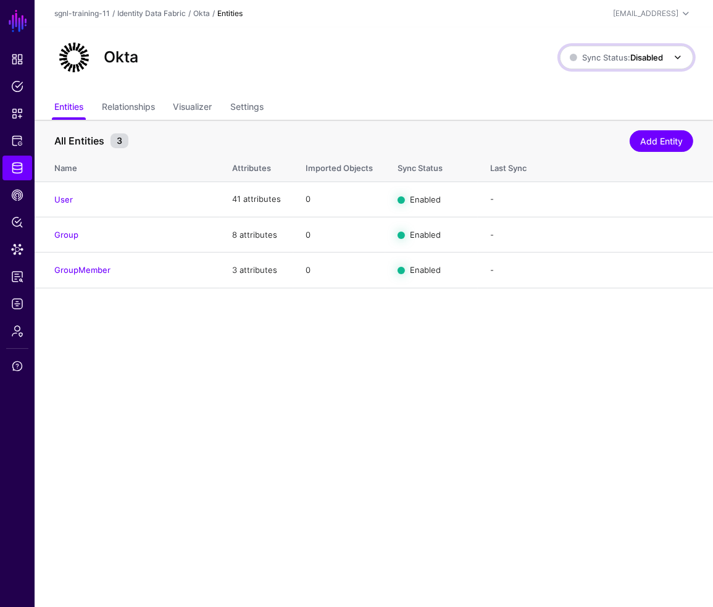
click at [666, 59] on span at bounding box center [674, 57] width 22 height 15
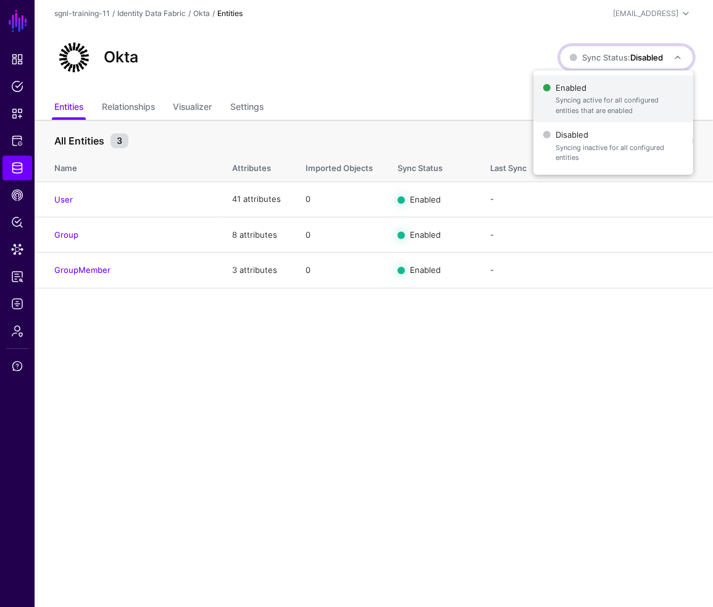
click at [624, 91] on span "Enabled Syncing active for all configured entities that are enabled" at bounding box center [614, 99] width 140 height 40
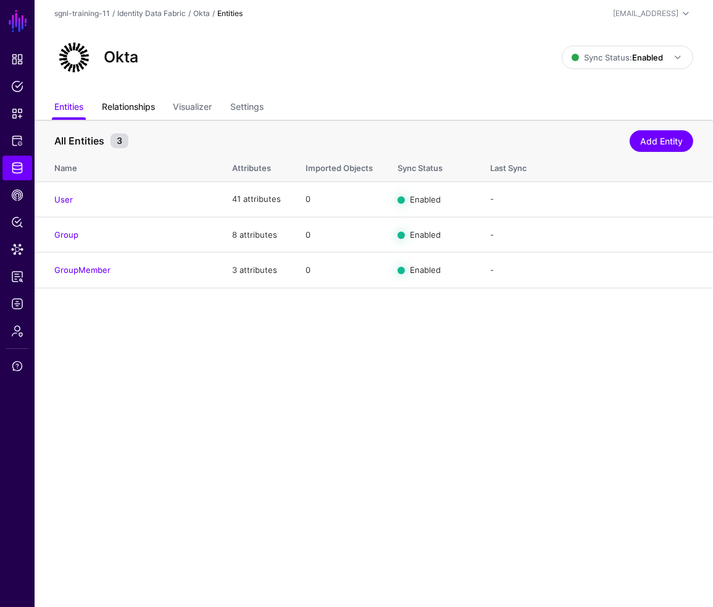
click at [140, 103] on link "Relationships" at bounding box center [128, 107] width 53 height 23
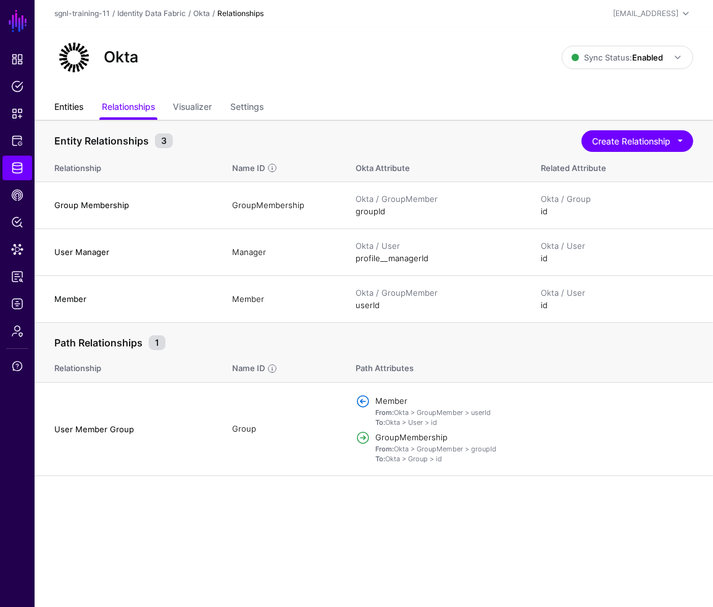
click at [66, 105] on link "Entities" at bounding box center [68, 107] width 29 height 23
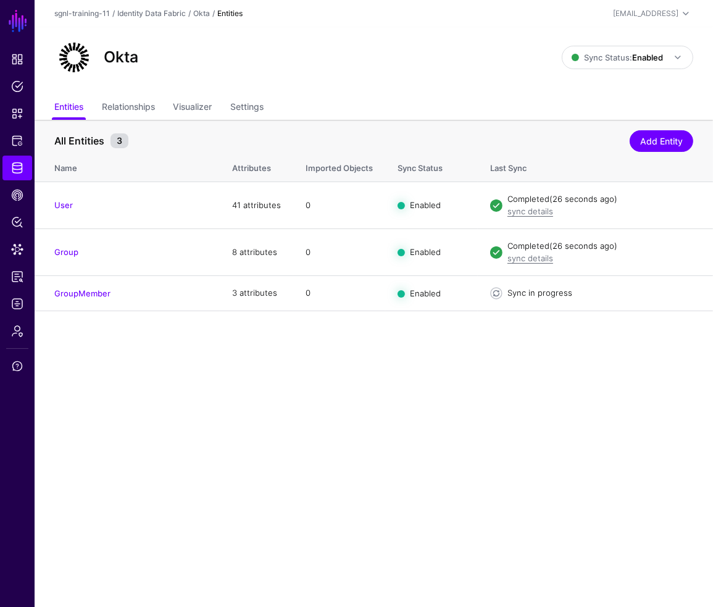
click at [134, 430] on main "SGNL Dashboard Policies Snippets Protected Systems Identity Data Fabric CAEP Hu…" at bounding box center [356, 303] width 713 height 607
click at [68, 208] on link "User" at bounding box center [63, 205] width 19 height 10
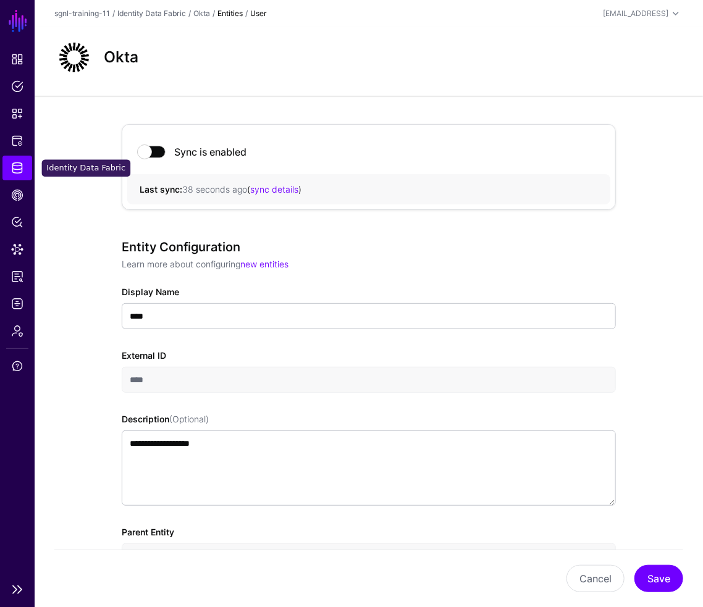
click at [15, 164] on span "Identity Data Fabric" at bounding box center [17, 168] width 12 height 12
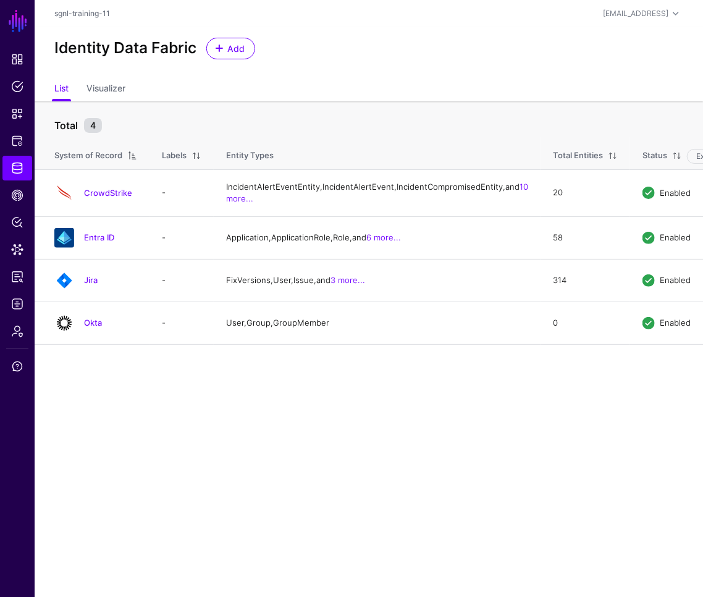
click at [93, 453] on main "SGNL Dashboard Policies Snippets Protected Systems Identity Data Fabric CAEP Hu…" at bounding box center [351, 298] width 703 height 597
click at [91, 327] on link "Okta" at bounding box center [93, 322] width 18 height 10
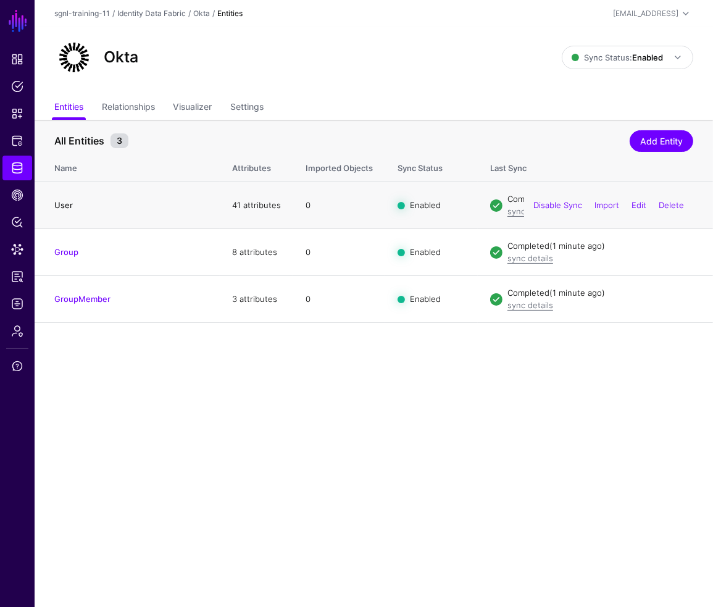
click at [66, 207] on link "User" at bounding box center [63, 205] width 19 height 10
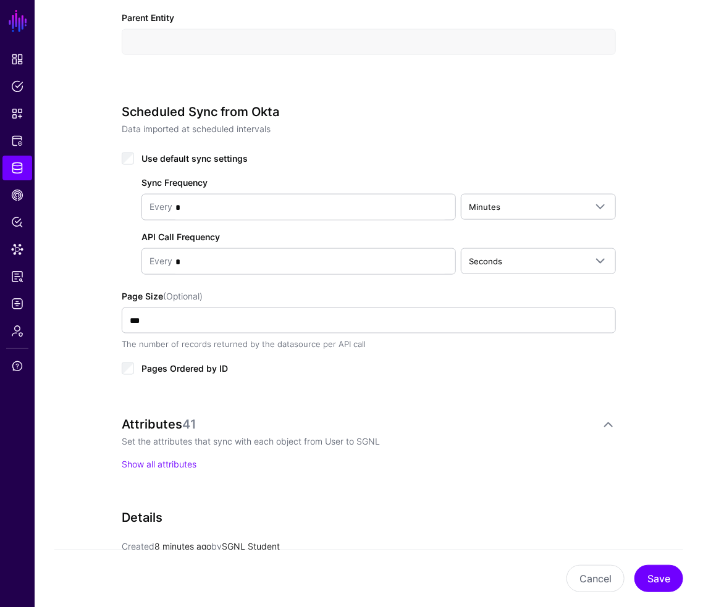
scroll to position [736, 0]
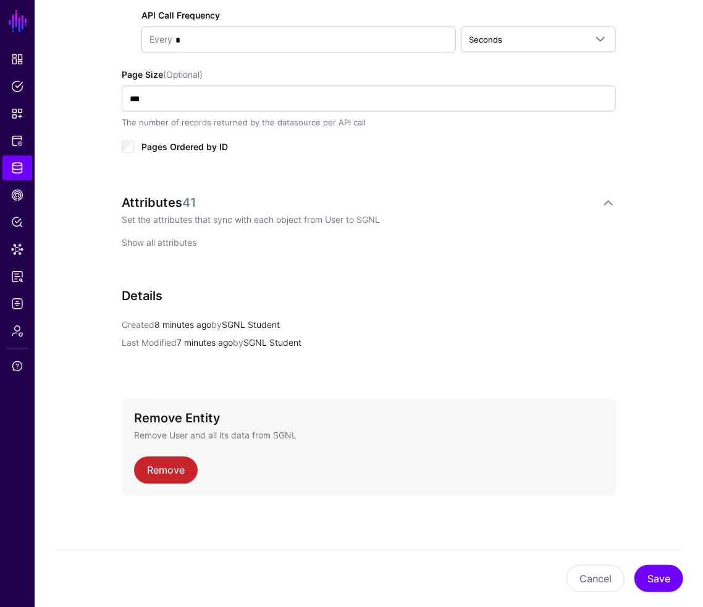
click at [158, 244] on link "Show all attributes" at bounding box center [159, 243] width 75 height 11
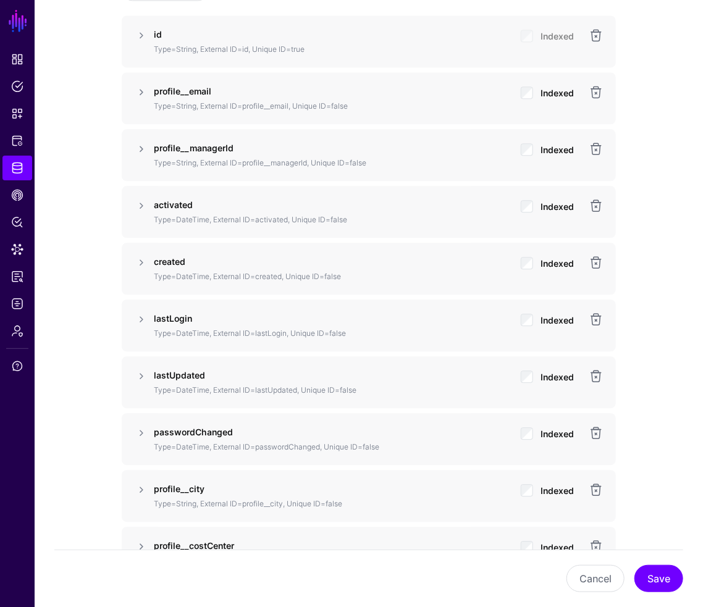
scroll to position [1045, 0]
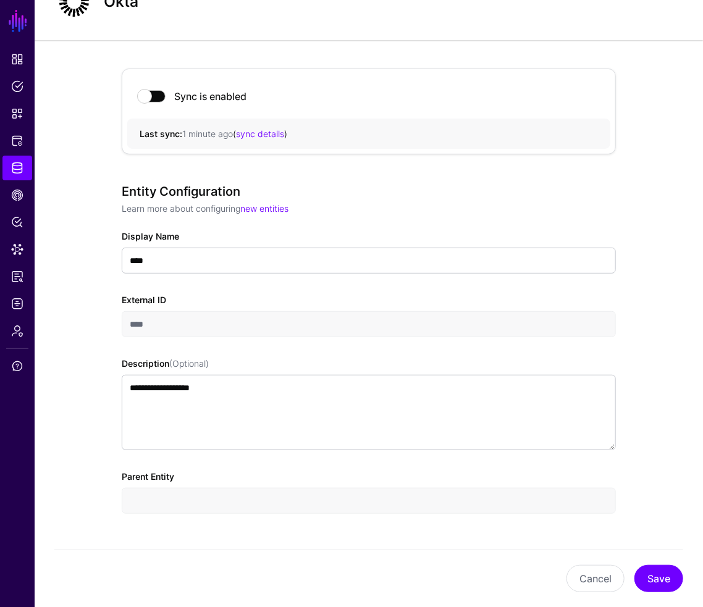
scroll to position [0, 0]
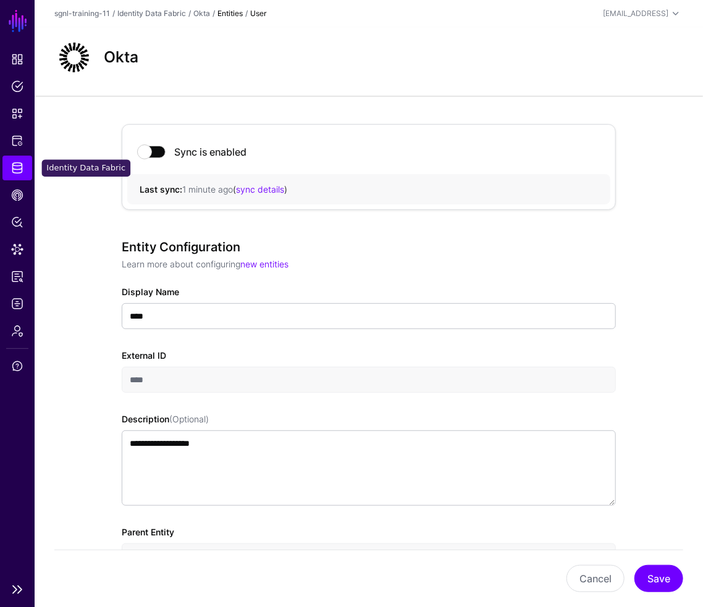
click at [20, 177] on link "Identity Data Fabric" at bounding box center [17, 168] width 30 height 25
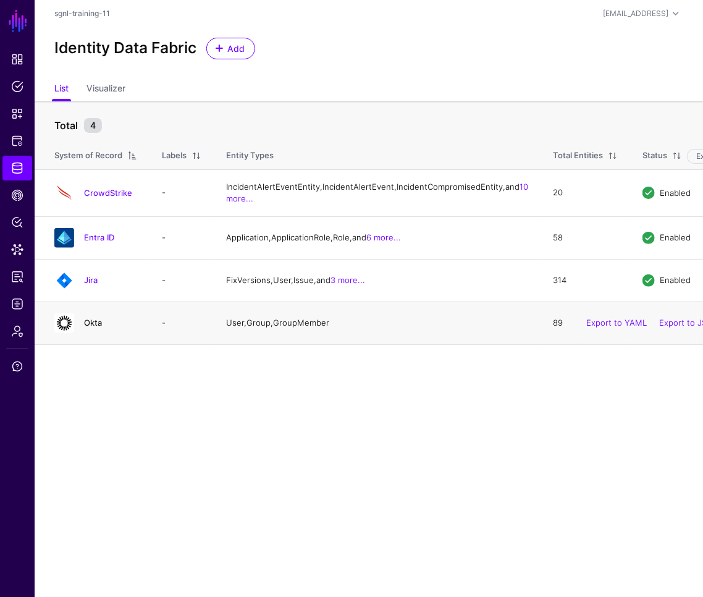
click at [87, 327] on link "Okta" at bounding box center [93, 322] width 18 height 10
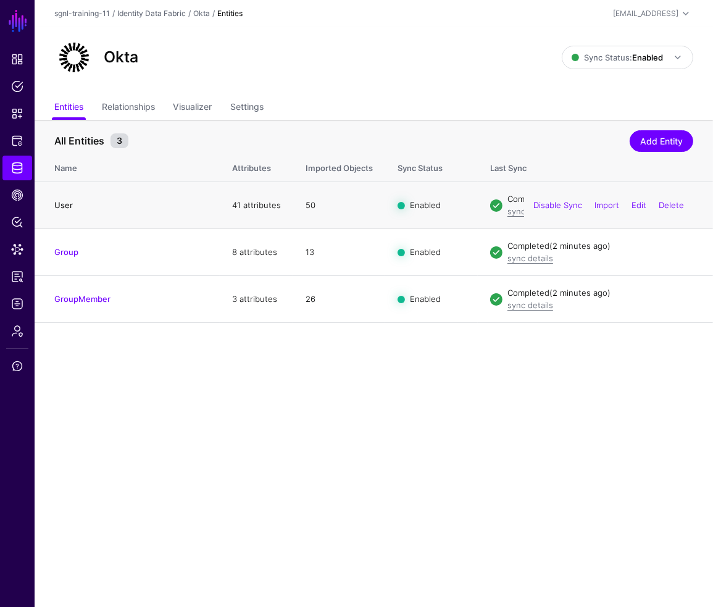
click at [67, 207] on link "User" at bounding box center [63, 205] width 19 height 10
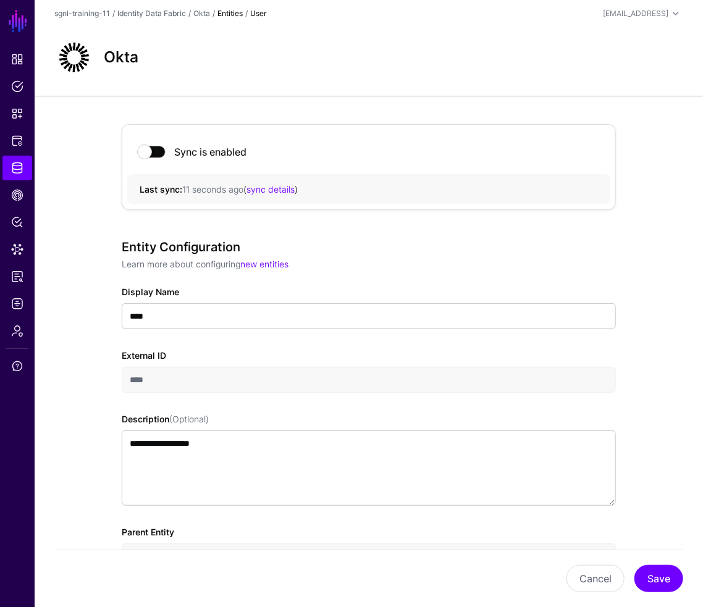
scroll to position [618, 0]
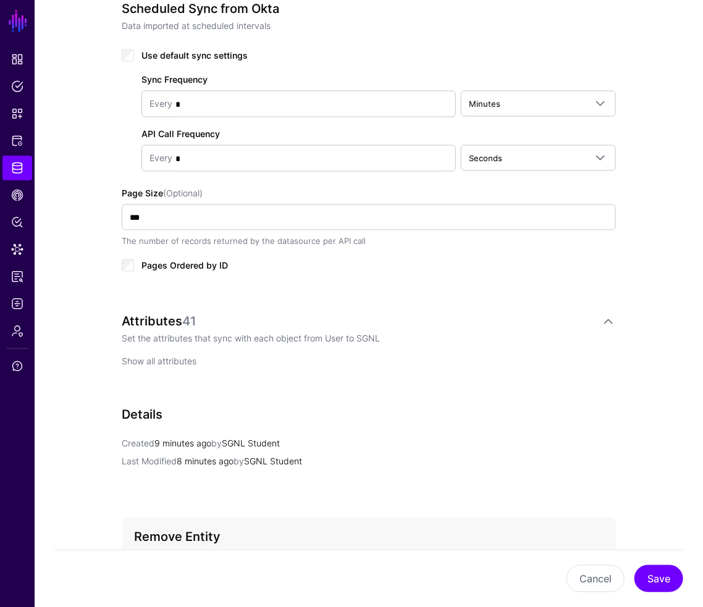
click at [166, 360] on link "Show all attributes" at bounding box center [159, 361] width 75 height 11
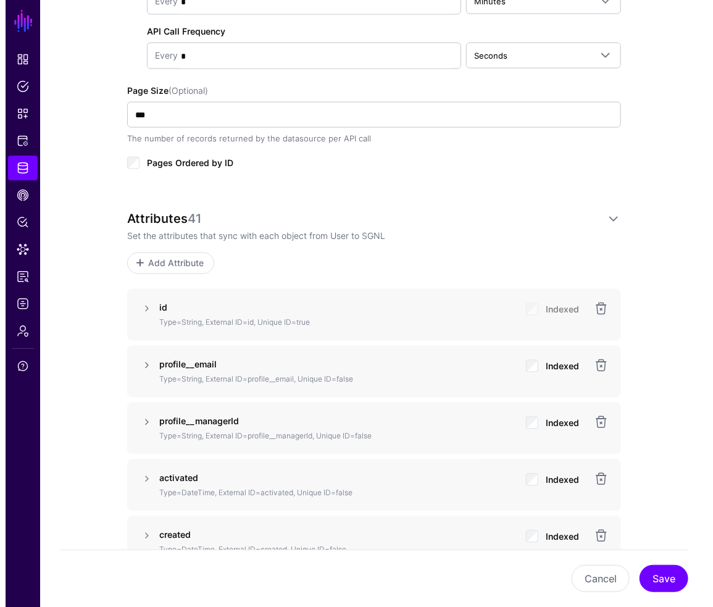
scroll to position [823, 0]
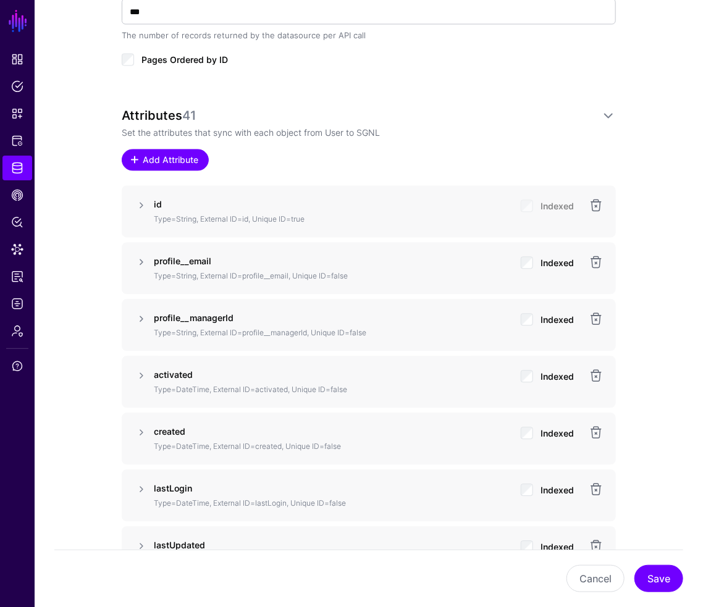
click at [178, 164] on span "Add Attribute" at bounding box center [170, 160] width 59 height 13
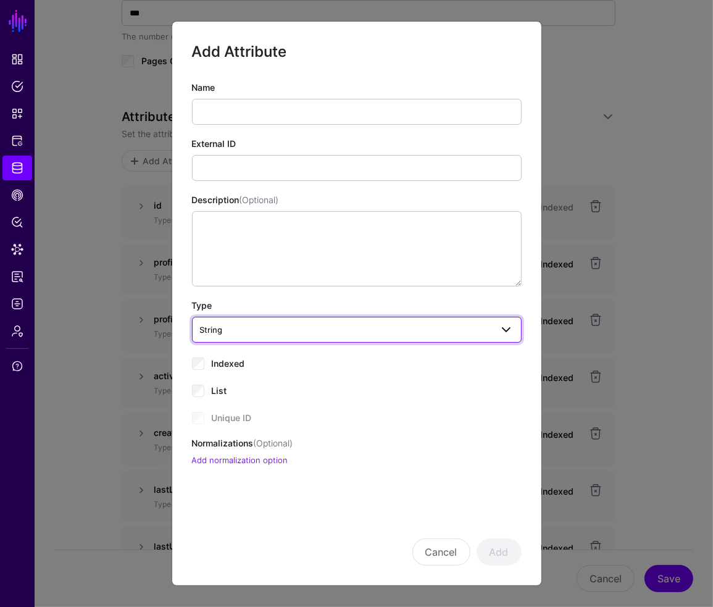
click at [363, 330] on span "String" at bounding box center [346, 330] width 292 height 14
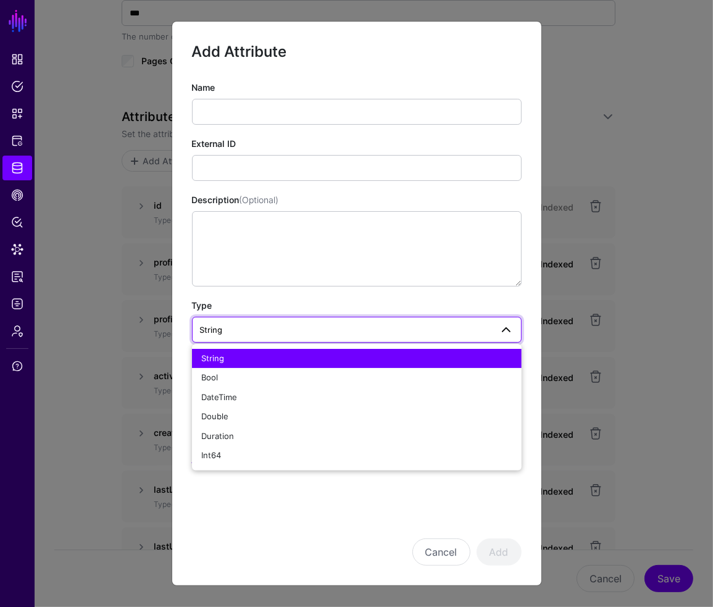
click at [363, 330] on span "String" at bounding box center [346, 330] width 292 height 14
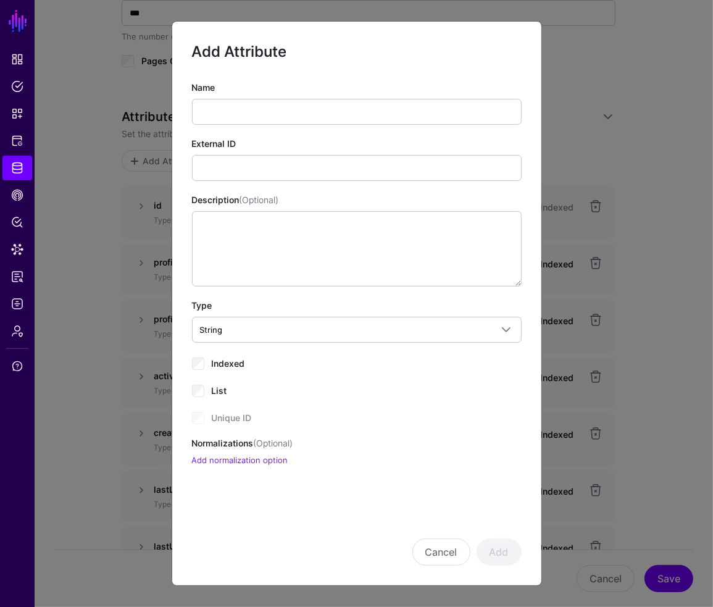
click at [101, 408] on ngb-modal-window "Add Attribute Name External ID Description (Optional) Type String String Bool D…" at bounding box center [356, 303] width 713 height 607
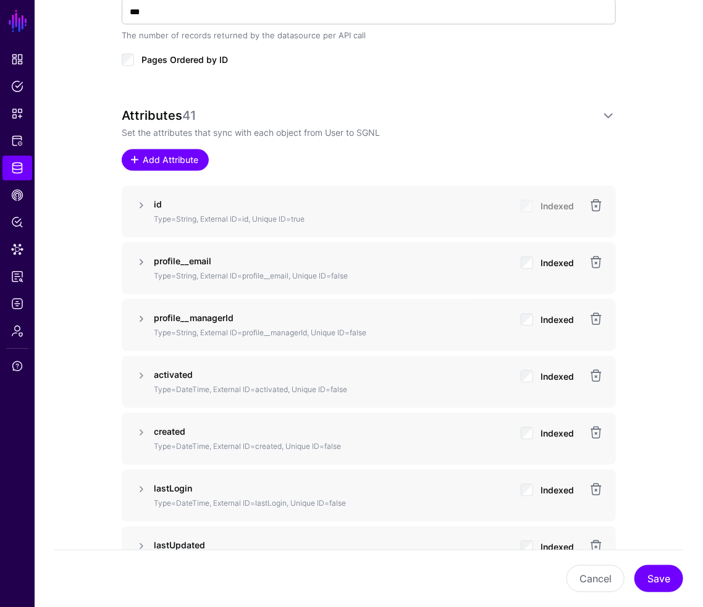
click at [170, 163] on span "Add Attribute" at bounding box center [170, 160] width 59 height 13
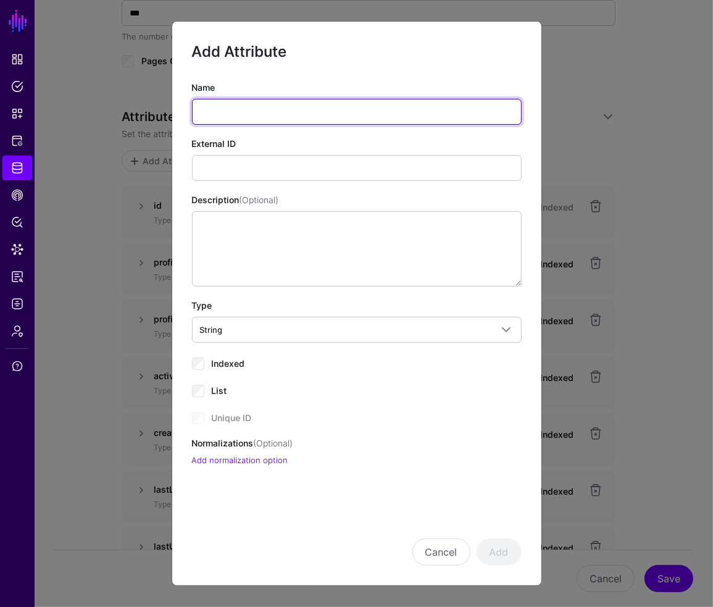
click at [273, 103] on input "Name" at bounding box center [357, 112] width 330 height 26
type input "**********"
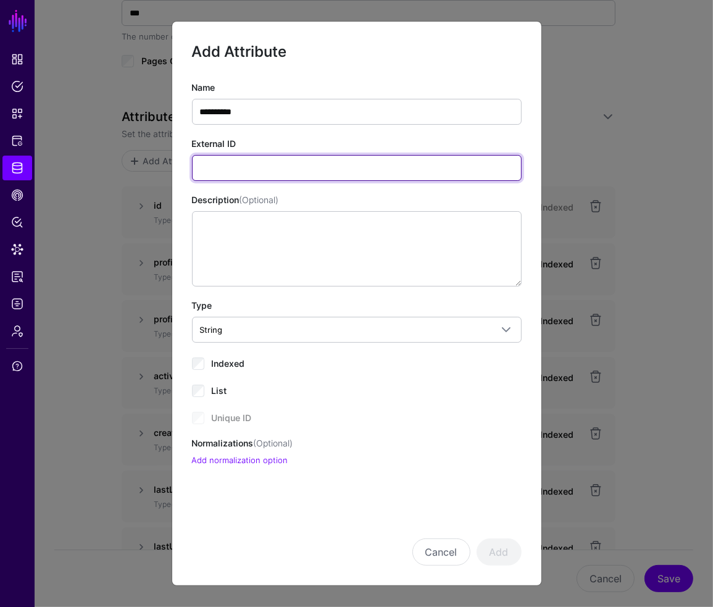
click at [224, 167] on input "External ID" at bounding box center [357, 168] width 330 height 26
paste input "**********"
type input "**********"
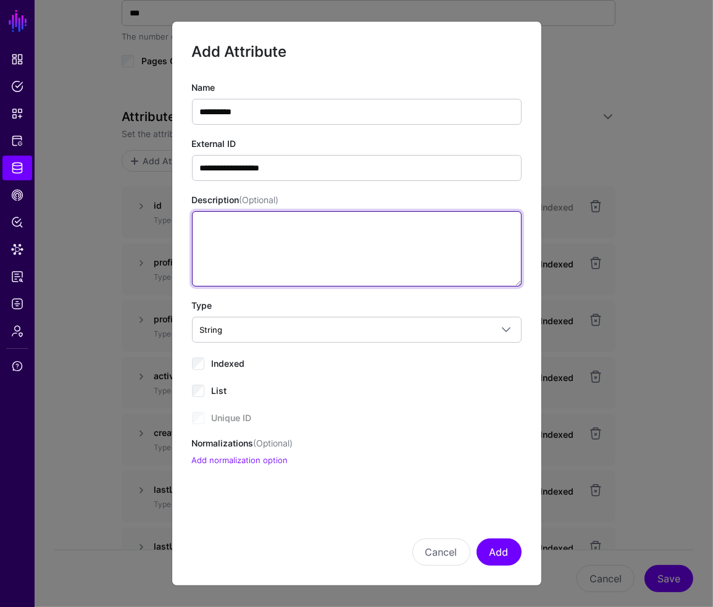
click at [230, 232] on textarea "Description (Optional)" at bounding box center [357, 248] width 330 height 75
click at [226, 231] on textarea "Description (Optional)" at bounding box center [357, 248] width 330 height 75
paste textarea "**********"
drag, startPoint x: 209, startPoint y: 221, endPoint x: 132, endPoint y: 212, distance: 77.8
click at [132, 212] on ngb-modal-window "**********" at bounding box center [356, 303] width 713 height 607
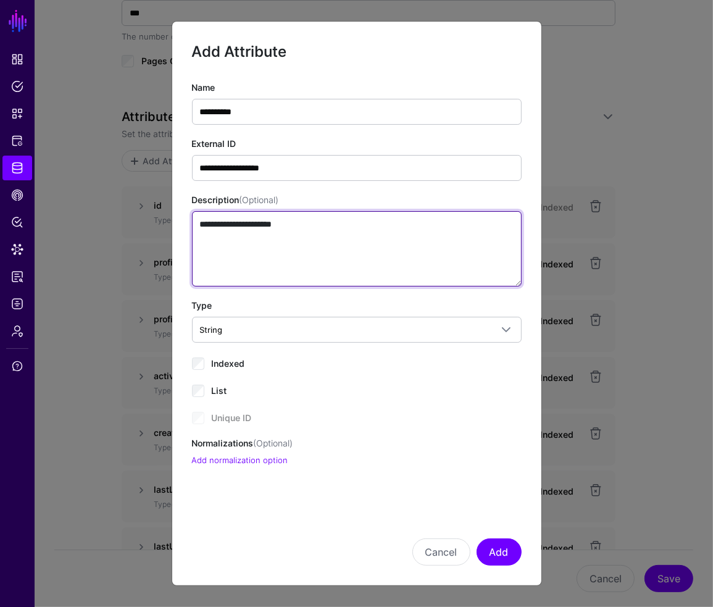
type textarea "**********"
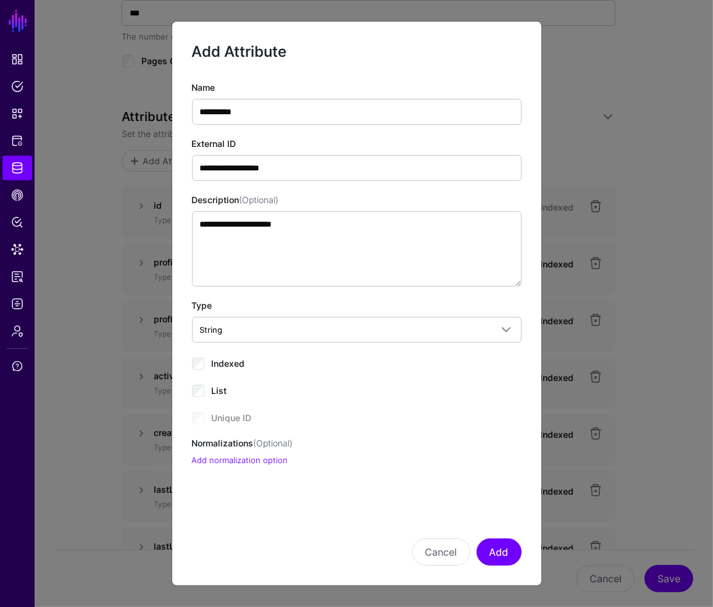
drag, startPoint x: 322, startPoint y: 511, endPoint x: 415, endPoint y: 529, distance: 95.0
click at [322, 511] on div "Cancel Add" at bounding box center [357, 535] width 330 height 62
click at [492, 549] on button "Add" at bounding box center [499, 552] width 45 height 27
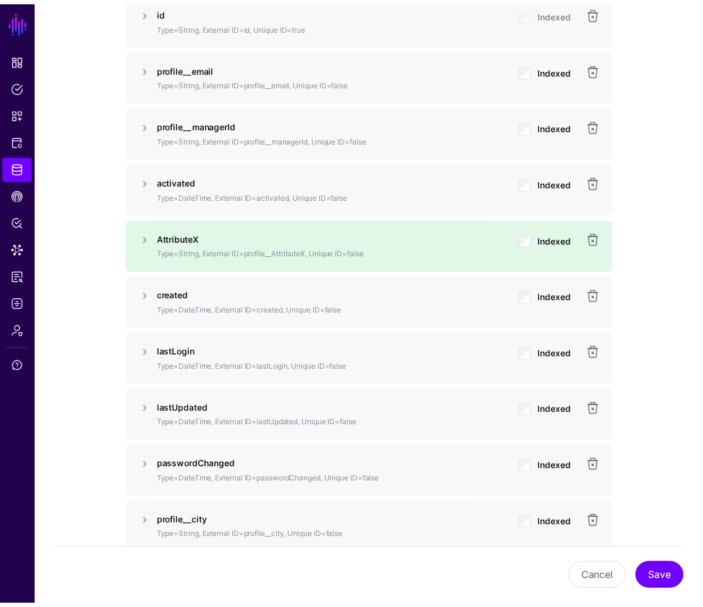
scroll to position [1234, 0]
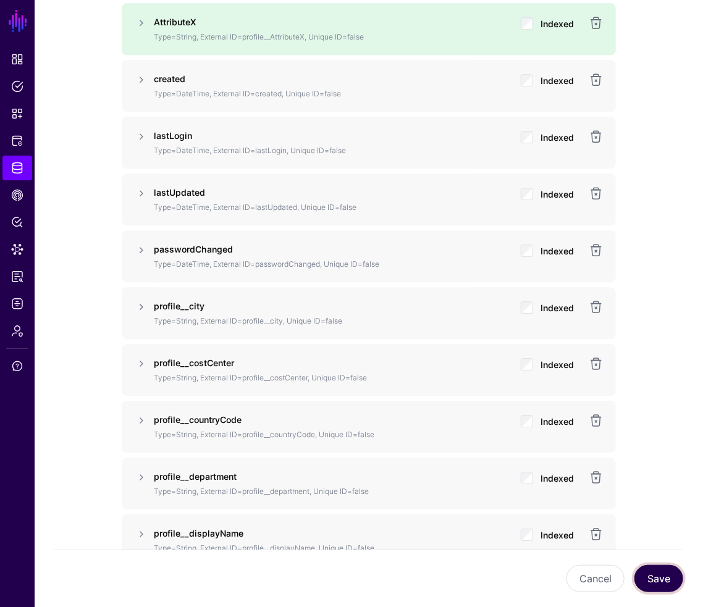
click at [666, 576] on button "Save" at bounding box center [658, 578] width 49 height 27
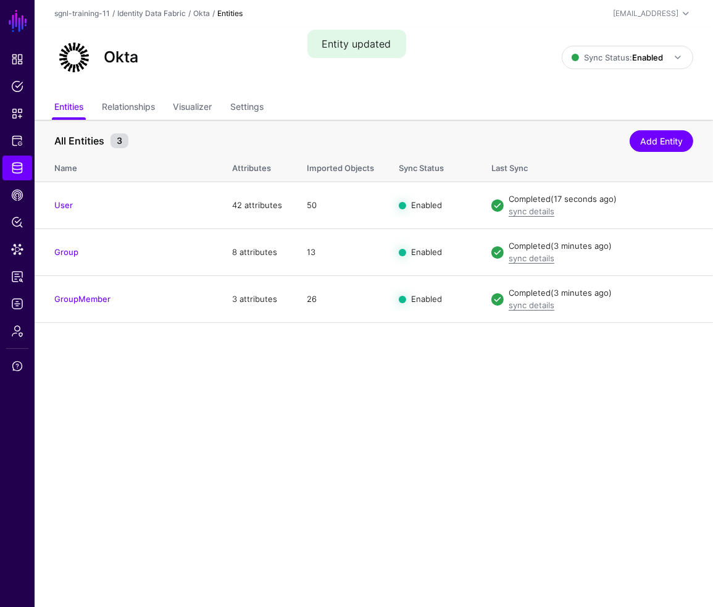
click at [230, 428] on main "SGNL Dashboard Policies Snippets Protected Systems Identity Data Fabric CAEP Hu…" at bounding box center [356, 303] width 713 height 607
click at [22, 256] on link "Data Lens" at bounding box center [17, 249] width 30 height 25
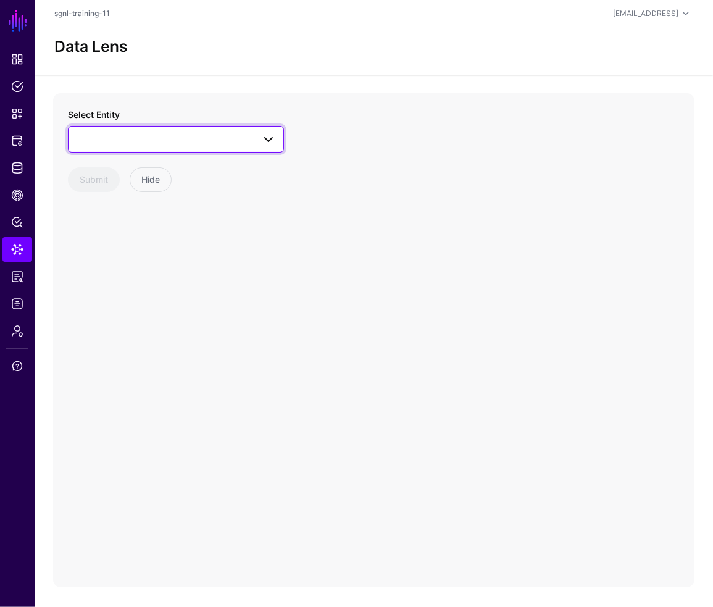
click at [142, 137] on span at bounding box center [176, 139] width 200 height 15
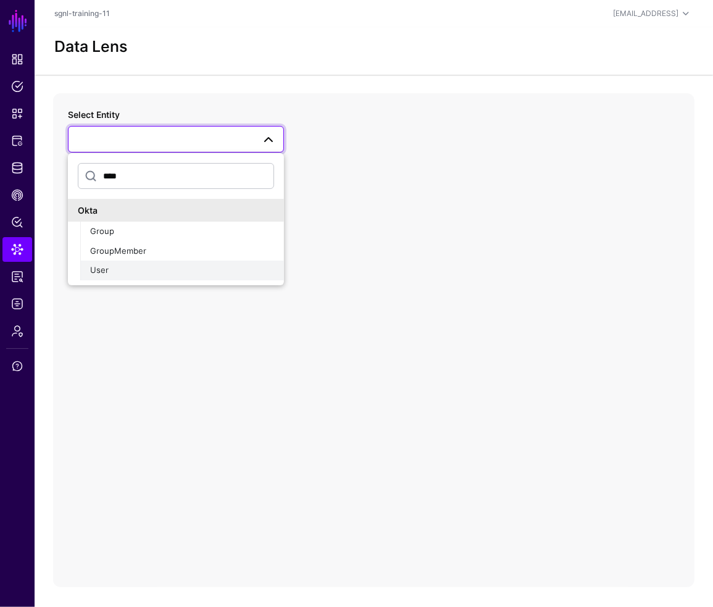
type input "****"
click at [107, 274] on span "User" at bounding box center [99, 270] width 19 height 10
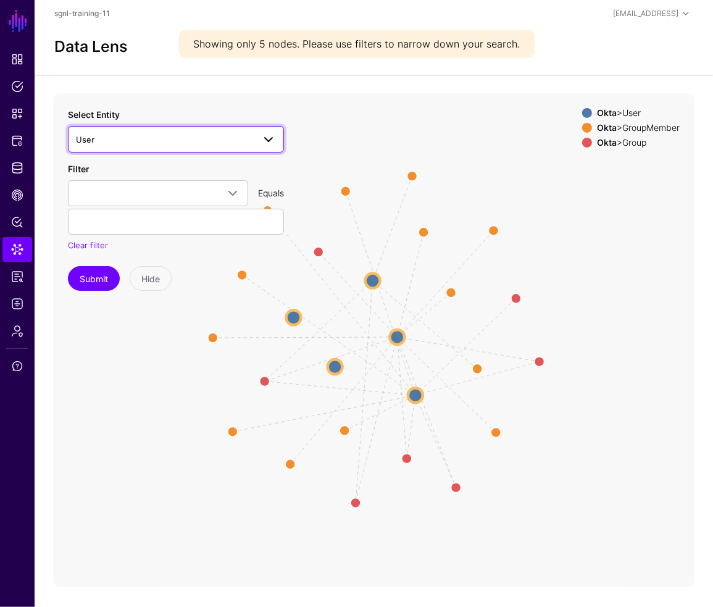
click at [156, 141] on span "User" at bounding box center [165, 140] width 178 height 14
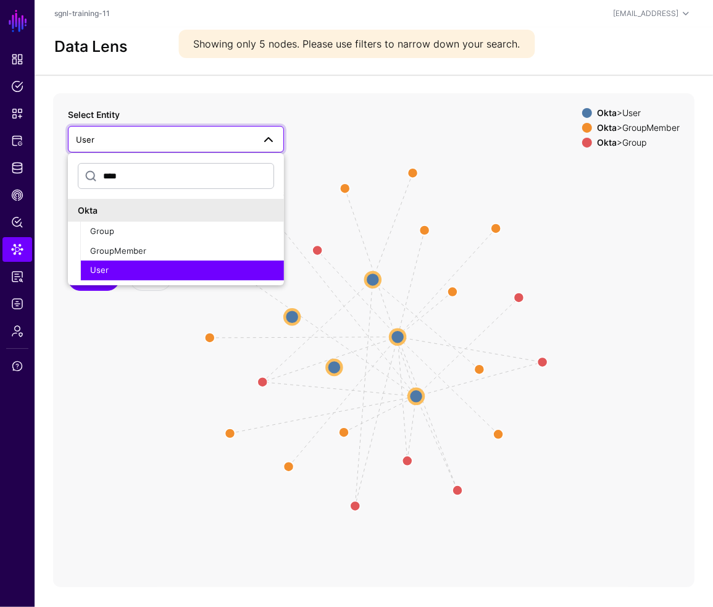
click at [342, 137] on icon "Member Member Member Member Member Member Group Group Group Group Group Group M…" at bounding box center [374, 340] width 642 height 494
click at [355, 132] on icon "Member Member Member Member Member Member Group Group Group Group Group Group M…" at bounding box center [374, 340] width 642 height 494
click at [167, 360] on icon "Member Member Member Member Member Member Group Group Group Group Group Group M…" at bounding box center [374, 340] width 642 height 494
click at [126, 276] on button "User" at bounding box center [182, 271] width 204 height 20
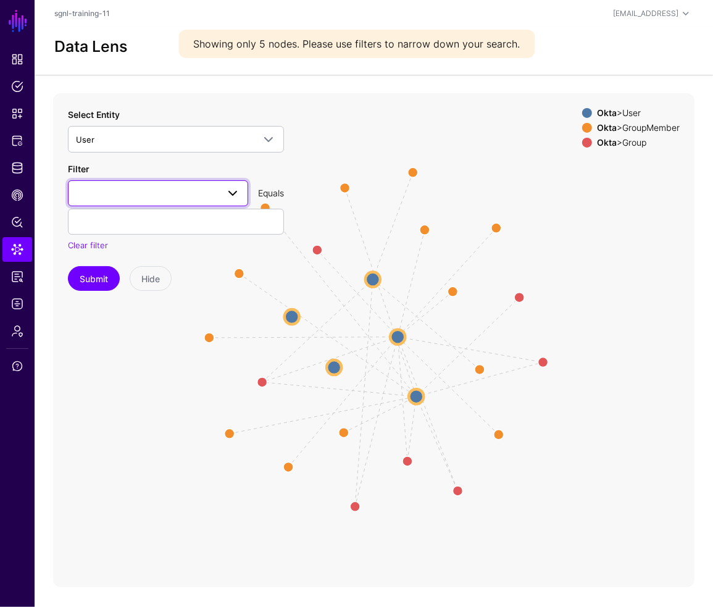
click at [114, 190] on span at bounding box center [158, 193] width 164 height 15
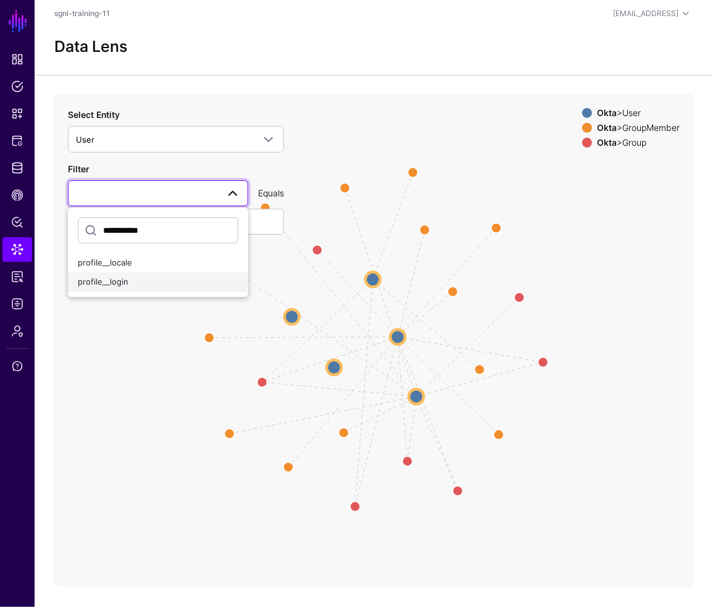
type input "**********"
click at [93, 286] on div "profile__login" at bounding box center [158, 282] width 161 height 12
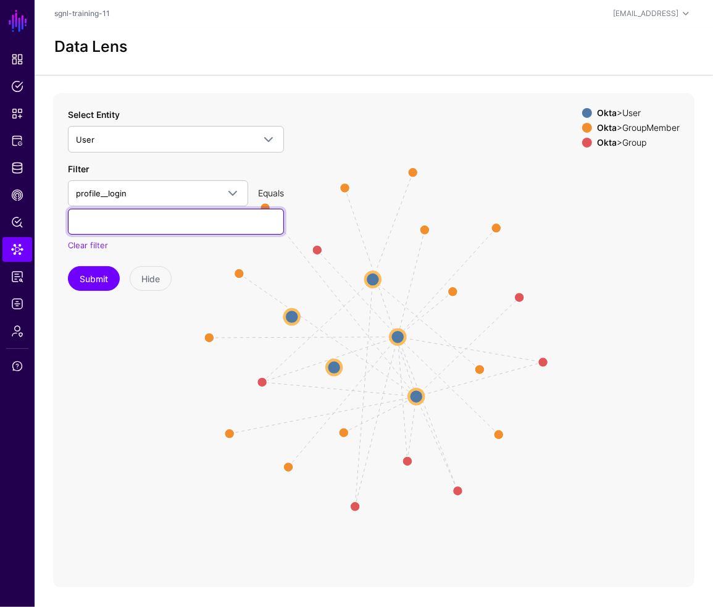
click at [163, 224] on input "text" at bounding box center [176, 222] width 216 height 26
click at [68, 266] on button "Submit" at bounding box center [94, 278] width 52 height 25
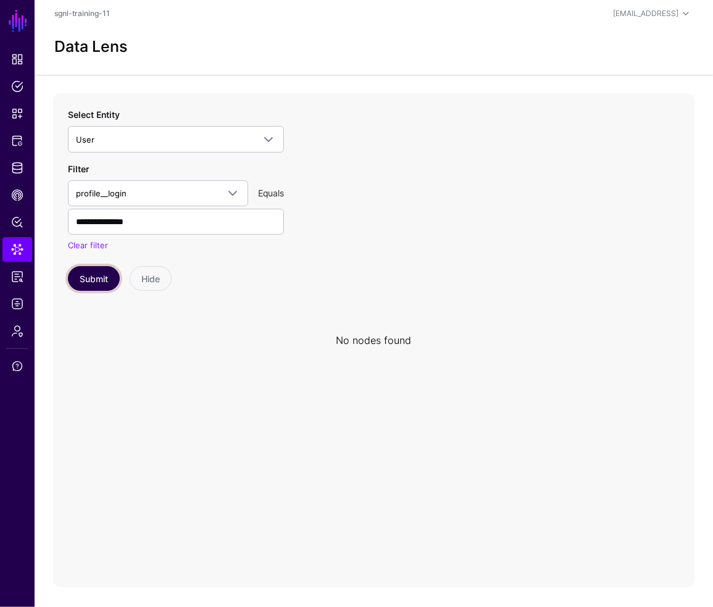
click at [105, 279] on button "Submit" at bounding box center [94, 278] width 52 height 25
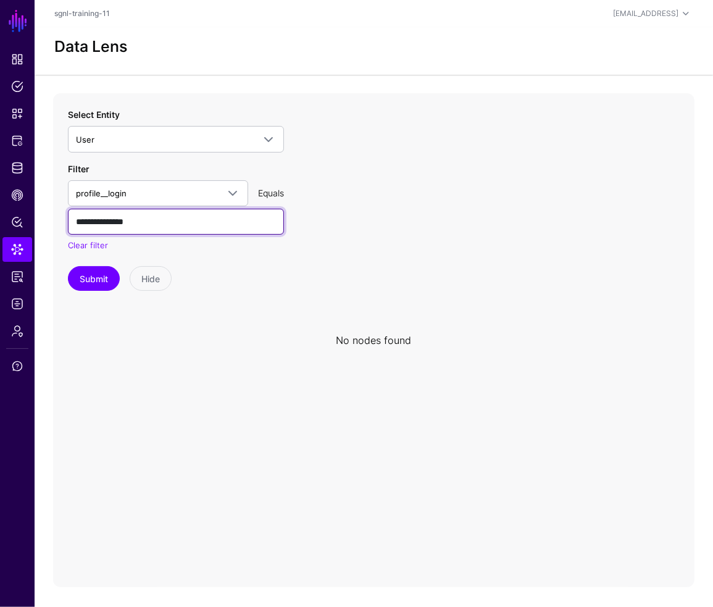
click at [188, 216] on input "**********" at bounding box center [176, 222] width 216 height 26
paste input "*********"
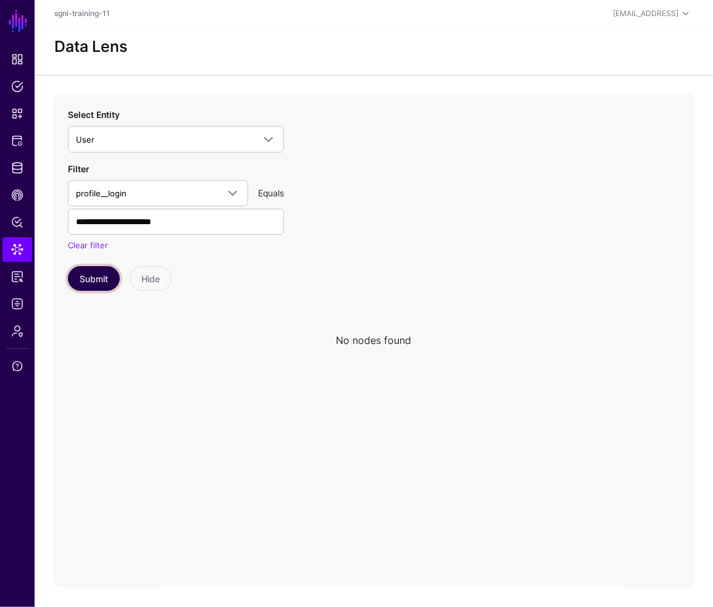
click at [99, 279] on button "Submit" at bounding box center [94, 278] width 52 height 25
click at [380, 337] on circle at bounding box center [378, 340] width 15 height 15
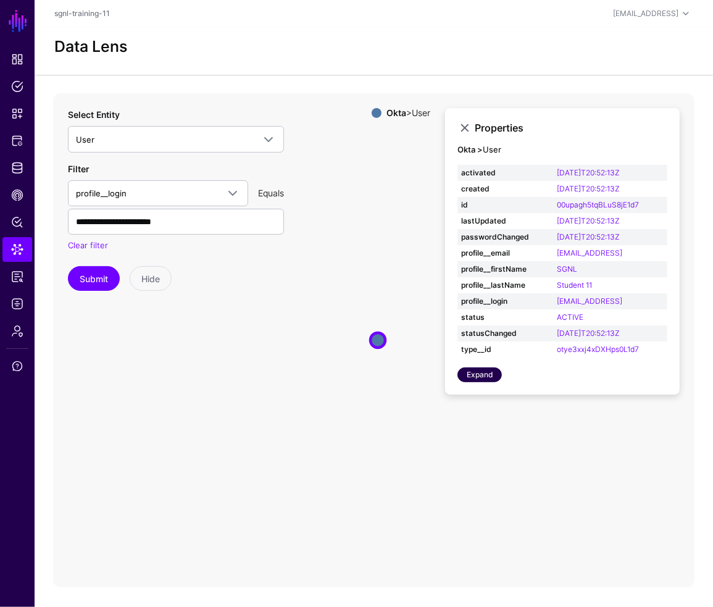
click at [487, 377] on link "Expand" at bounding box center [480, 375] width 44 height 15
click at [22, 168] on span "Identity Data Fabric" at bounding box center [17, 168] width 12 height 12
click at [88, 279] on button "Submit" at bounding box center [94, 278] width 52 height 25
click at [380, 343] on circle at bounding box center [378, 340] width 15 height 15
click at [466, 129] on link at bounding box center [465, 127] width 15 height 15
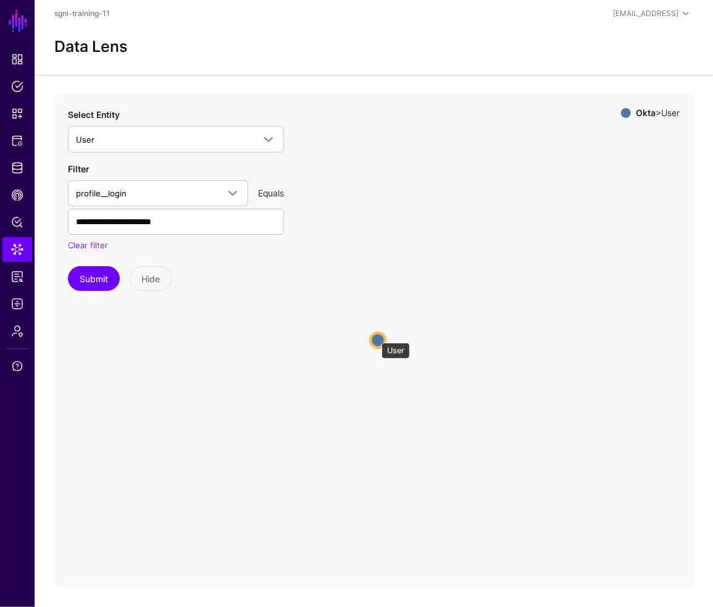
click at [375, 338] on circle at bounding box center [378, 340] width 15 height 15
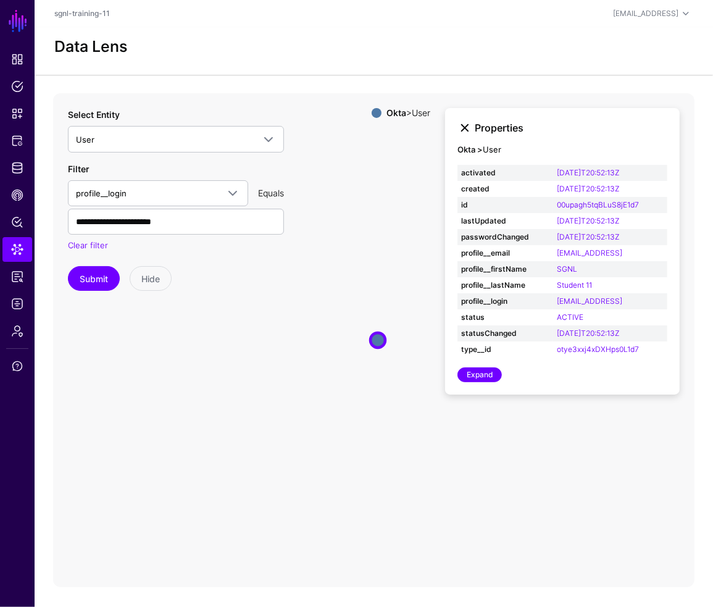
click at [465, 128] on link at bounding box center [465, 127] width 15 height 15
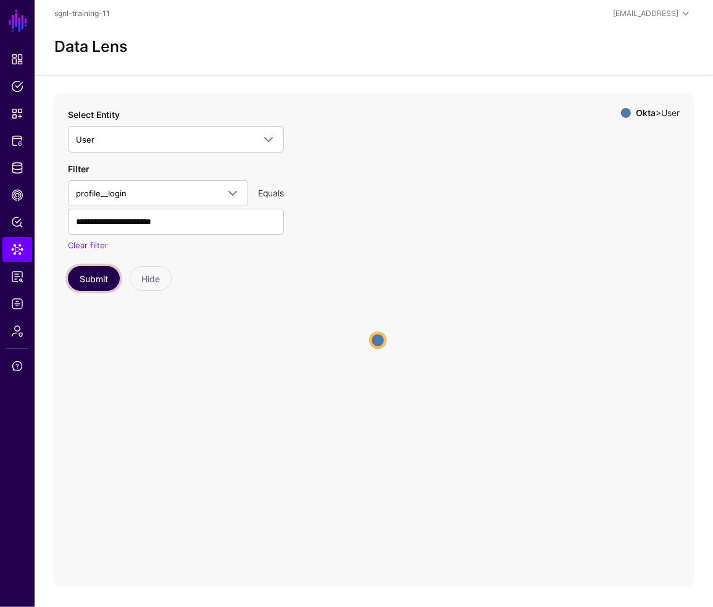
click at [87, 273] on button "Submit" at bounding box center [94, 278] width 52 height 25
click at [373, 338] on circle at bounding box center [378, 340] width 15 height 15
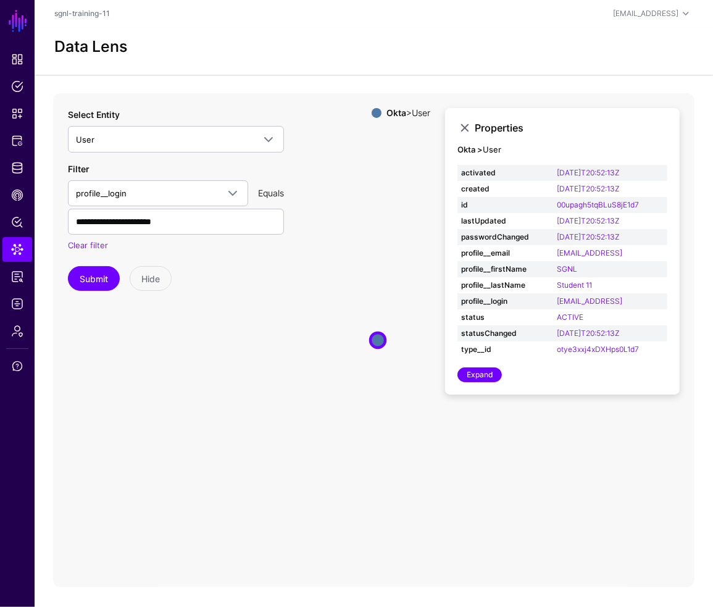
click at [202, 444] on icon "User User" at bounding box center [374, 340] width 642 height 494
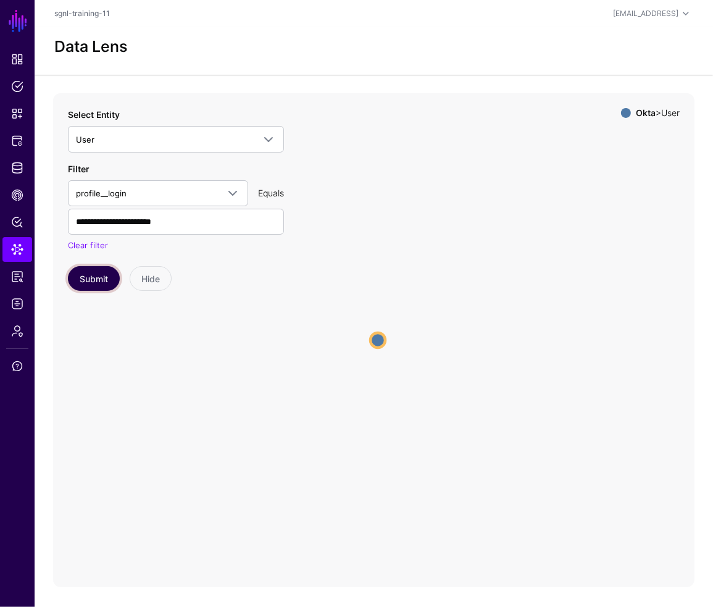
click at [81, 280] on button "Submit" at bounding box center [94, 278] width 52 height 25
click at [387, 359] on circle at bounding box center [391, 359] width 19 height 19
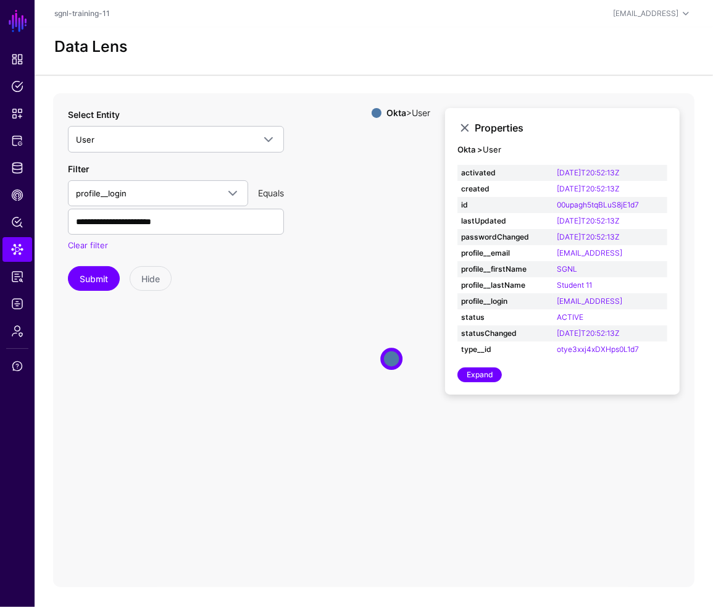
click at [167, 404] on icon "User User" at bounding box center [374, 340] width 642 height 494
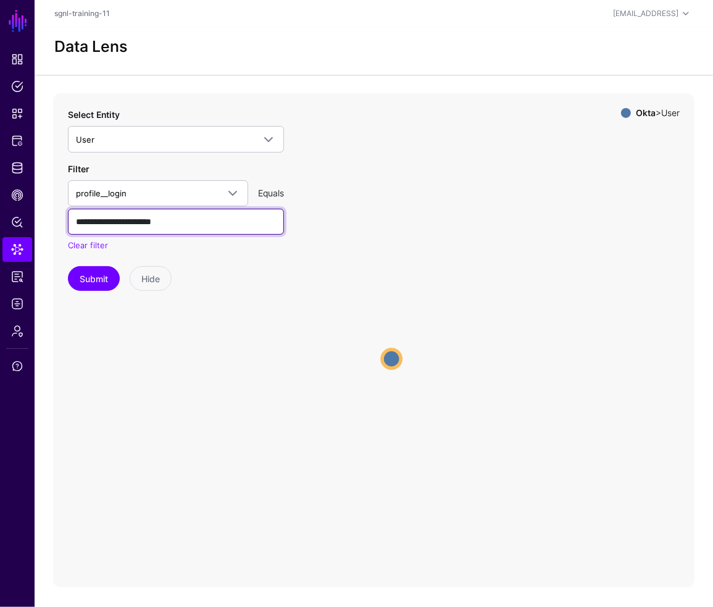
drag, startPoint x: 190, startPoint y: 222, endPoint x: -53, endPoint y: 203, distance: 244.1
click at [0, 203] on html "**********" at bounding box center [356, 303] width 713 height 607
type input "**********"
click at [68, 266] on button "Submit" at bounding box center [94, 278] width 52 height 25
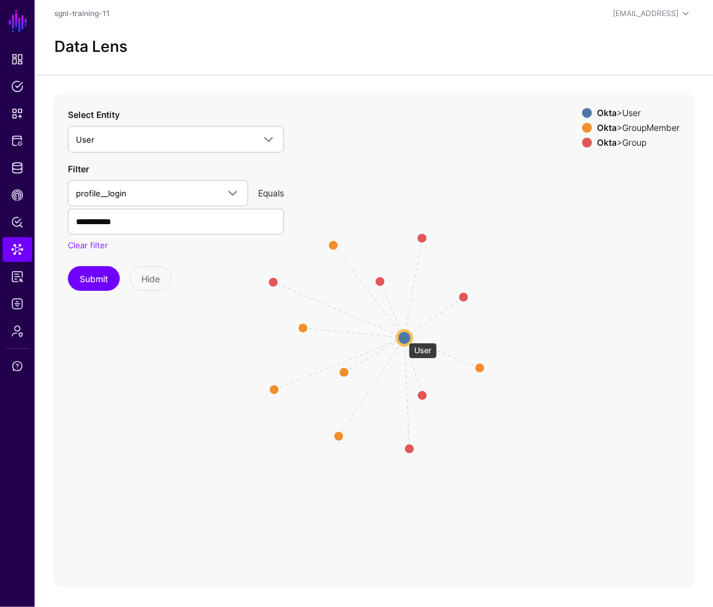
click at [403, 337] on circle at bounding box center [404, 338] width 15 height 15
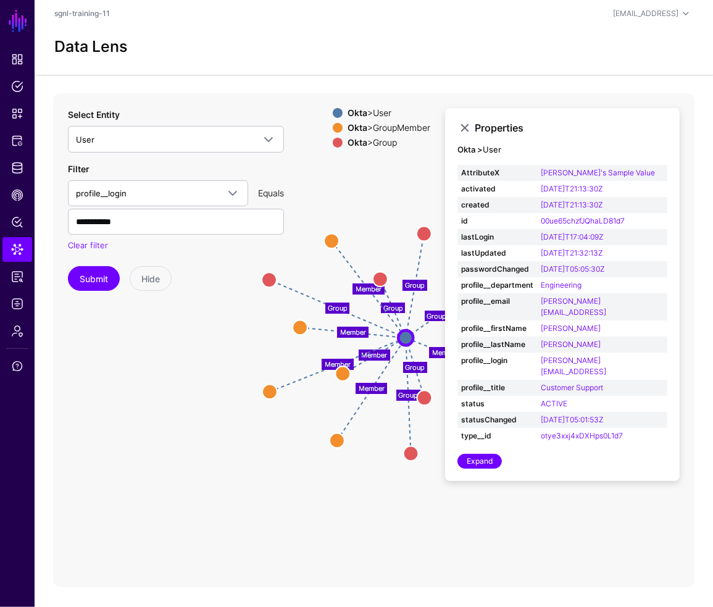
click at [107, 505] on icon "Group Group Group Group Group Group Member Member Member Member Member Member G…" at bounding box center [374, 340] width 642 height 494
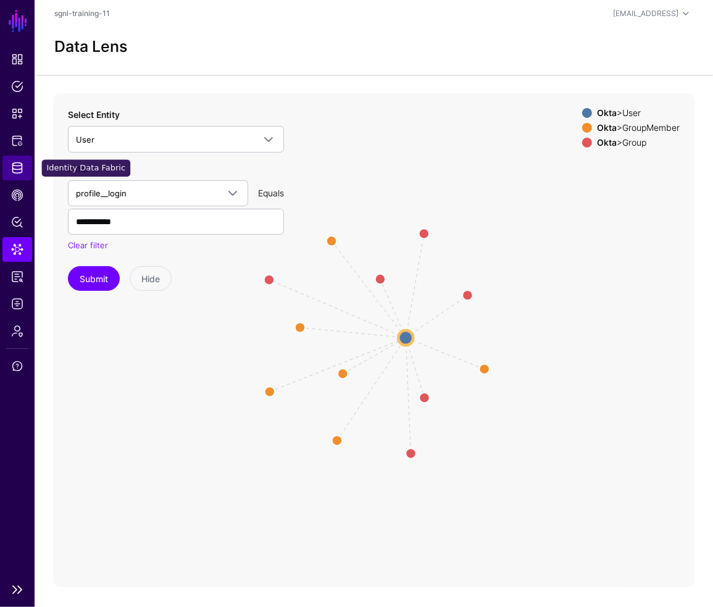
click at [11, 170] on span "Identity Data Fabric" at bounding box center [17, 168] width 12 height 12
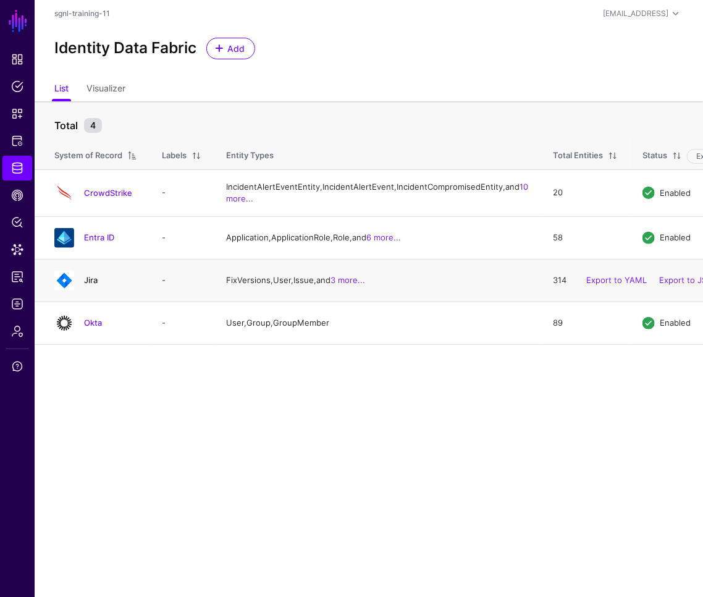
click at [88, 285] on link "Jira" at bounding box center [91, 280] width 14 height 10
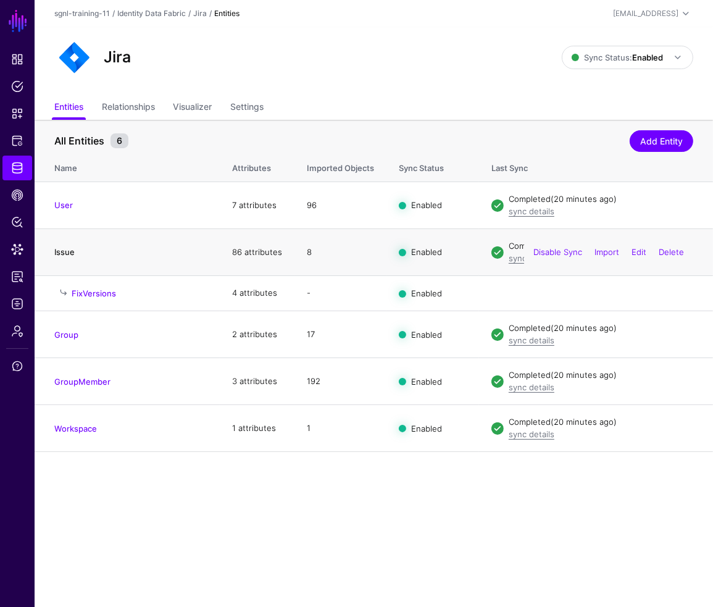
click at [67, 251] on link "Issue" at bounding box center [64, 252] width 20 height 10
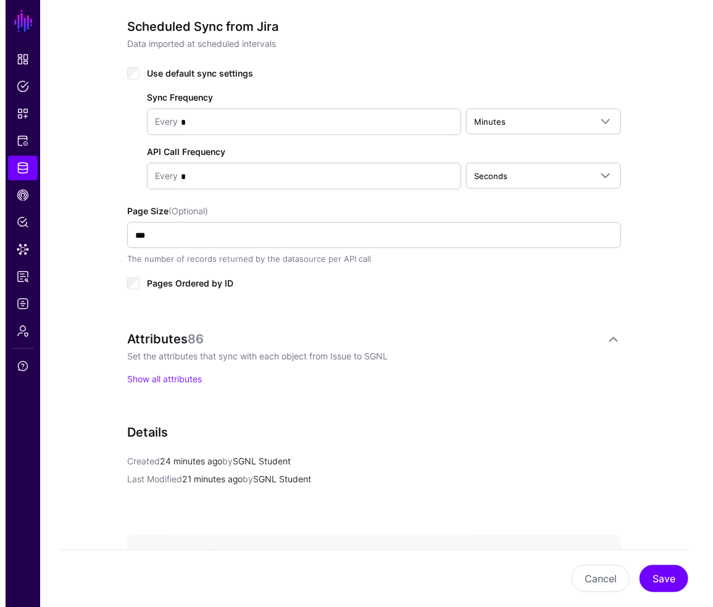
scroll to position [720, 0]
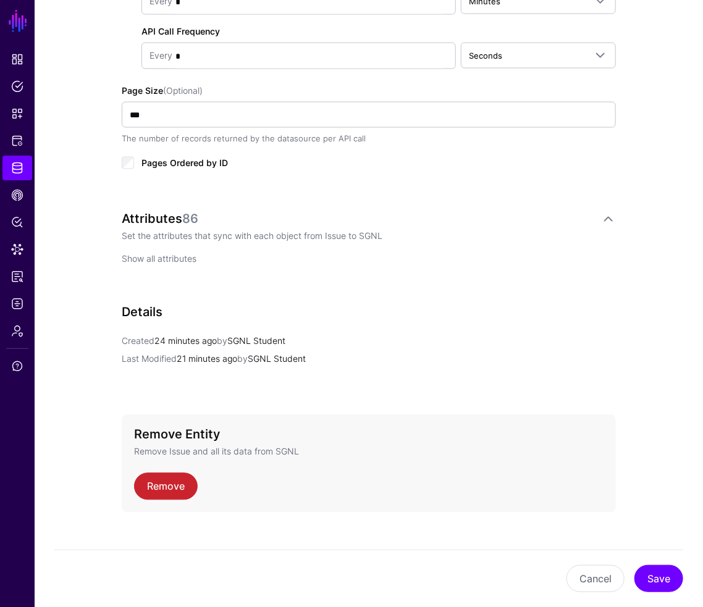
click at [173, 255] on link "Show all attributes" at bounding box center [159, 259] width 75 height 11
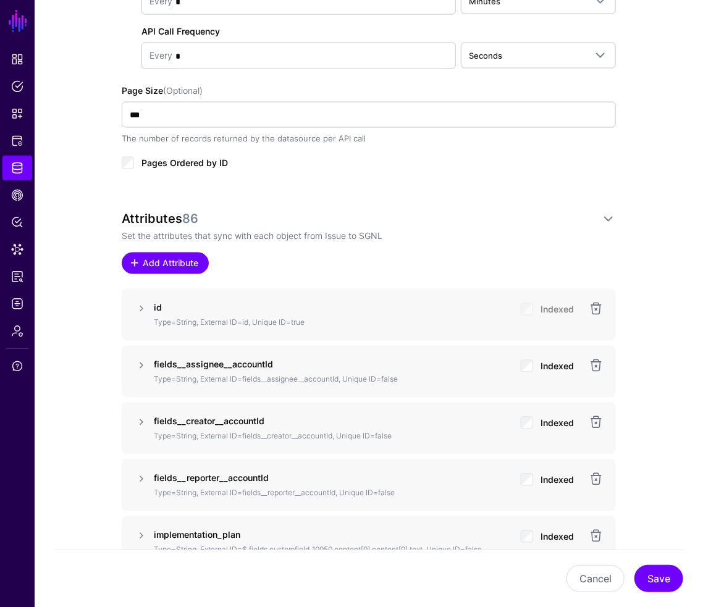
click at [187, 264] on span "Add Attribute" at bounding box center [170, 263] width 59 height 13
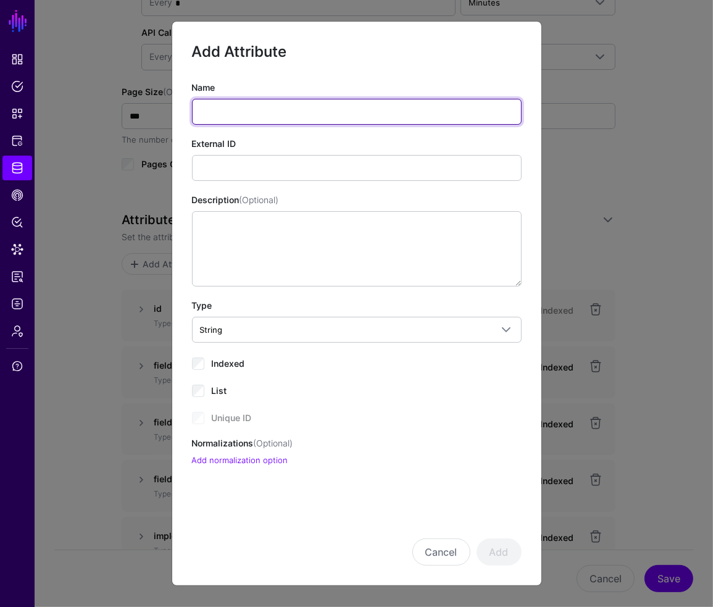
click at [259, 114] on input "Name" at bounding box center [357, 112] width 330 height 26
paste input "**********"
type input "**********"
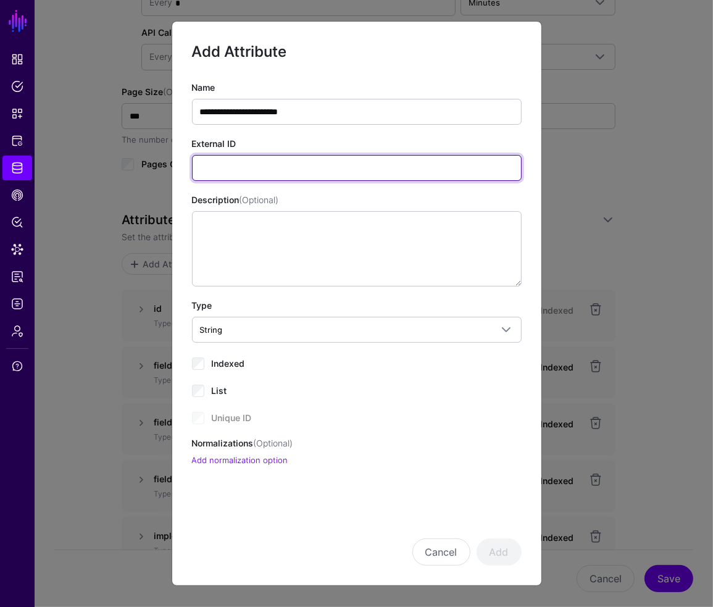
click at [308, 167] on input "External ID" at bounding box center [357, 168] width 330 height 26
paste input "**********"
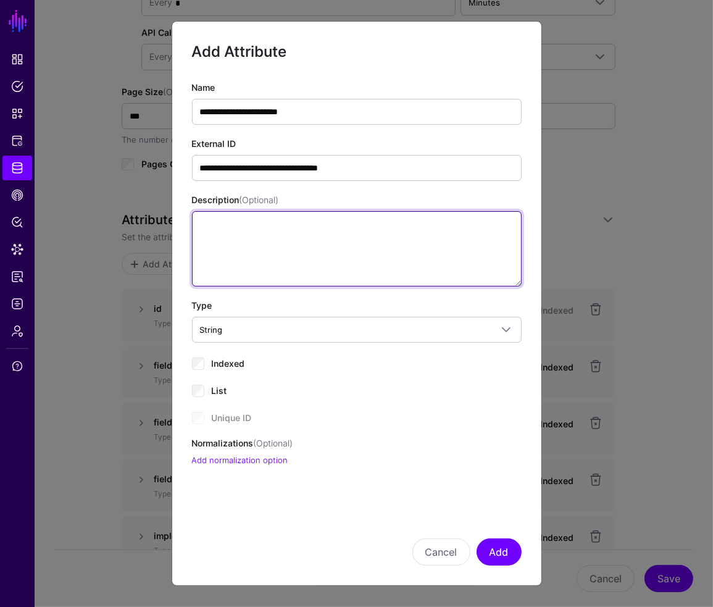
click at [238, 230] on textarea "Description (Optional)" at bounding box center [357, 248] width 330 height 75
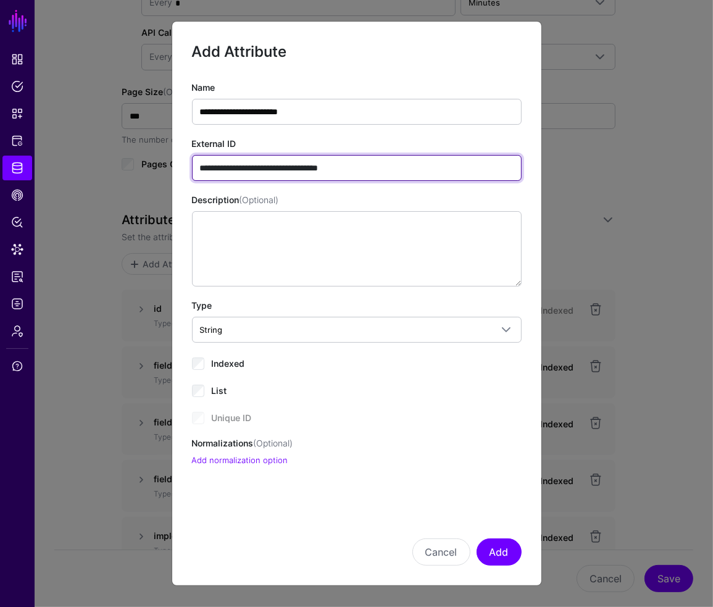
click at [201, 168] on input "**********" at bounding box center [357, 168] width 330 height 26
type input "**********"
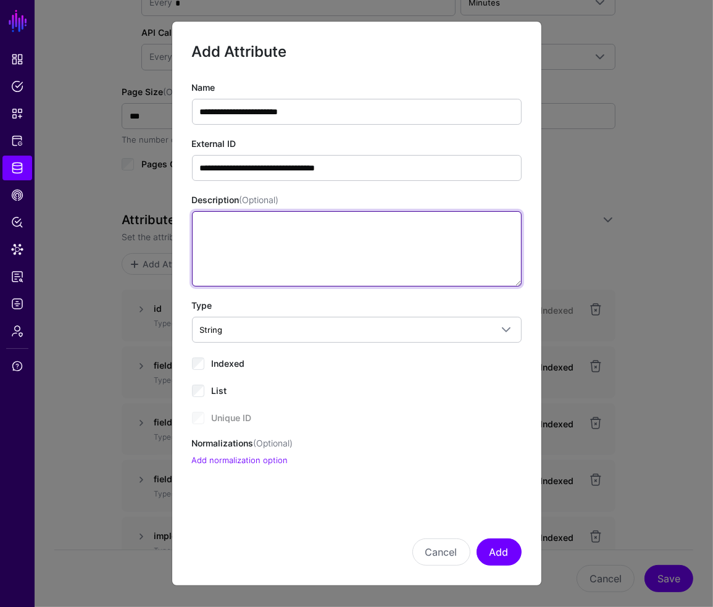
click at [376, 232] on textarea "Description (Optional)" at bounding box center [357, 248] width 330 height 75
paste textarea "**********"
type textarea "**********"
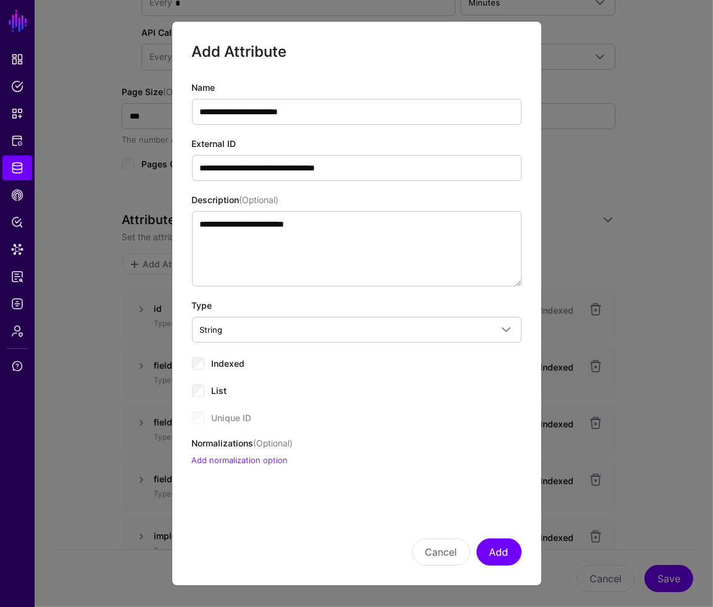
click at [204, 351] on div "**********" at bounding box center [357, 274] width 330 height 386
click at [204, 361] on div "Indexed" at bounding box center [357, 362] width 330 height 15
click at [222, 458] on link "Add normalization option" at bounding box center [240, 460] width 96 height 10
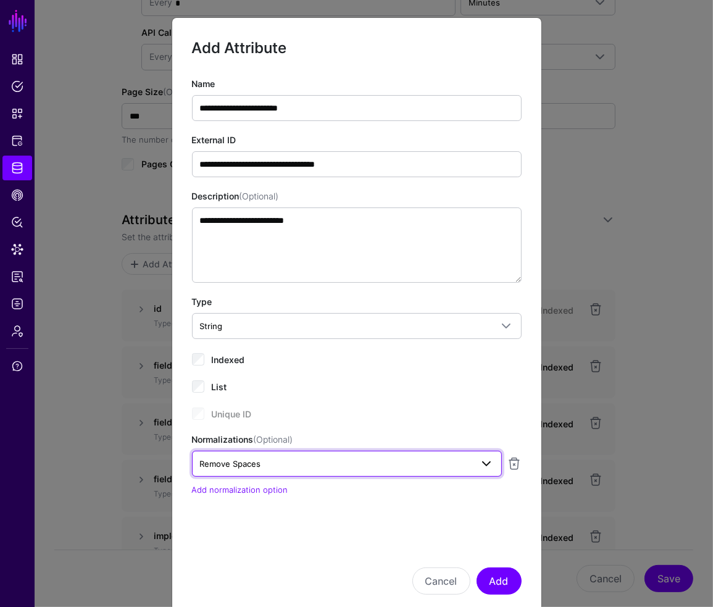
click at [277, 461] on span "Remove Spaces" at bounding box center [336, 464] width 272 height 14
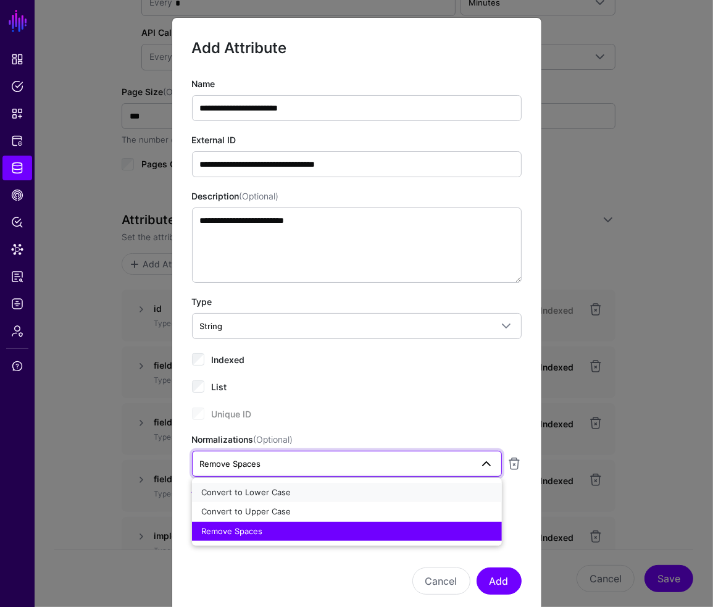
click at [284, 488] on span "Convert to Lower Case" at bounding box center [247, 492] width 90 height 10
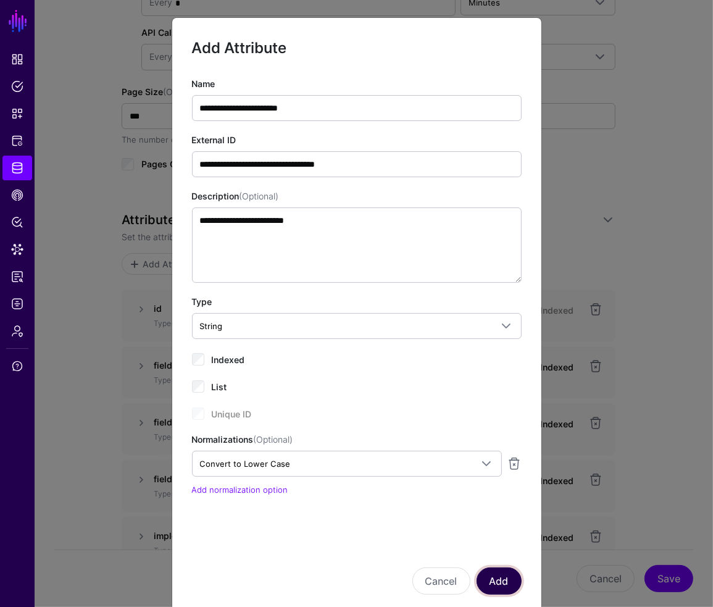
click at [502, 576] on button "Add" at bounding box center [499, 581] width 45 height 27
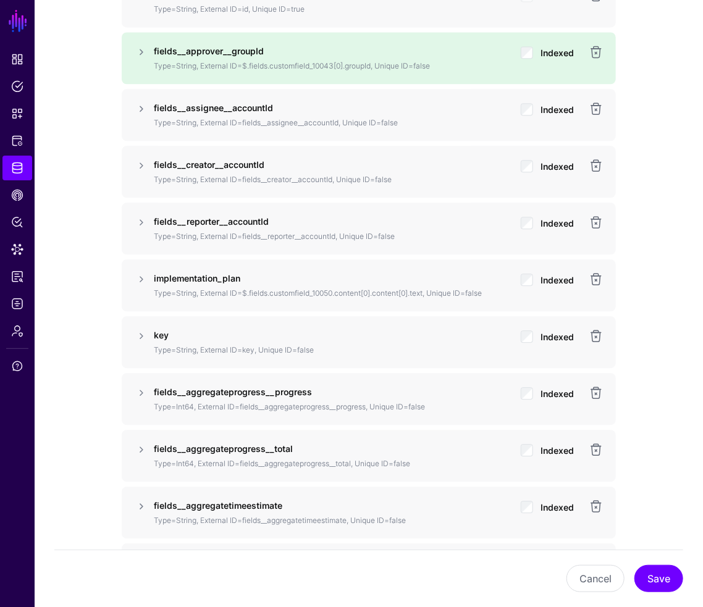
scroll to position [1063, 0]
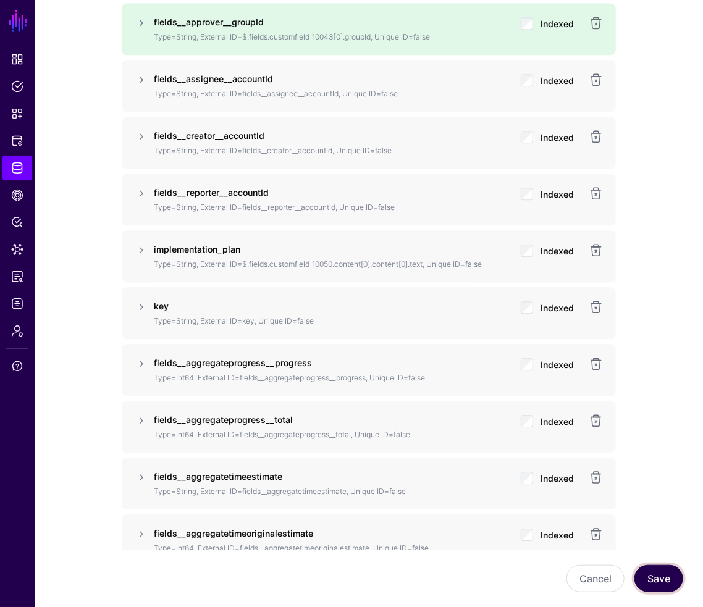
click at [659, 578] on button "Save" at bounding box center [658, 578] width 49 height 27
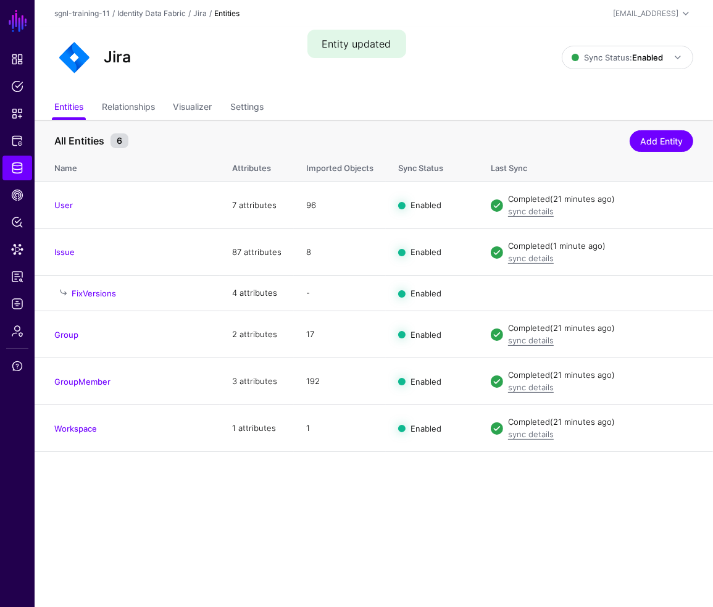
drag, startPoint x: 240, startPoint y: 548, endPoint x: 237, endPoint y: 530, distance: 18.1
click at [240, 548] on main "SGNL Dashboard Policies Snippets Protected Systems Identity Data Fabric CAEP Hu…" at bounding box center [356, 303] width 713 height 607
click at [248, 49] on div "Jira" at bounding box center [308, 58] width 518 height 40
click at [17, 117] on span "Snippets" at bounding box center [17, 113] width 12 height 12
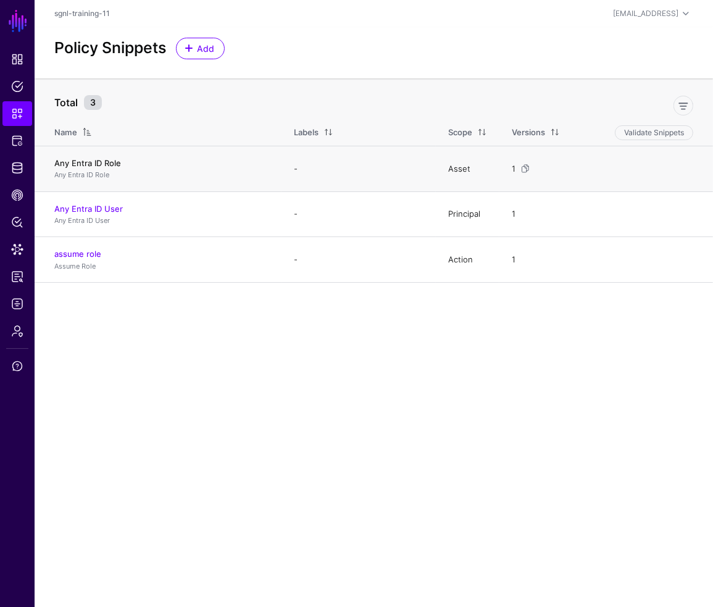
click at [98, 164] on link "Any Entra ID Role" at bounding box center [87, 163] width 67 height 10
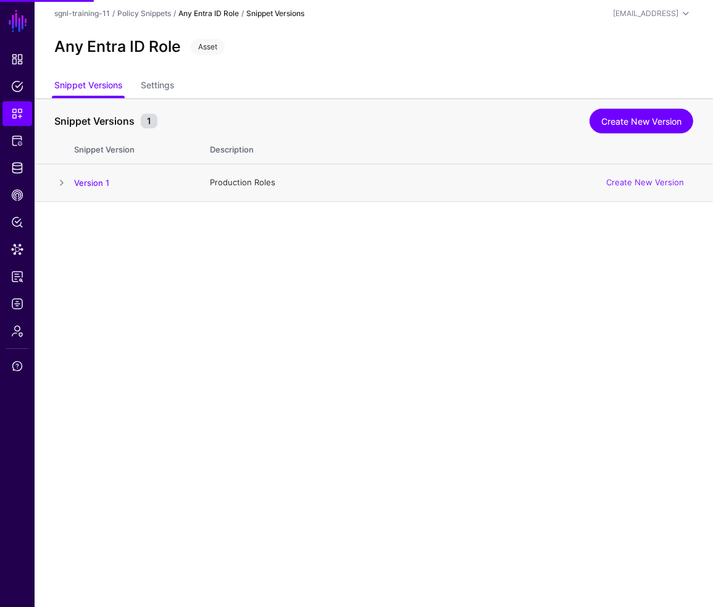
click at [80, 190] on td "Version 1" at bounding box center [136, 183] width 124 height 38
click at [57, 179] on span at bounding box center [61, 182] width 15 height 15
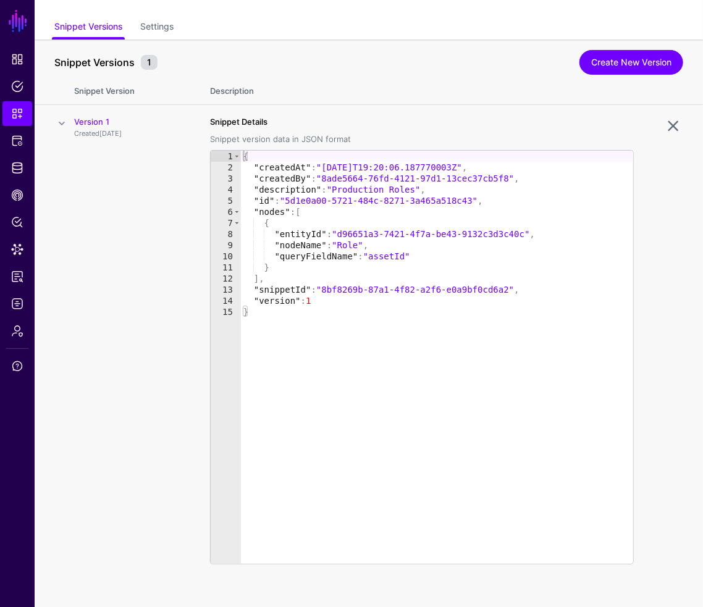
scroll to position [64, 0]
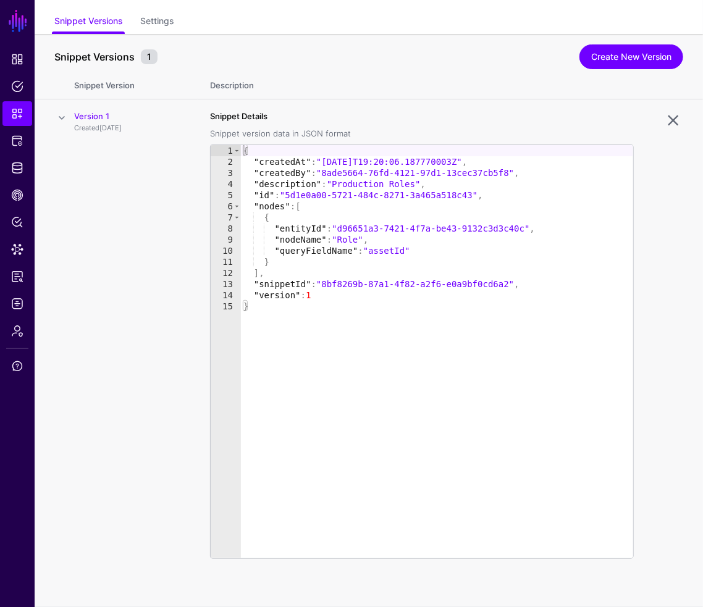
click at [68, 120] on span at bounding box center [61, 118] width 15 height 15
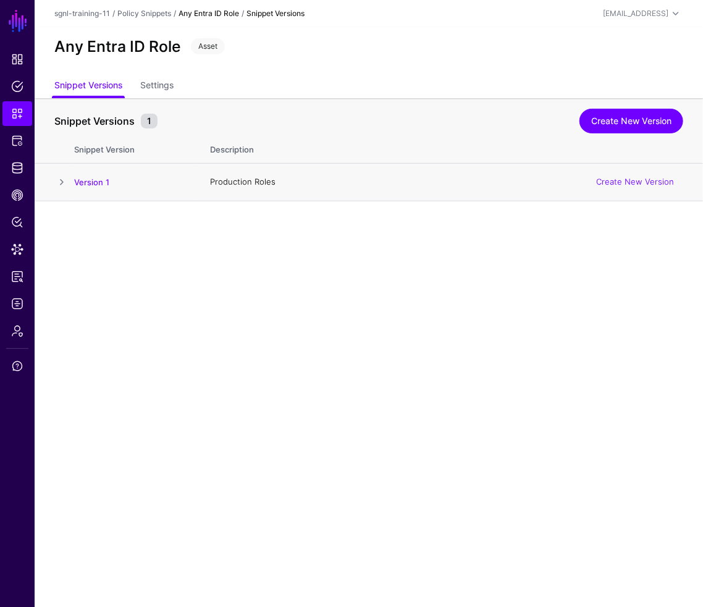
scroll to position [0, 0]
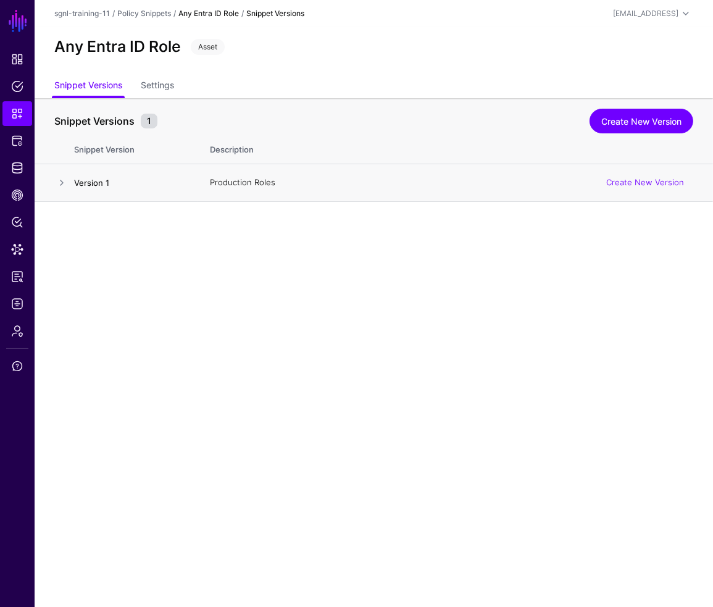
click at [93, 181] on link "Version 1" at bounding box center [91, 183] width 35 height 10
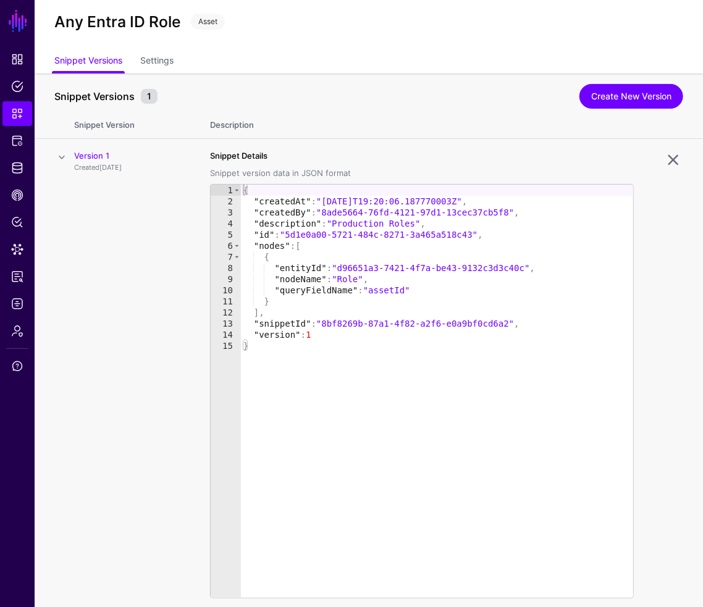
scroll to position [64, 0]
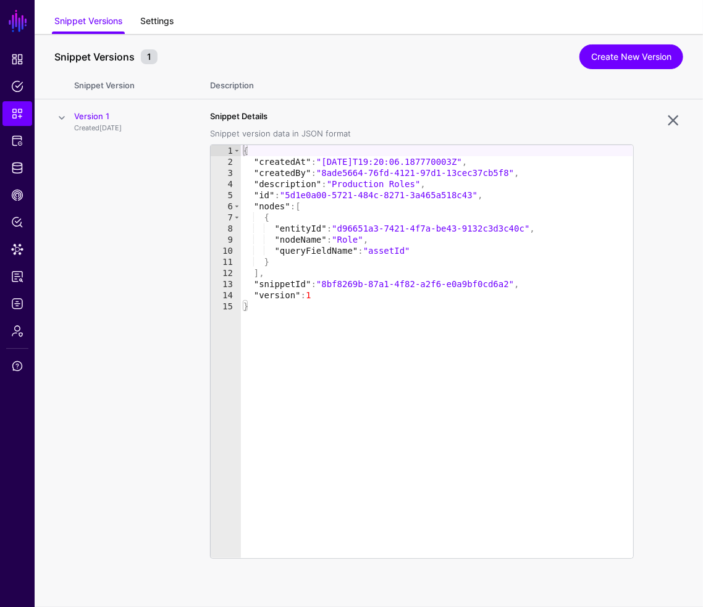
click at [158, 24] on link "Settings" at bounding box center [156, 22] width 33 height 23
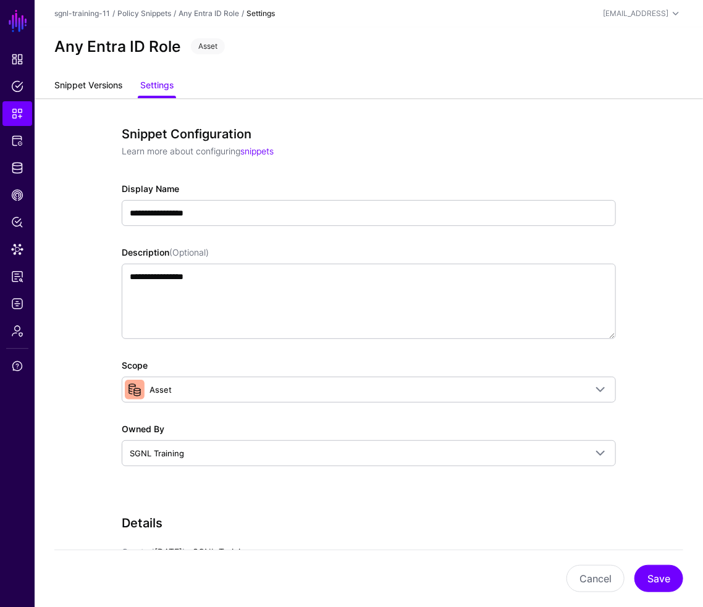
click at [86, 90] on link "Snippet Versions" at bounding box center [88, 86] width 68 height 23
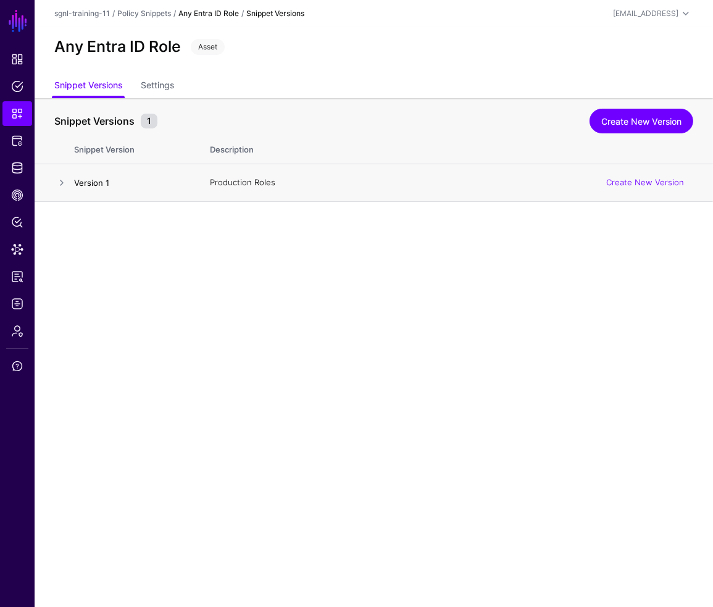
click at [95, 180] on link "Version 1" at bounding box center [91, 183] width 35 height 10
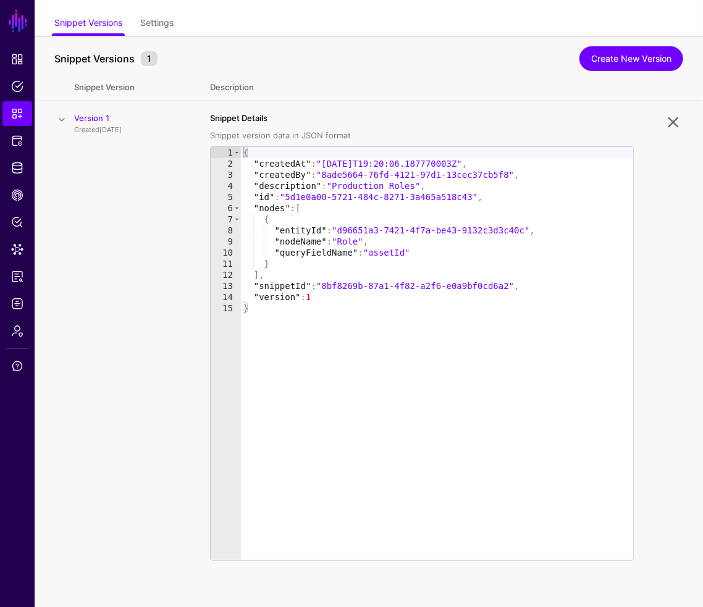
scroll to position [64, 0]
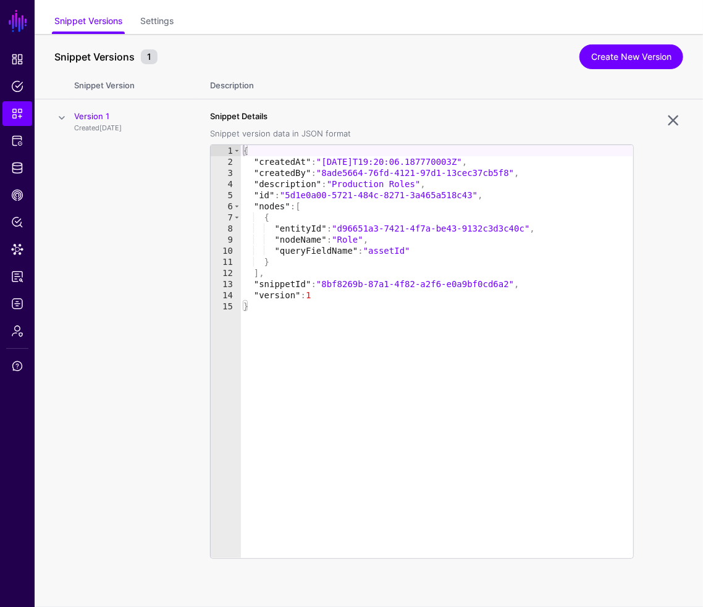
click at [62, 116] on span at bounding box center [61, 118] width 15 height 15
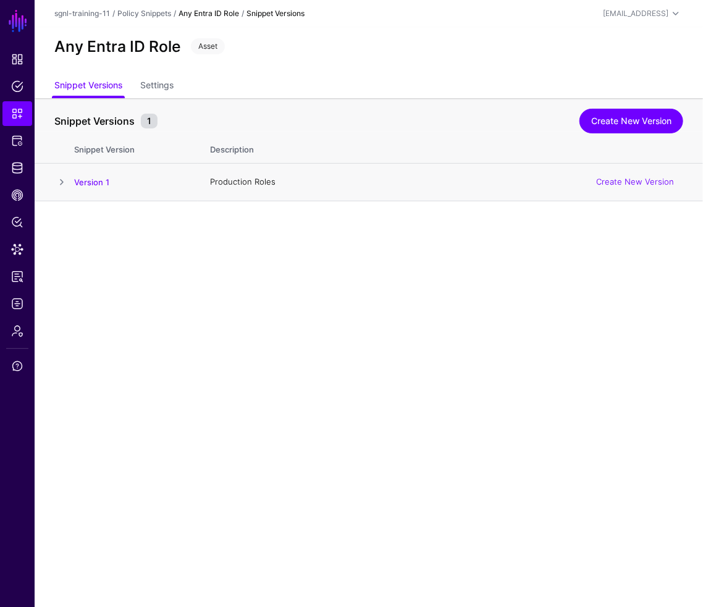
scroll to position [0, 0]
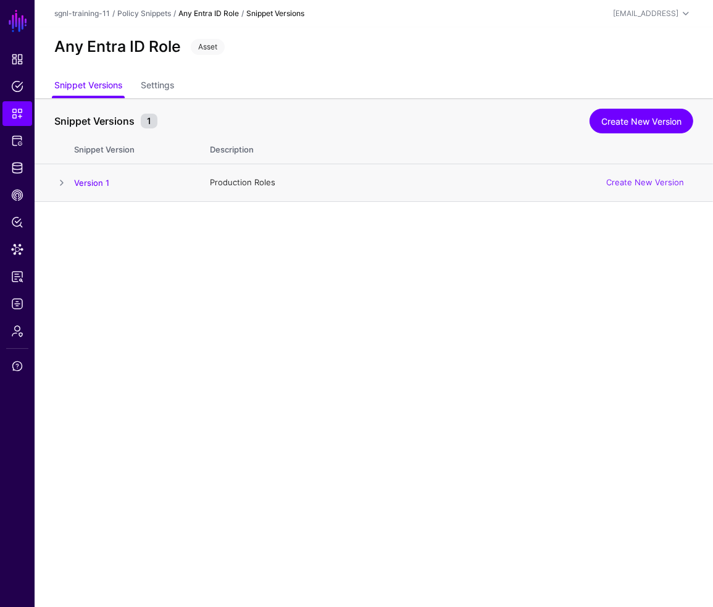
click at [55, 182] on span at bounding box center [61, 182] width 15 height 15
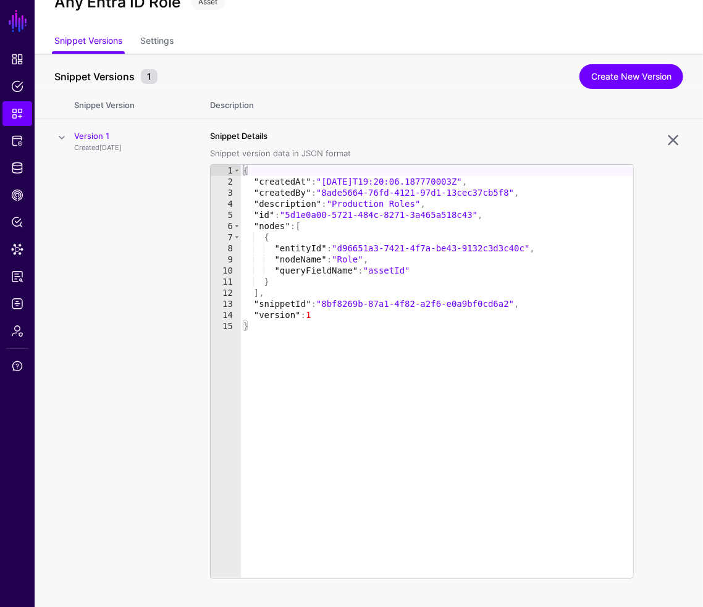
scroll to position [64, 0]
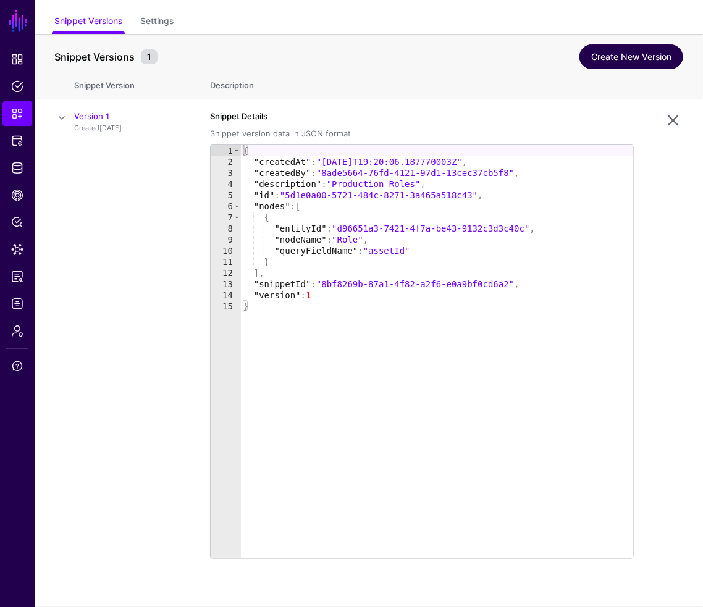
click at [613, 56] on link "Create New Version" at bounding box center [631, 56] width 104 height 25
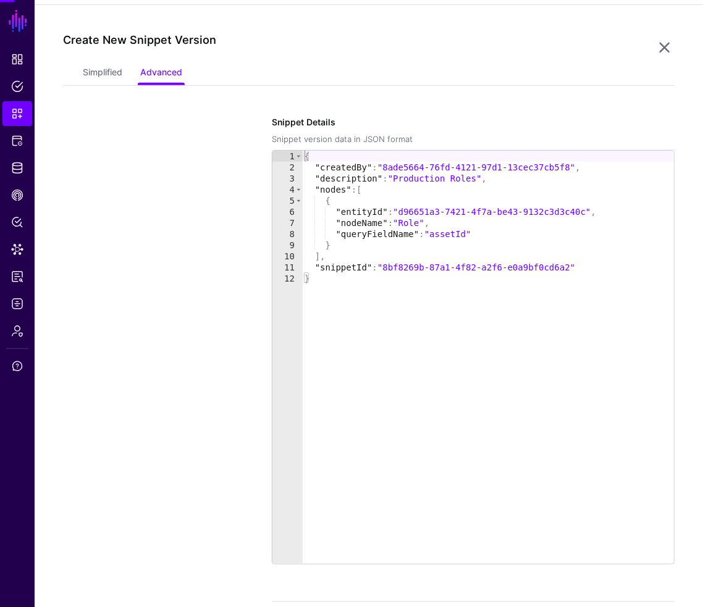
scroll to position [201, 0]
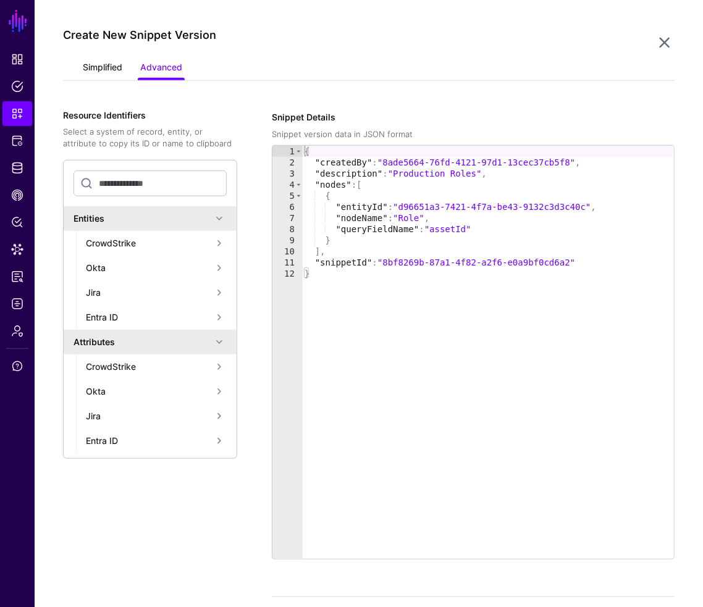
click at [103, 74] on link "Simplified" at bounding box center [103, 68] width 40 height 23
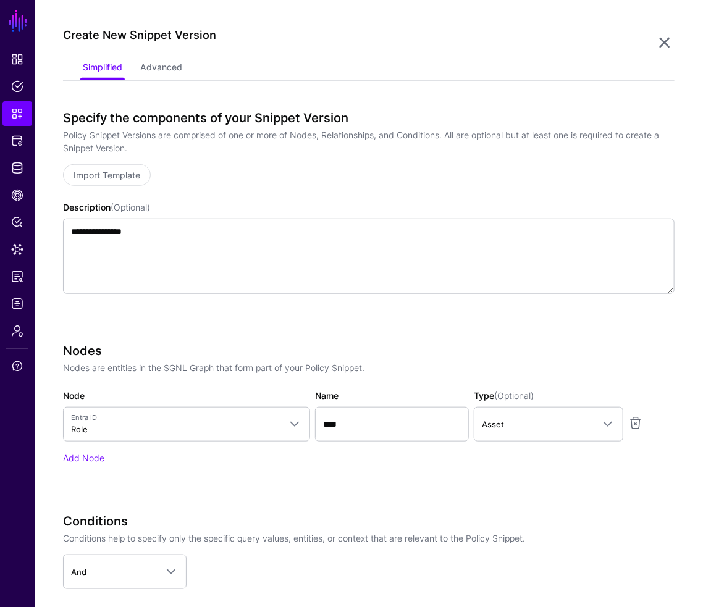
click at [248, 326] on div "**********" at bounding box center [369, 220] width 612 height 218
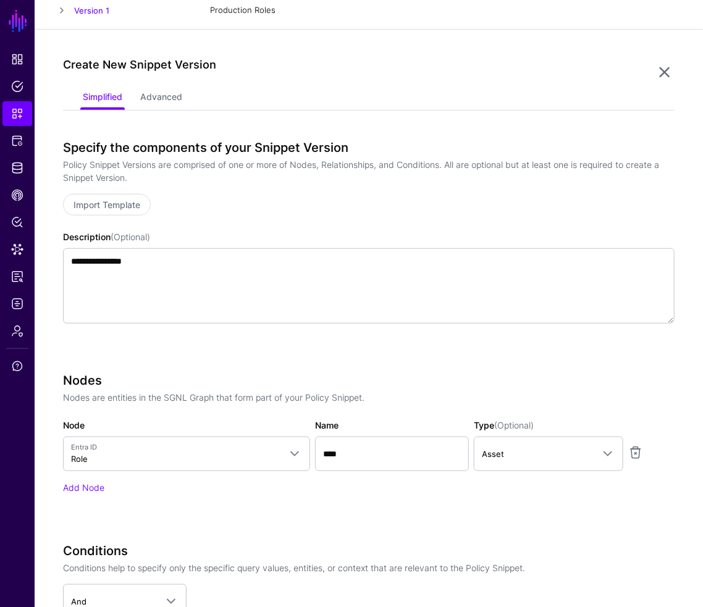
scroll to position [0, 0]
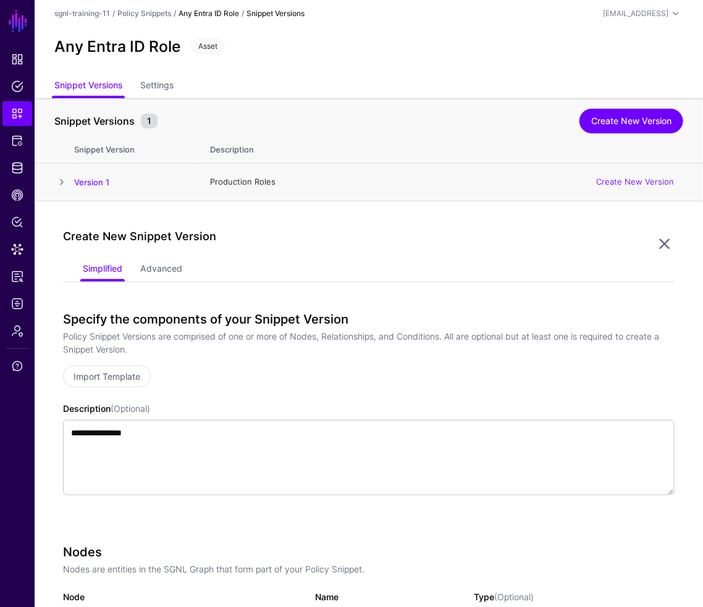
click at [58, 179] on span at bounding box center [61, 182] width 15 height 15
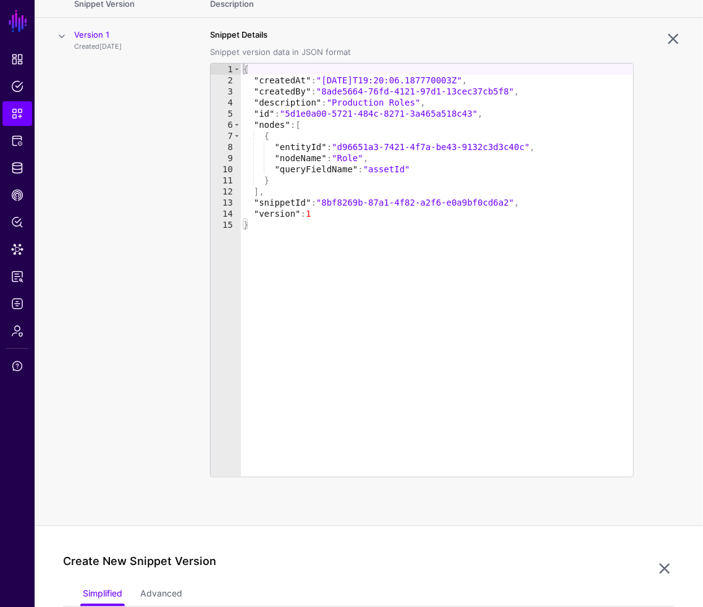
scroll to position [163, 0]
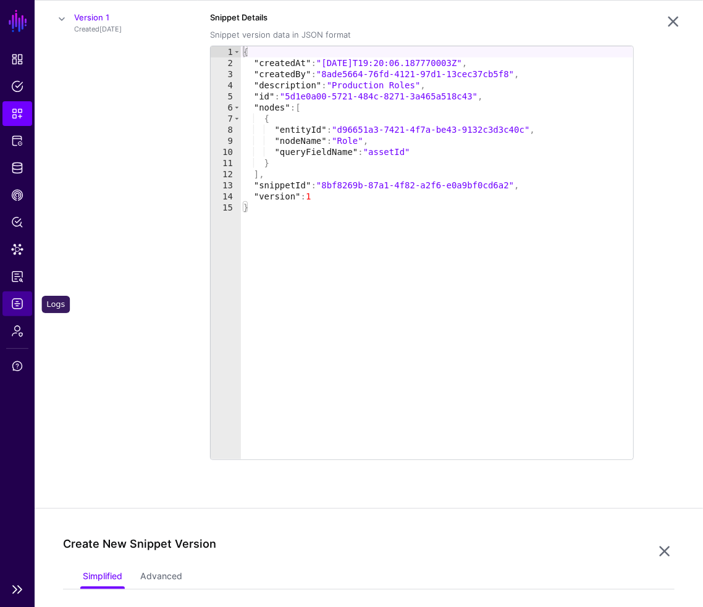
click at [15, 304] on span "Logs" at bounding box center [17, 304] width 12 height 12
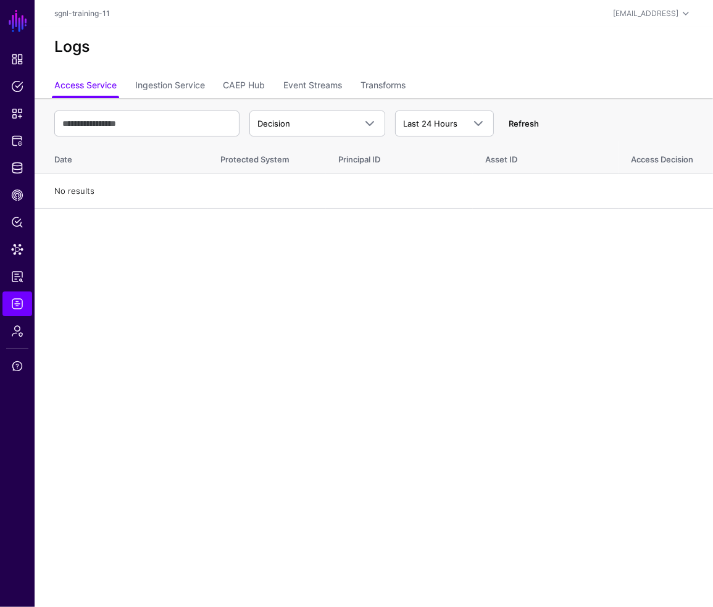
click at [527, 127] on link "Refresh" at bounding box center [524, 124] width 30 height 10
click at [166, 82] on link "Ingestion Service" at bounding box center [170, 86] width 70 height 23
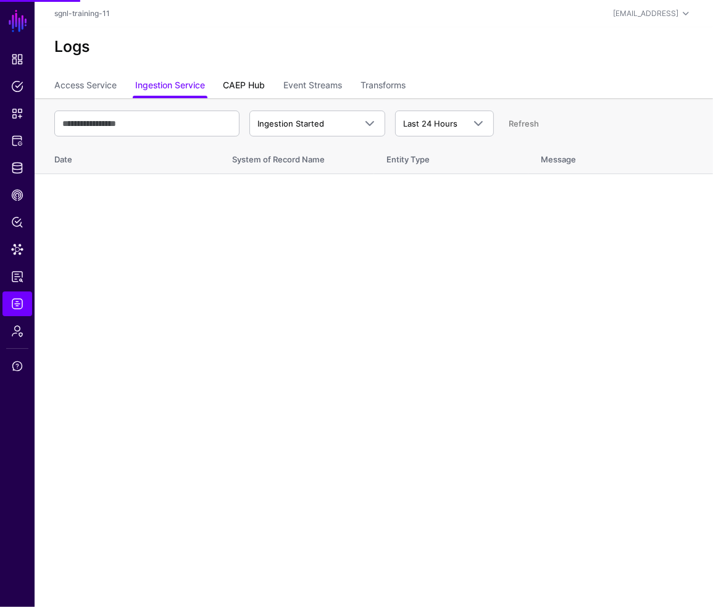
click at [227, 83] on link "CAEP Hub" at bounding box center [244, 86] width 42 height 23
click at [305, 81] on link "Event Streams" at bounding box center [313, 86] width 59 height 23
click at [379, 84] on link "Transforms" at bounding box center [383, 86] width 45 height 23
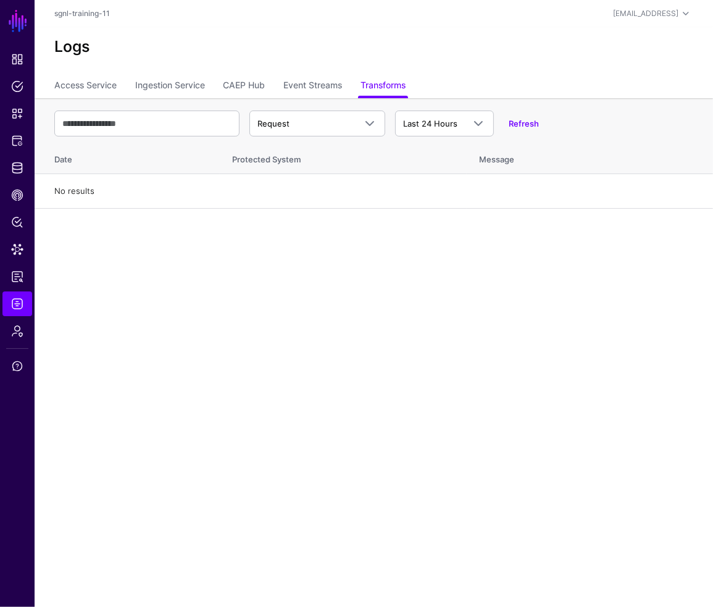
drag, startPoint x: 176, startPoint y: 266, endPoint x: 237, endPoint y: 234, distance: 69.1
click at [176, 266] on main "SGNL Dashboard Policies Snippets Protected Systems Identity Data Fabric CAEP Hu…" at bounding box center [356, 303] width 713 height 607
click at [243, 284] on main "SGNL Dashboard Policies Snippets Protected Systems Identity Data Fabric CAEP Hu…" at bounding box center [356, 303] width 713 height 607
click at [155, 279] on main "SGNL Dashboard Policies Snippets Protected Systems Identity Data Fabric CAEP Hu…" at bounding box center [356, 303] width 713 height 607
click at [15, 169] on span "Identity Data Fabric" at bounding box center [17, 168] width 12 height 12
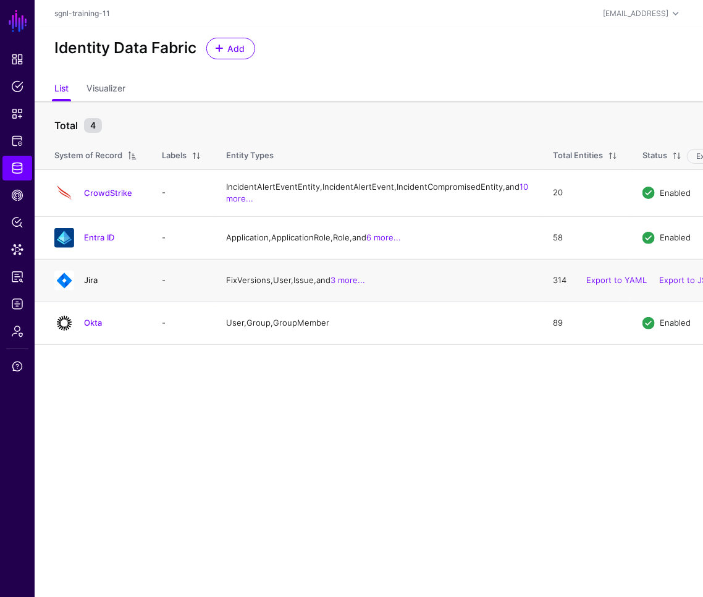
click at [84, 285] on link "Jira" at bounding box center [91, 280] width 14 height 10
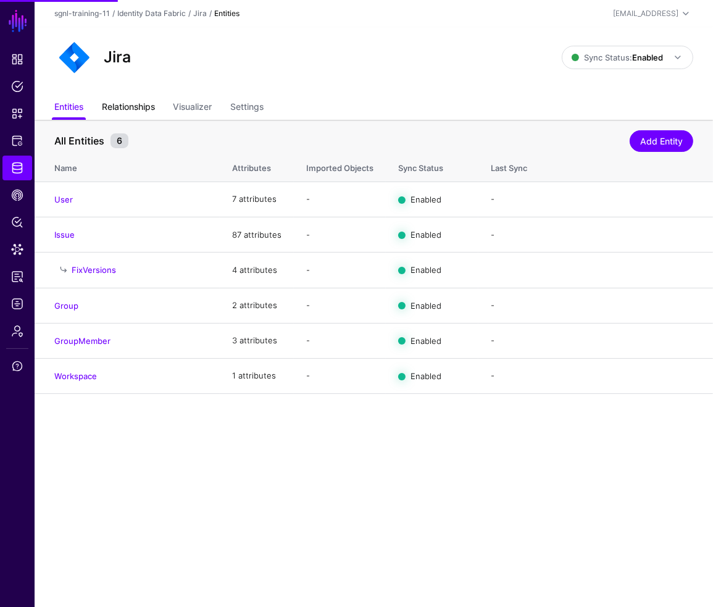
click at [132, 104] on link "Relationships" at bounding box center [128, 107] width 53 height 23
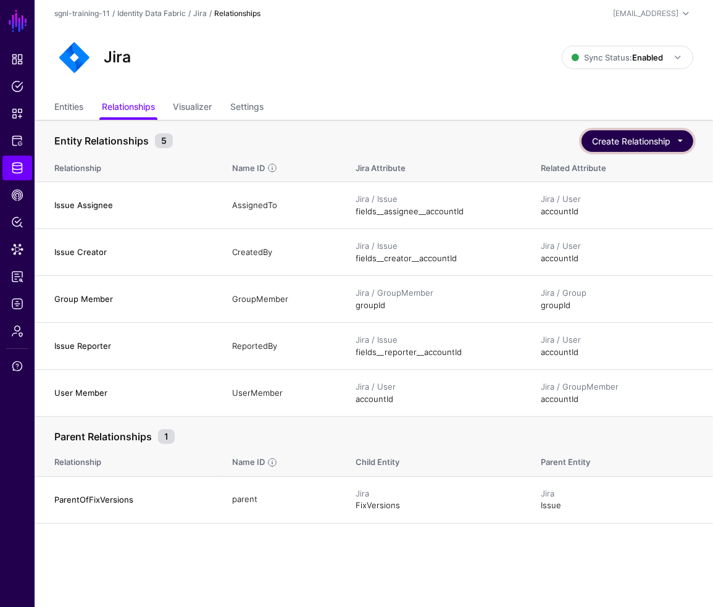
click at [667, 140] on button "Create Relationship" at bounding box center [638, 141] width 112 height 22
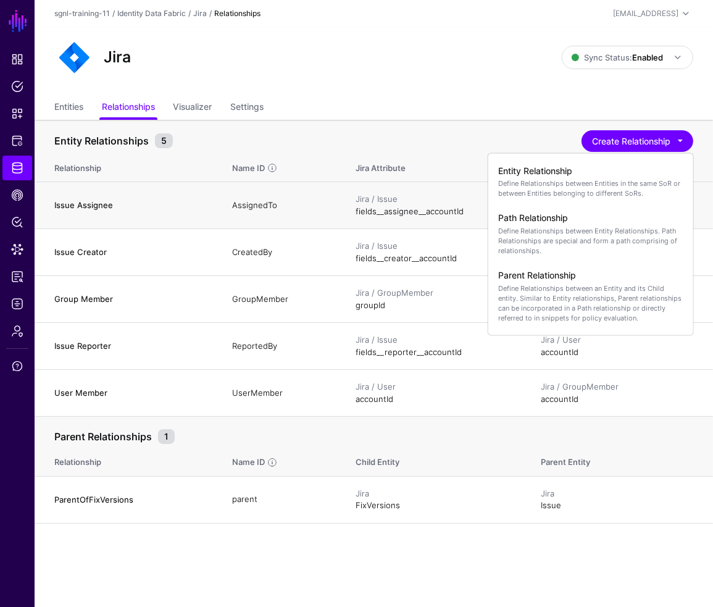
click at [129, 216] on td "Issue Assignee" at bounding box center [127, 205] width 185 height 47
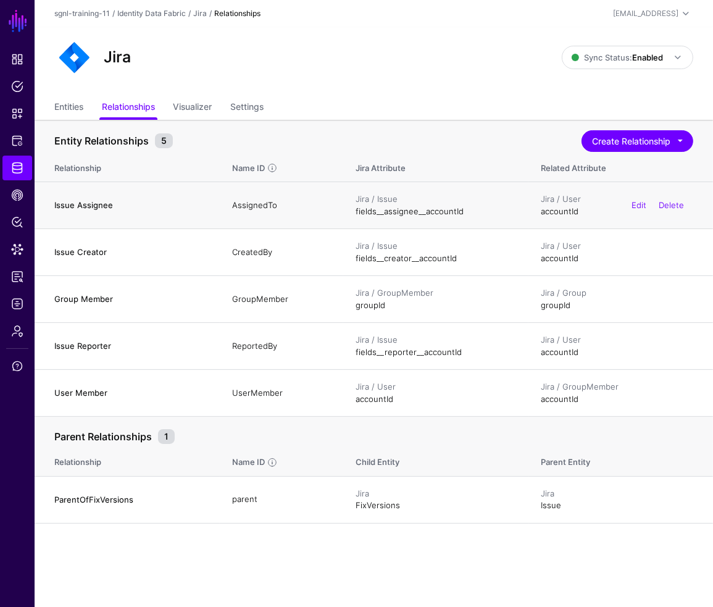
click at [129, 216] on td "Issue Assignee" at bounding box center [127, 205] width 185 height 47
drag, startPoint x: 423, startPoint y: 207, endPoint x: 537, endPoint y: 207, distance: 114.3
click at [534, 207] on tr "Issue Assignee AssignedTo Jira / Issue fields__assignee__accountId Jira / User …" at bounding box center [374, 205] width 679 height 47
click at [553, 207] on div "Jira / User accountId Edit Delete" at bounding box center [617, 205] width 153 height 24
click at [13, 170] on span "Identity Data Fabric" at bounding box center [17, 168] width 12 height 12
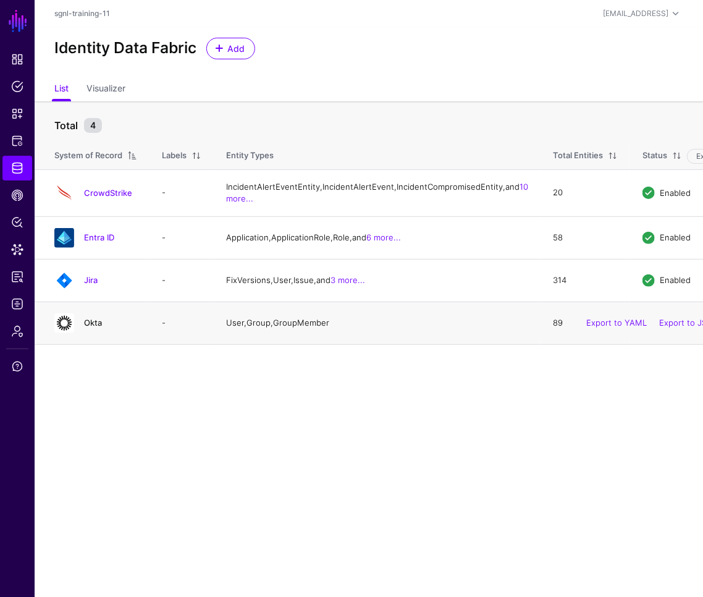
click at [89, 327] on link "Okta" at bounding box center [93, 322] width 18 height 10
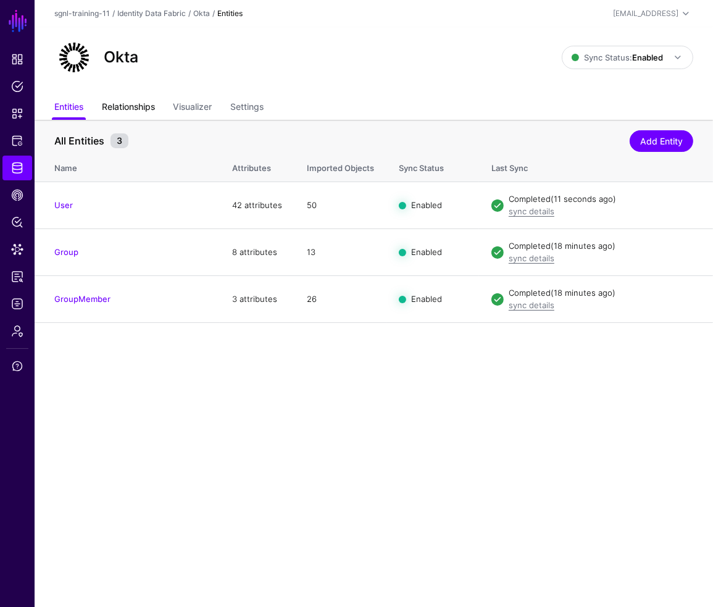
click at [137, 108] on link "Relationships" at bounding box center [128, 107] width 53 height 23
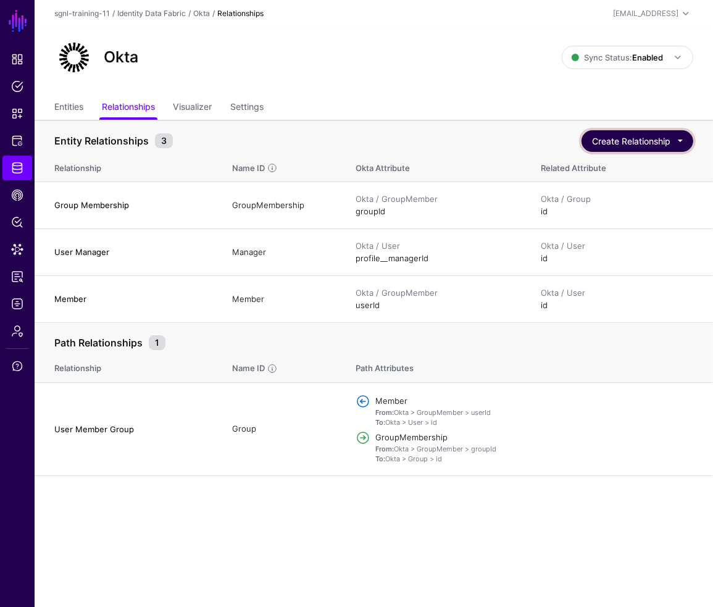
click at [642, 137] on button "Create Relationship" at bounding box center [638, 141] width 112 height 22
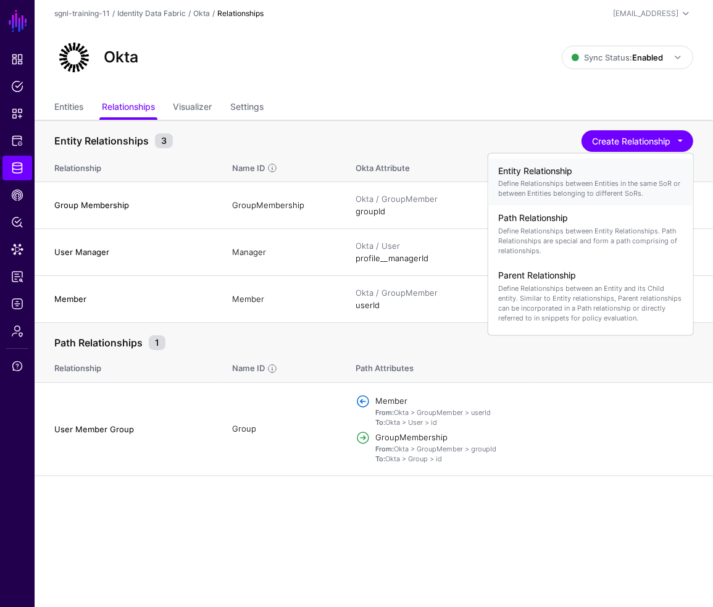
click at [583, 183] on p "Define Relationships between Entities in the same SoR or between Entities belon…" at bounding box center [590, 189] width 185 height 20
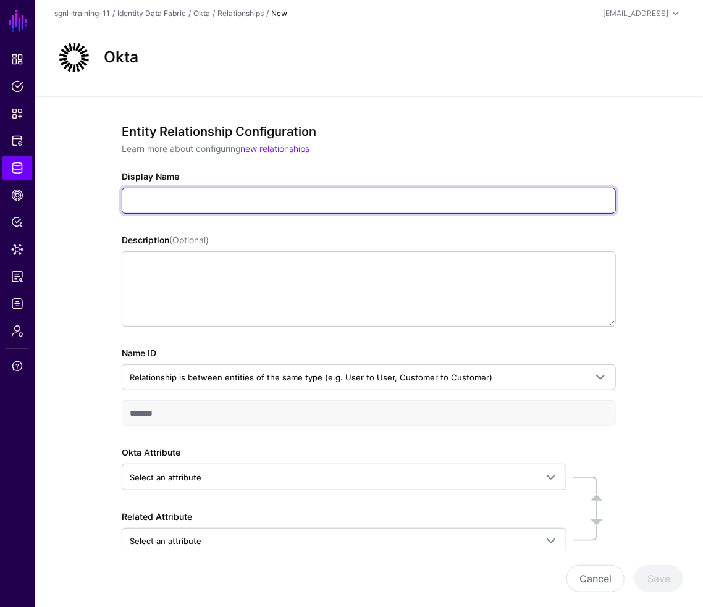
click at [185, 203] on input "Display Name" at bounding box center [369, 201] width 494 height 26
click at [142, 204] on input "Display Name" at bounding box center [369, 201] width 494 height 26
paste input "**********"
type input "**********"
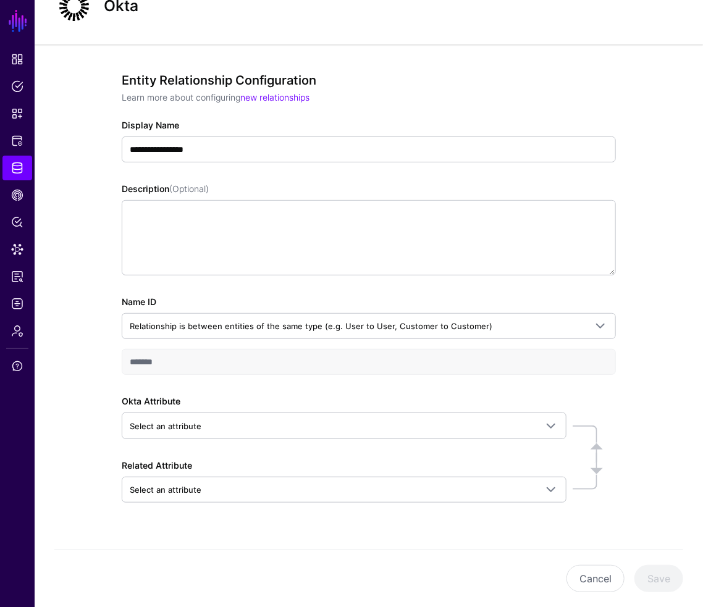
scroll to position [74, 0]
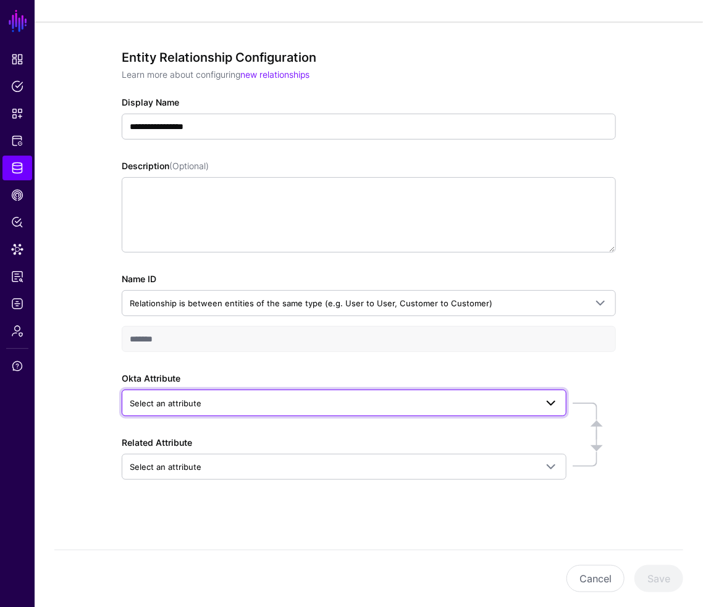
click at [212, 401] on span "Select an attribute" at bounding box center [333, 404] width 406 height 14
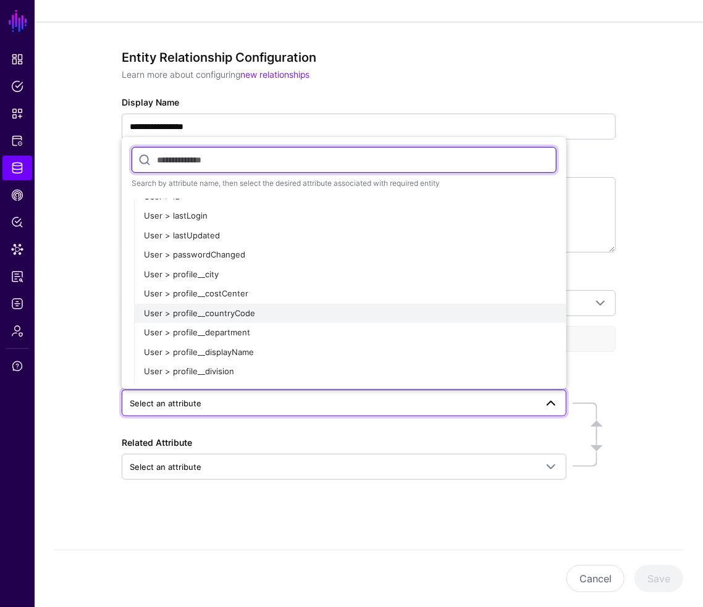
scroll to position [411, 0]
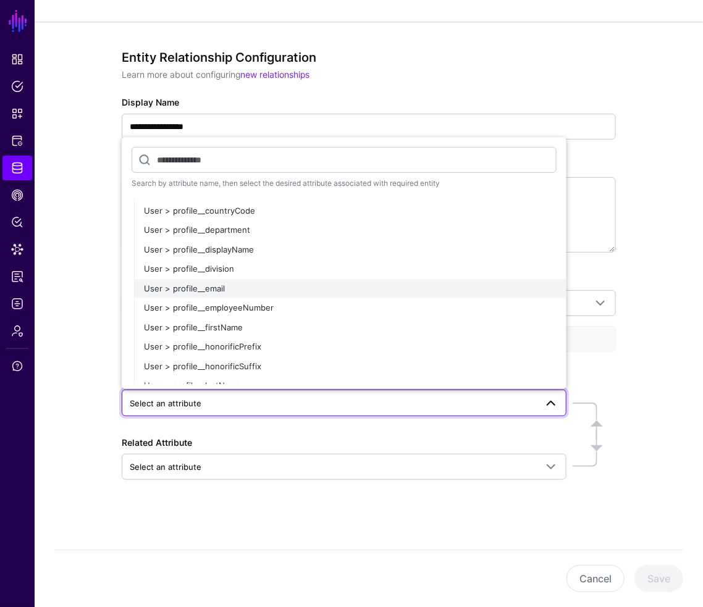
click at [217, 284] on span "User > profile__email" at bounding box center [184, 289] width 81 height 10
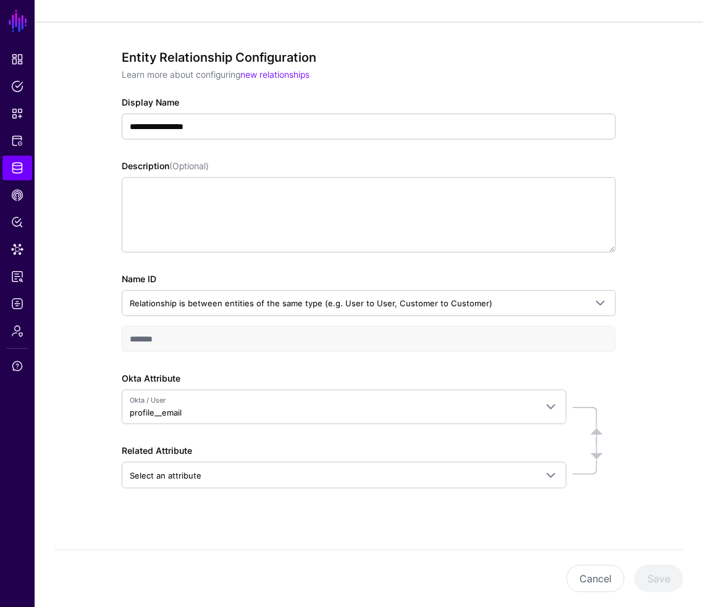
scroll to position [0, 0]
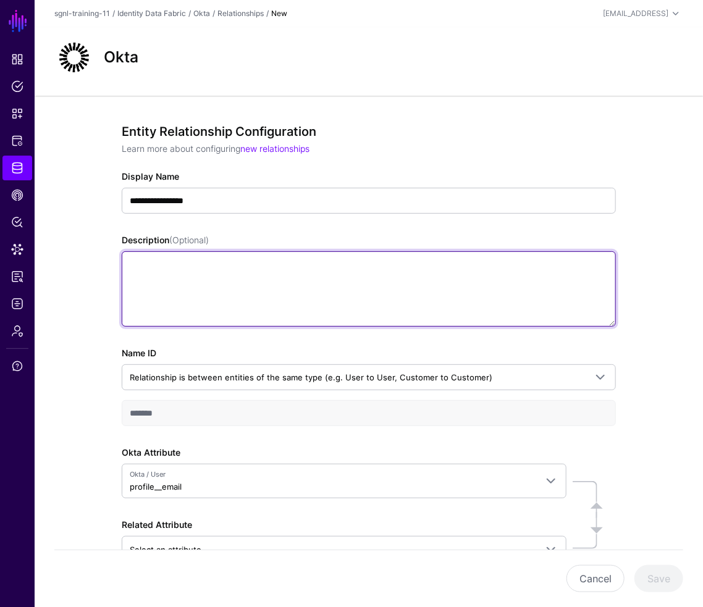
click at [285, 288] on textarea "Description (Optional)" at bounding box center [369, 288] width 494 height 75
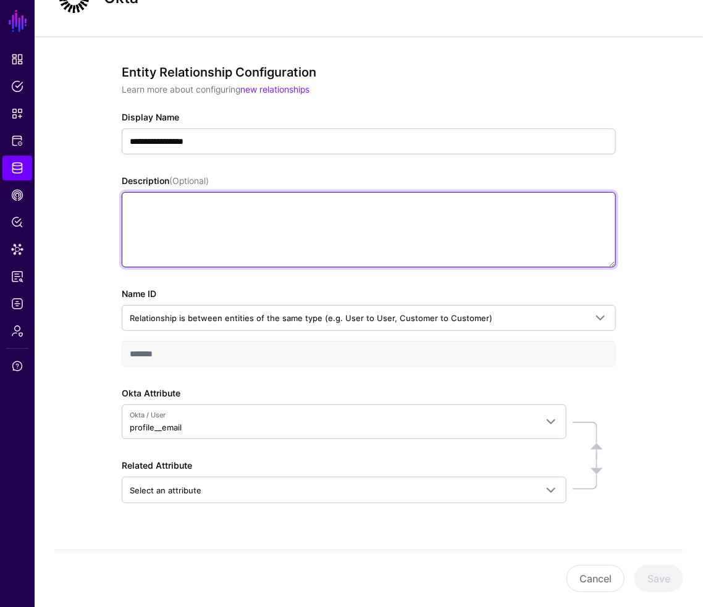
scroll to position [82, 0]
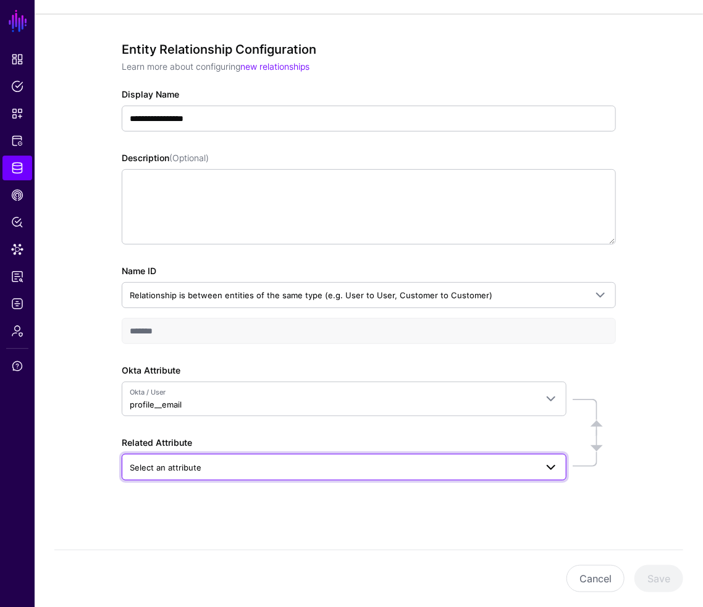
click at [210, 466] on span "Select an attribute" at bounding box center [333, 468] width 406 height 14
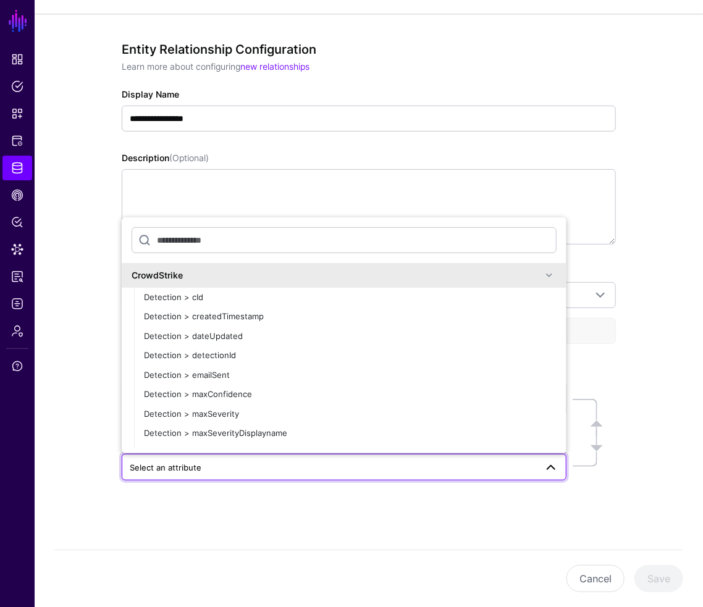
click at [211, 468] on span "Select an attribute" at bounding box center [333, 468] width 406 height 14
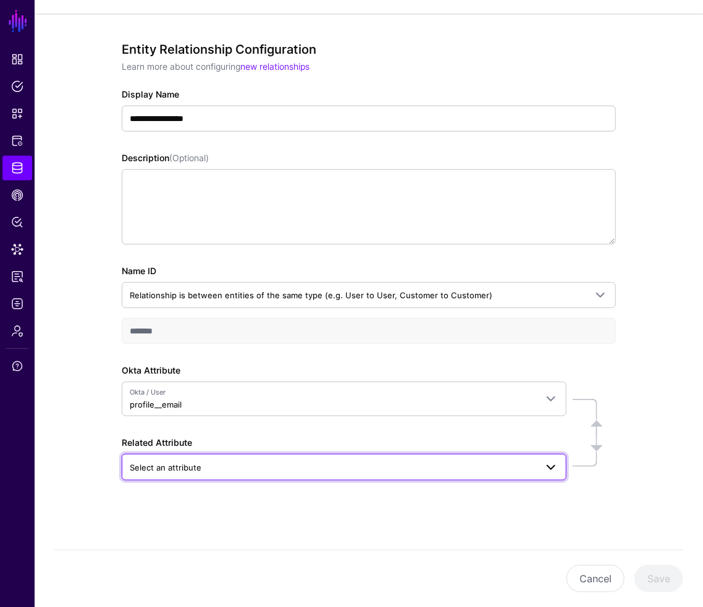
click at [152, 471] on span "Select an attribute" at bounding box center [333, 468] width 406 height 14
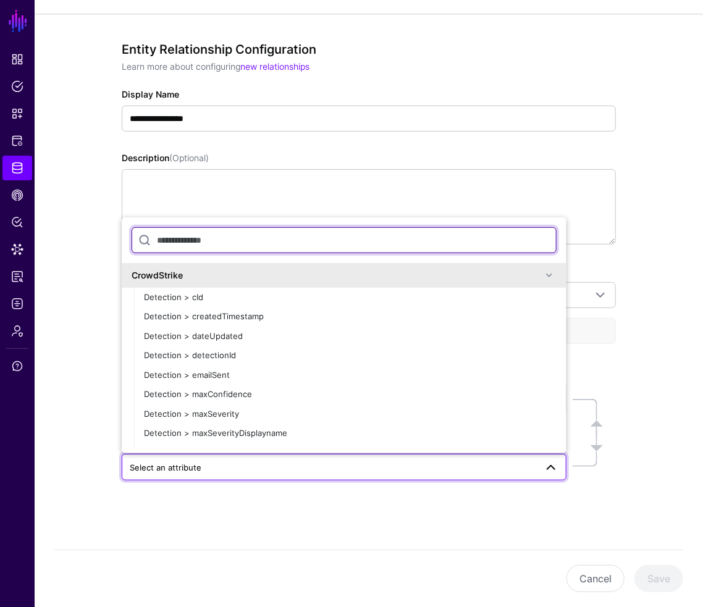
click at [217, 246] on input "text" at bounding box center [344, 240] width 425 height 26
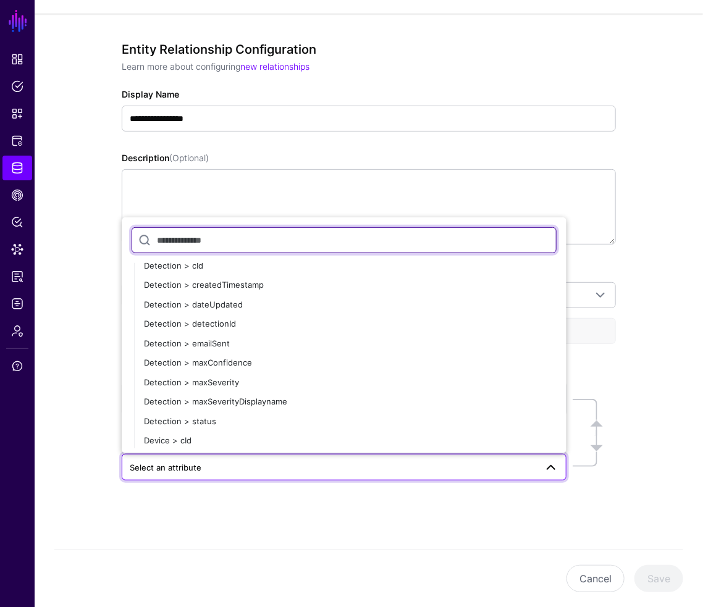
scroll to position [0, 0]
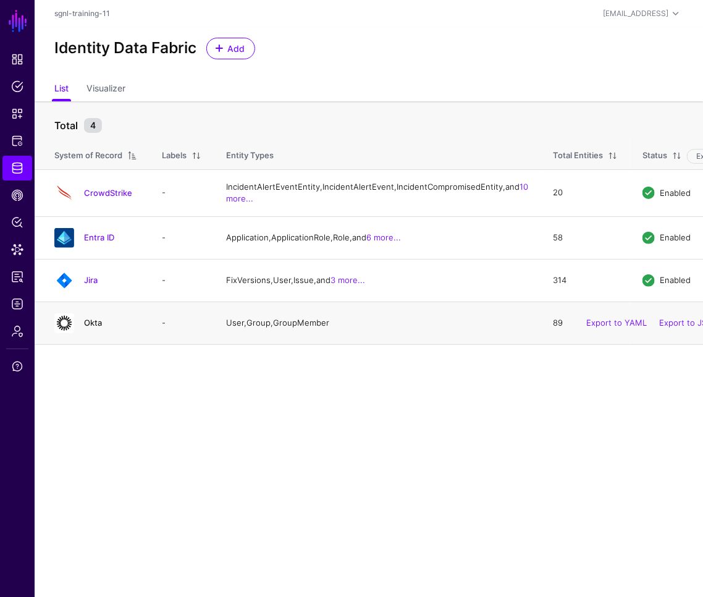
click at [97, 327] on link "Okta" at bounding box center [93, 322] width 18 height 10
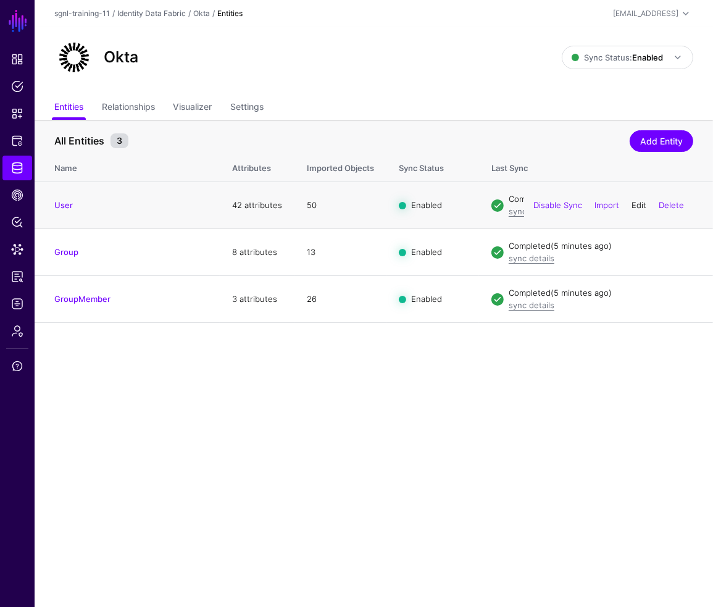
click at [639, 204] on link "Edit" at bounding box center [639, 205] width 15 height 10
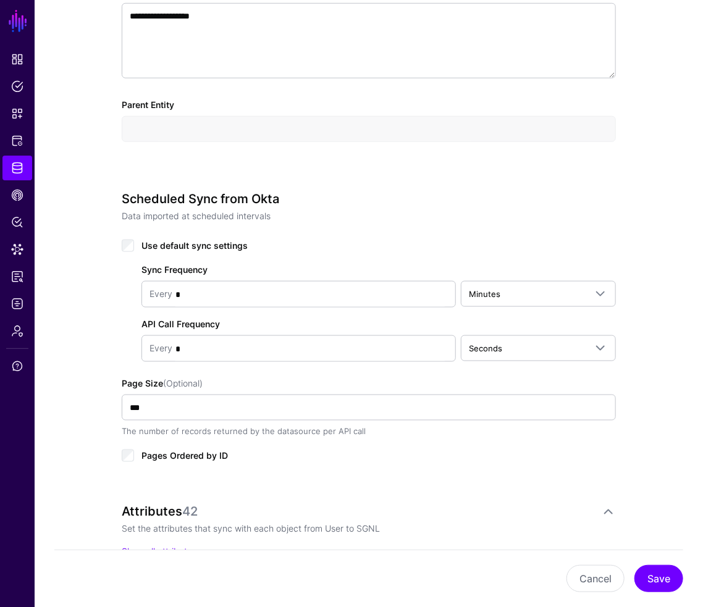
scroll to position [736, 0]
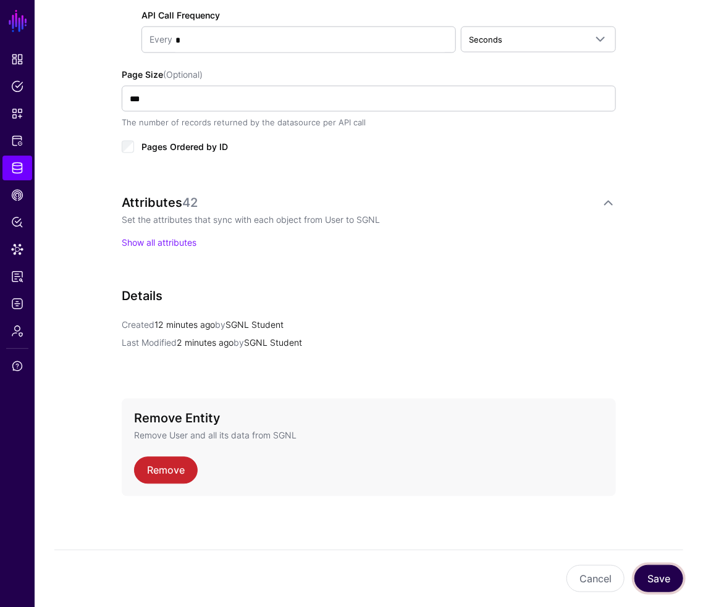
click at [668, 578] on button "Save" at bounding box center [658, 578] width 49 height 27
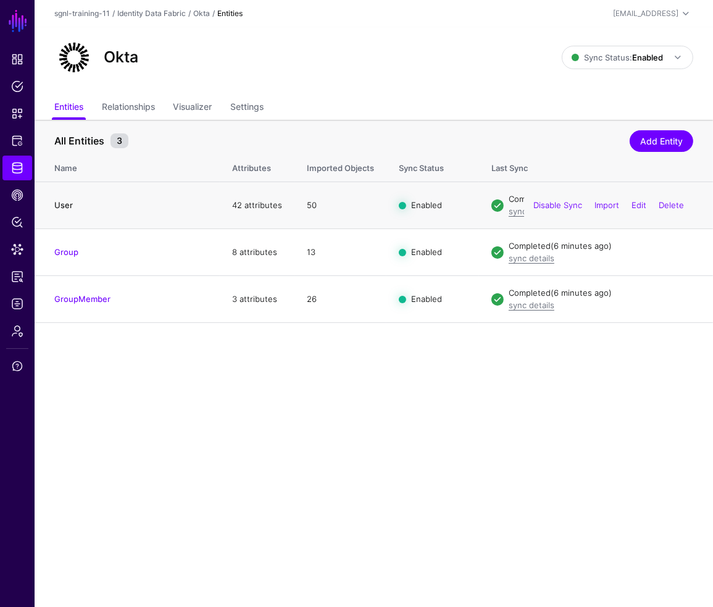
click at [64, 203] on link "User" at bounding box center [63, 205] width 19 height 10
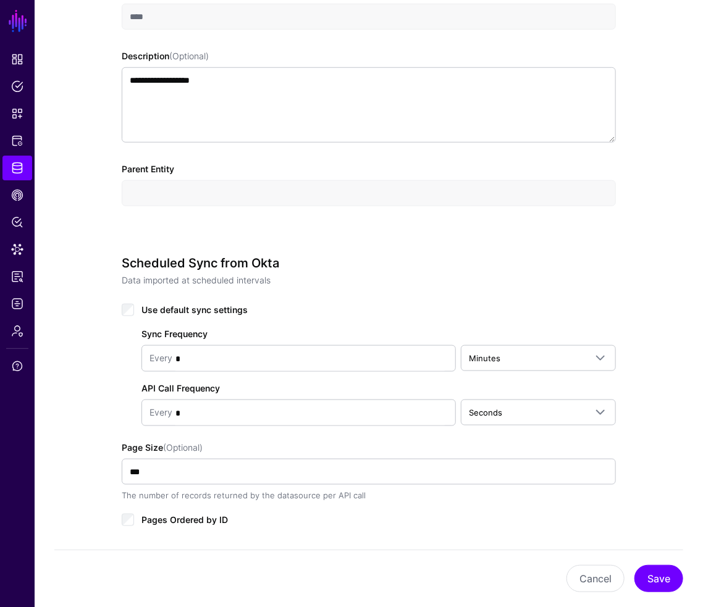
scroll to position [736, 0]
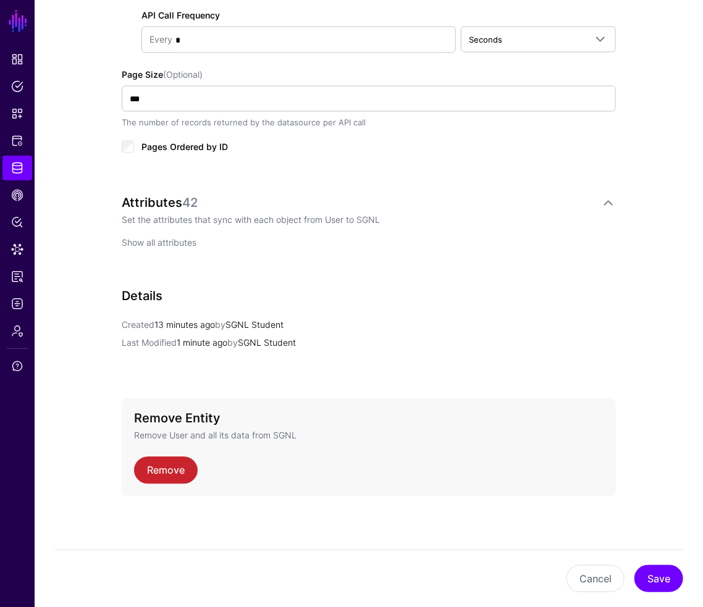
click at [163, 243] on link "Show all attributes" at bounding box center [159, 243] width 75 height 11
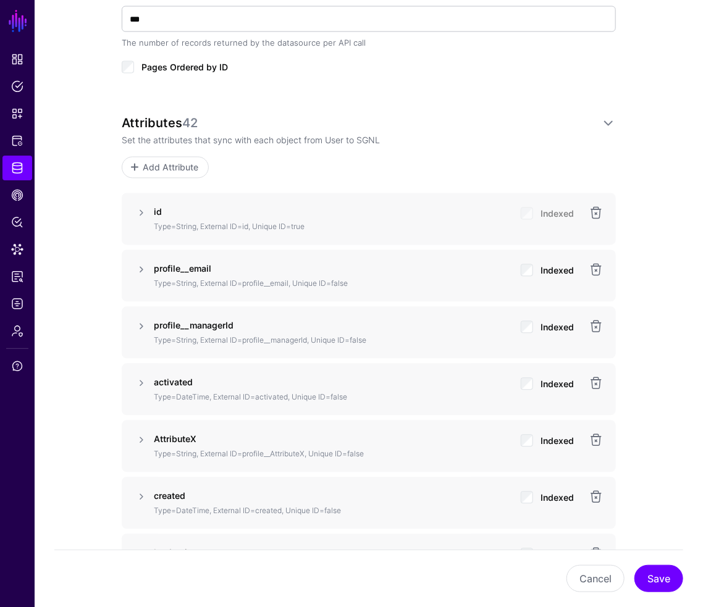
scroll to position [943, 0]
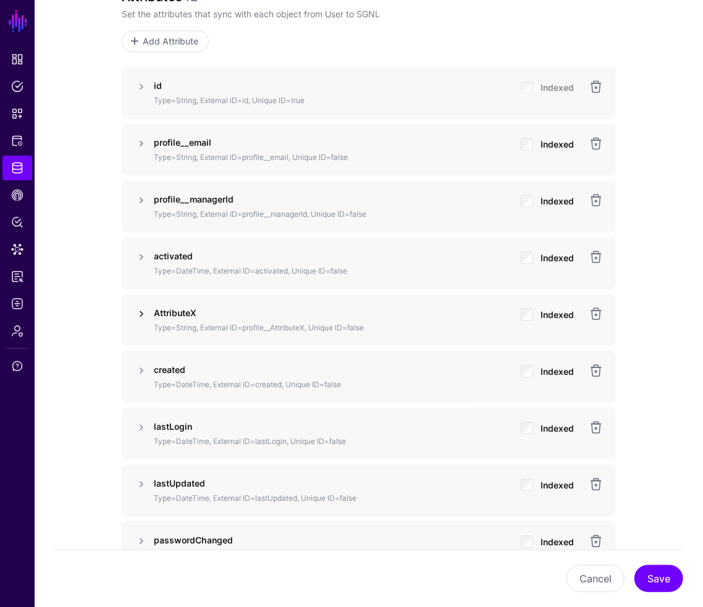
click at [145, 310] on link at bounding box center [141, 313] width 15 height 15
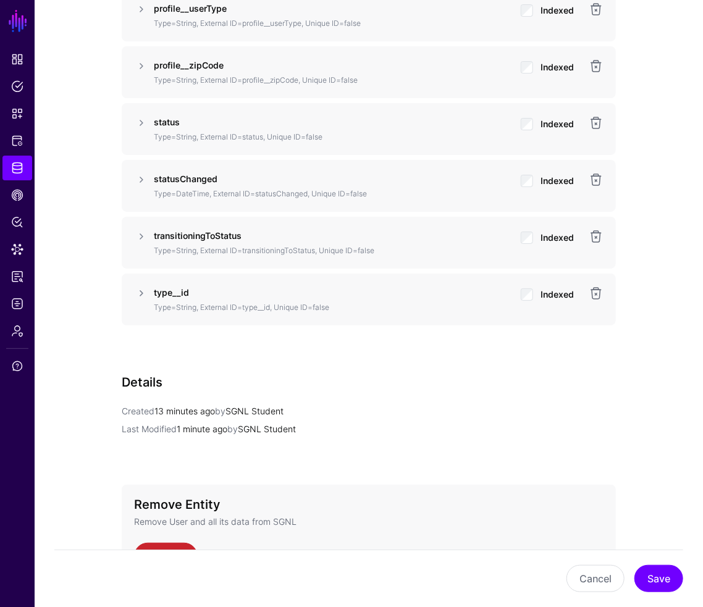
scroll to position [3519, 0]
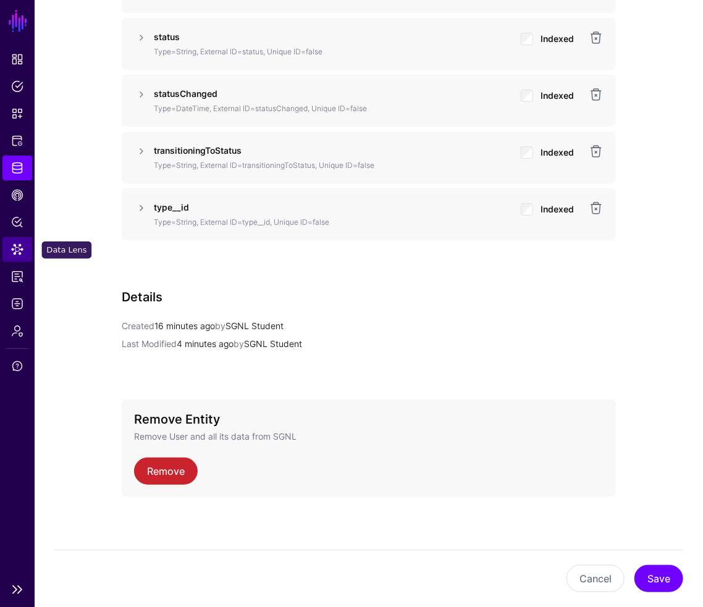
click at [13, 242] on link "Data Lens" at bounding box center [17, 249] width 30 height 25
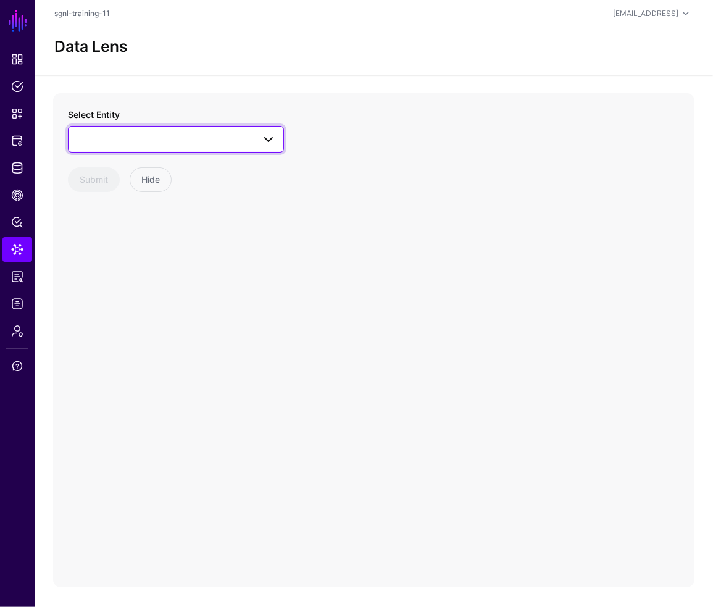
click at [121, 141] on span at bounding box center [176, 139] width 200 height 15
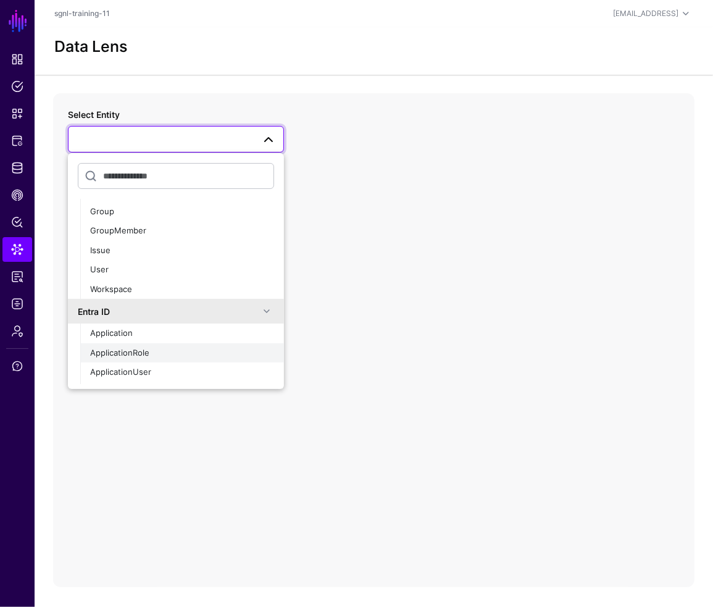
scroll to position [411, 0]
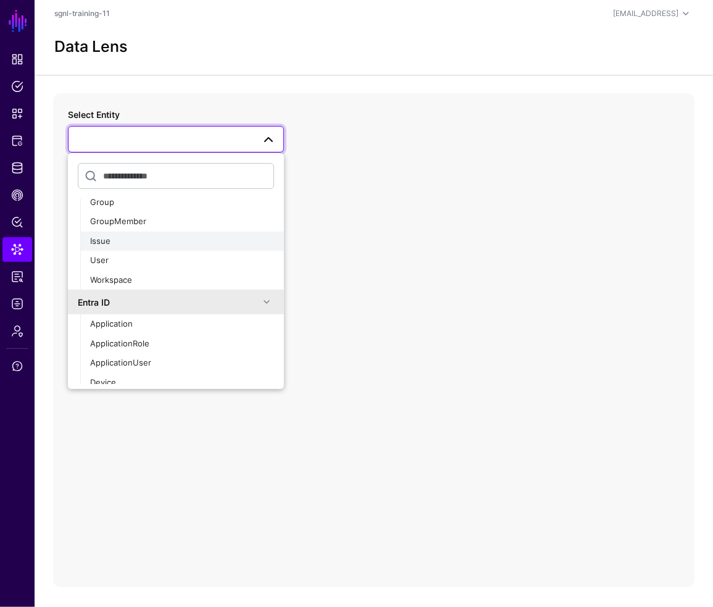
click at [116, 243] on div "Issue" at bounding box center [182, 241] width 184 height 12
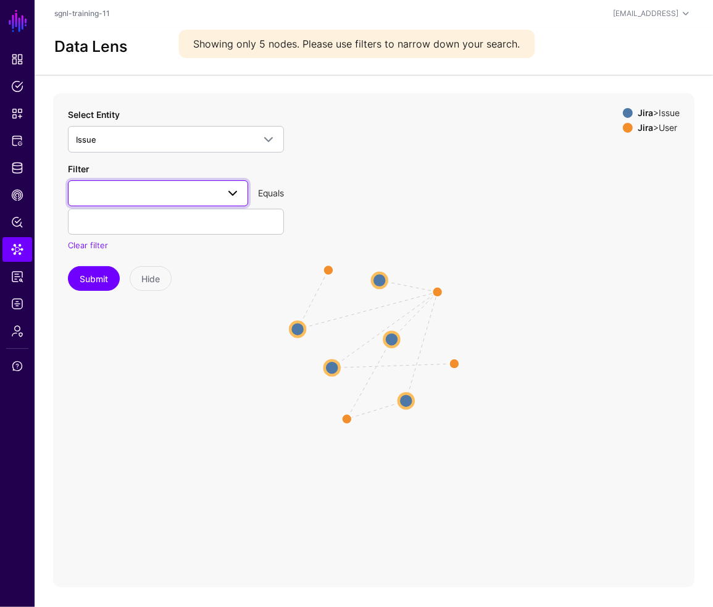
click at [106, 193] on span at bounding box center [158, 193] width 164 height 15
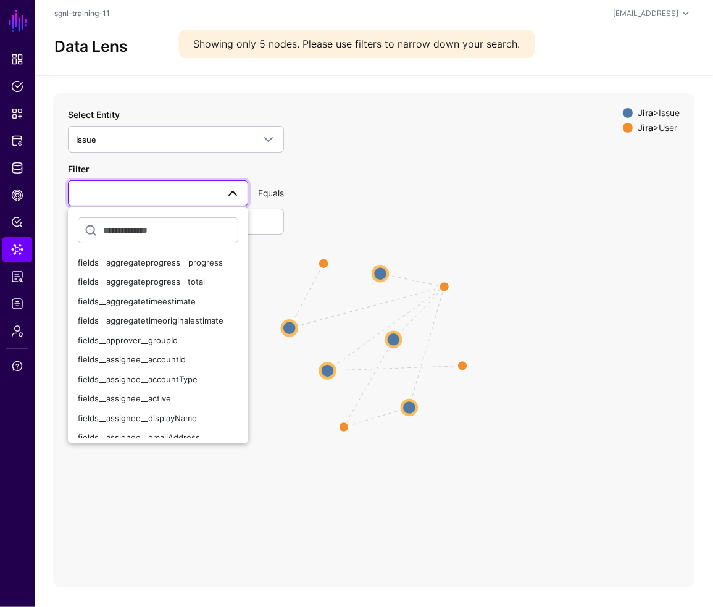
click at [112, 195] on span at bounding box center [158, 193] width 164 height 15
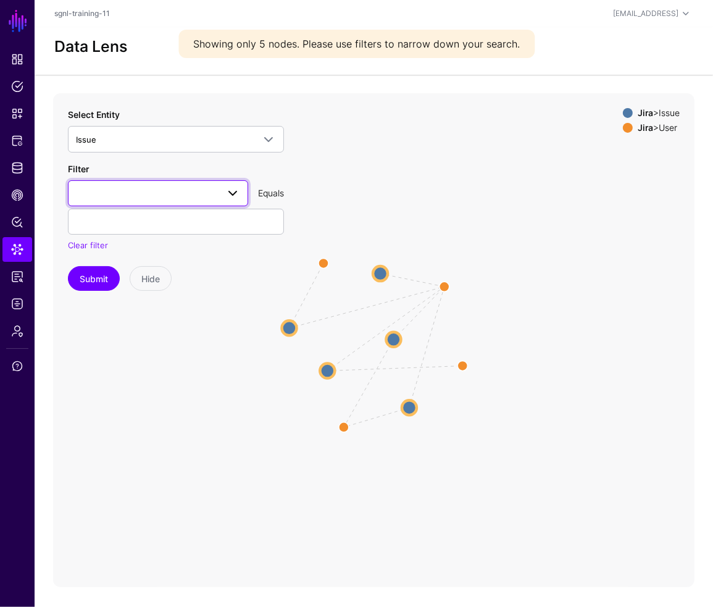
click at [112, 195] on span at bounding box center [158, 193] width 164 height 15
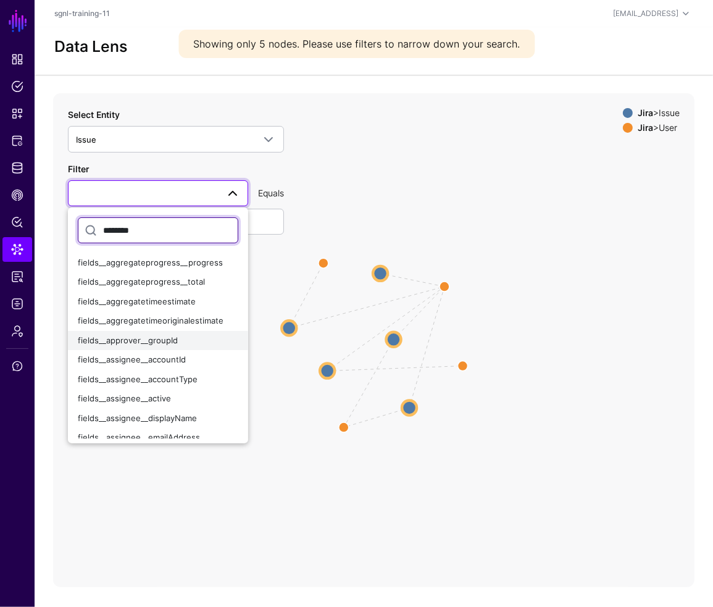
type input "********"
click at [148, 343] on span "fields__approver__groupId" at bounding box center [128, 340] width 100 height 10
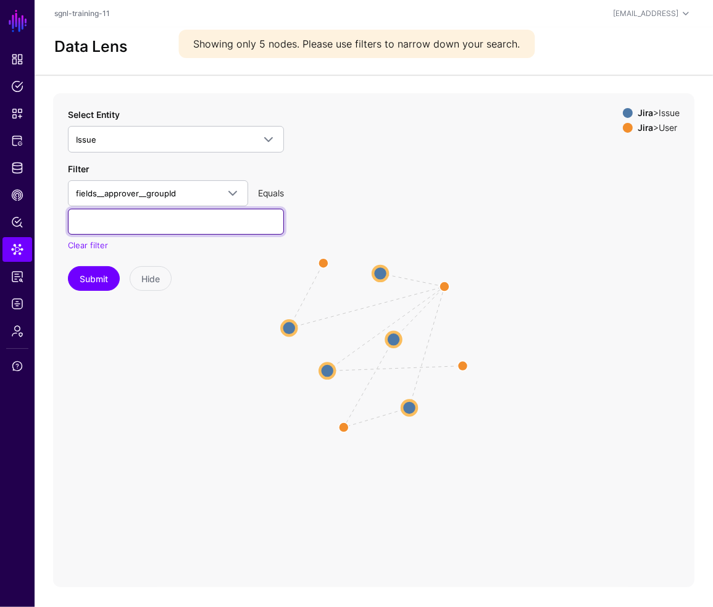
click at [165, 219] on input "text" at bounding box center [176, 222] width 216 height 26
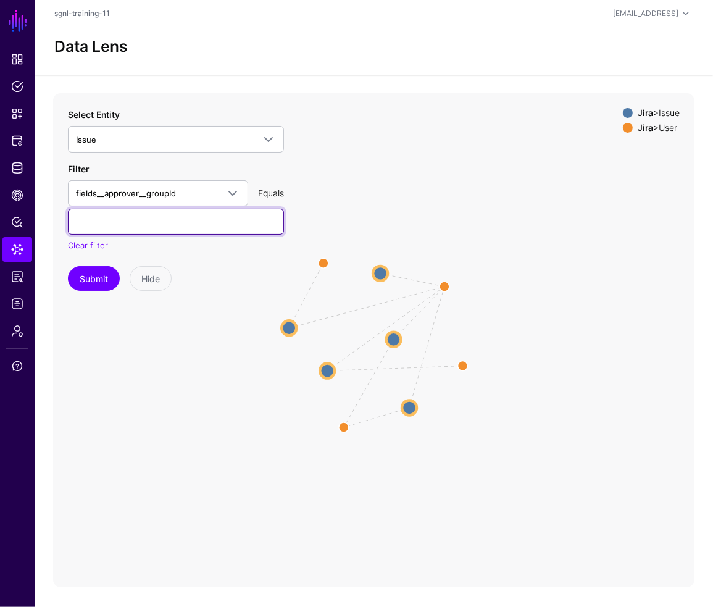
paste input "**********"
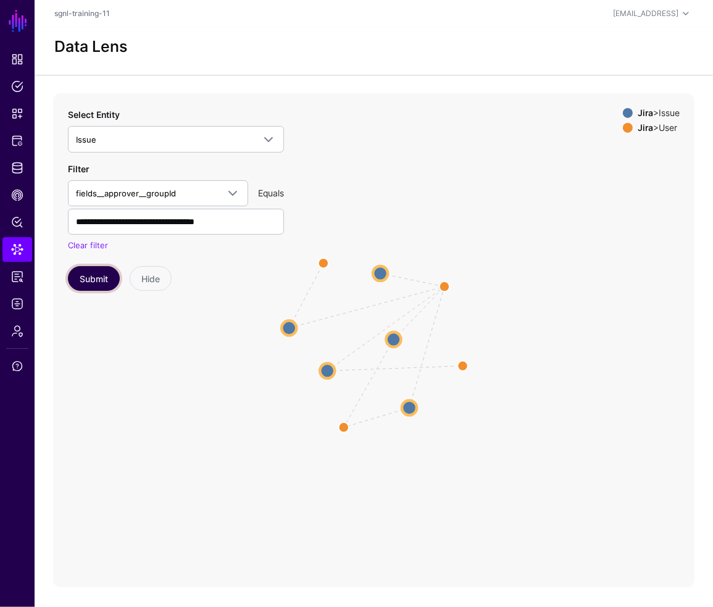
click at [83, 271] on button "Submit" at bounding box center [94, 278] width 52 height 25
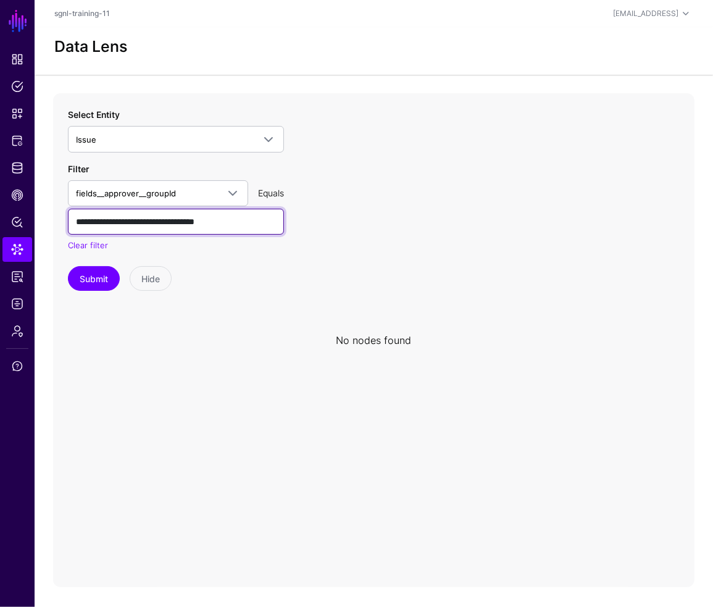
click at [77, 222] on input "**********" at bounding box center [176, 222] width 216 height 26
type input "**********"
click at [68, 266] on button "Submit" at bounding box center [94, 278] width 52 height 25
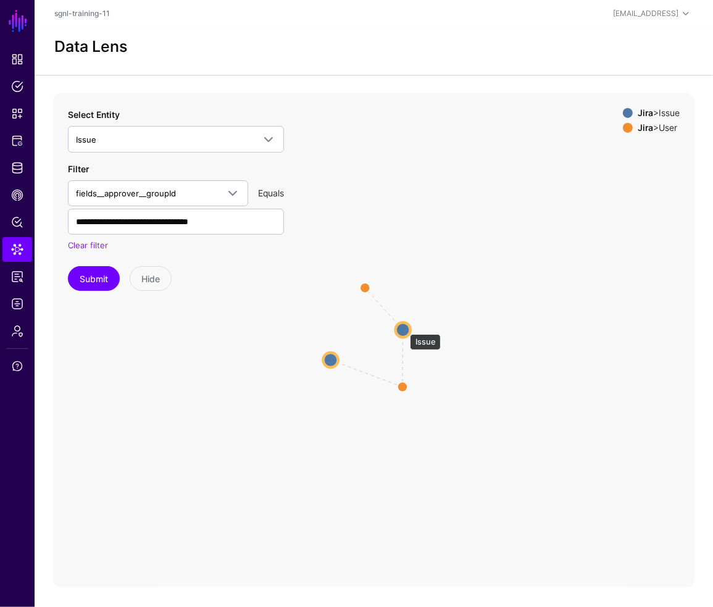
click at [404, 328] on circle at bounding box center [403, 330] width 15 height 15
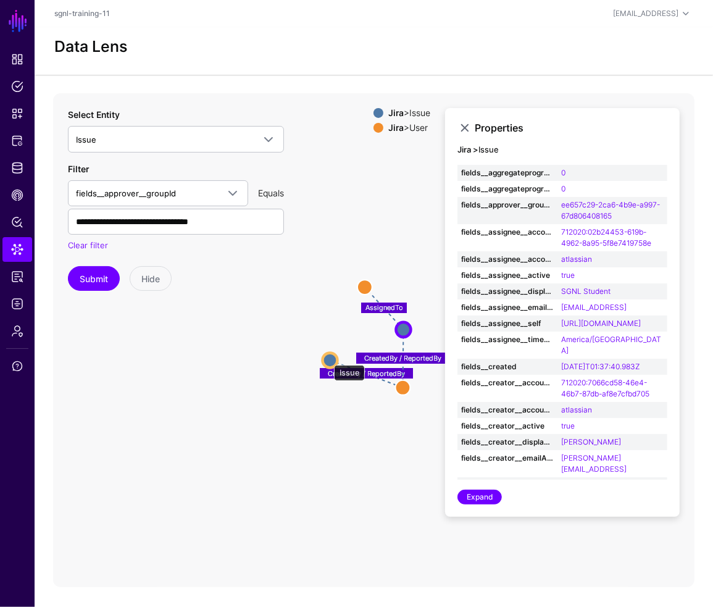
click at [328, 359] on circle at bounding box center [330, 360] width 15 height 15
